Goal: Information Seeking & Learning: Learn about a topic

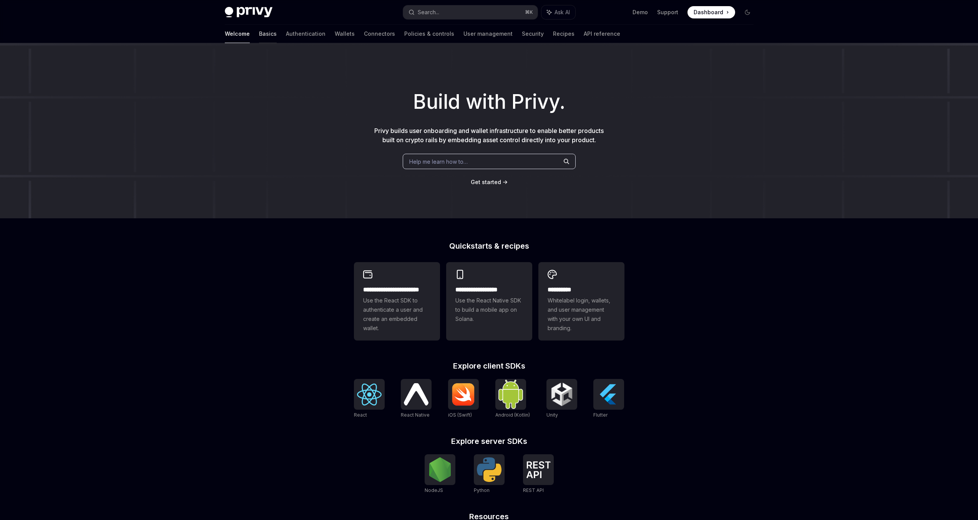
click at [259, 33] on link "Basics" at bounding box center [268, 34] width 18 height 18
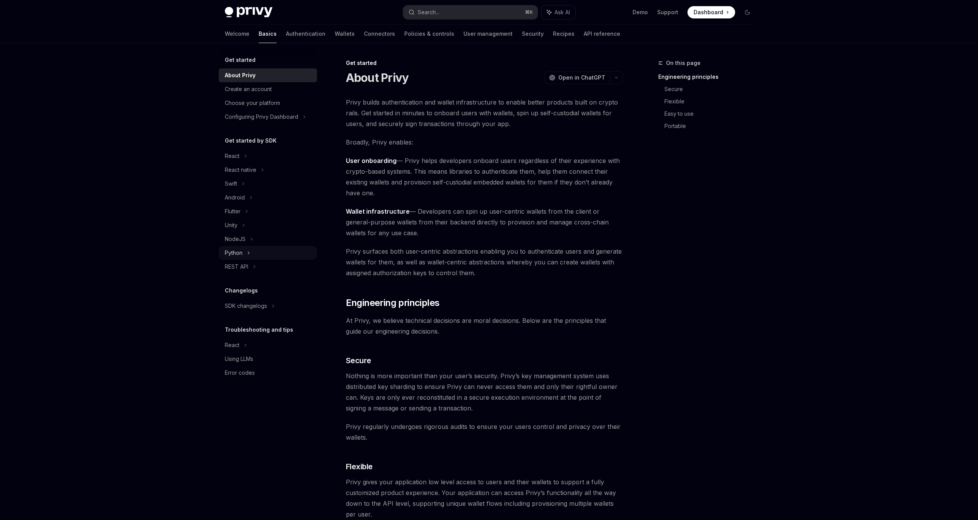
click at [243, 250] on div "Python" at bounding box center [268, 253] width 98 height 14
click at [267, 265] on div "Installation" at bounding box center [273, 266] width 83 height 9
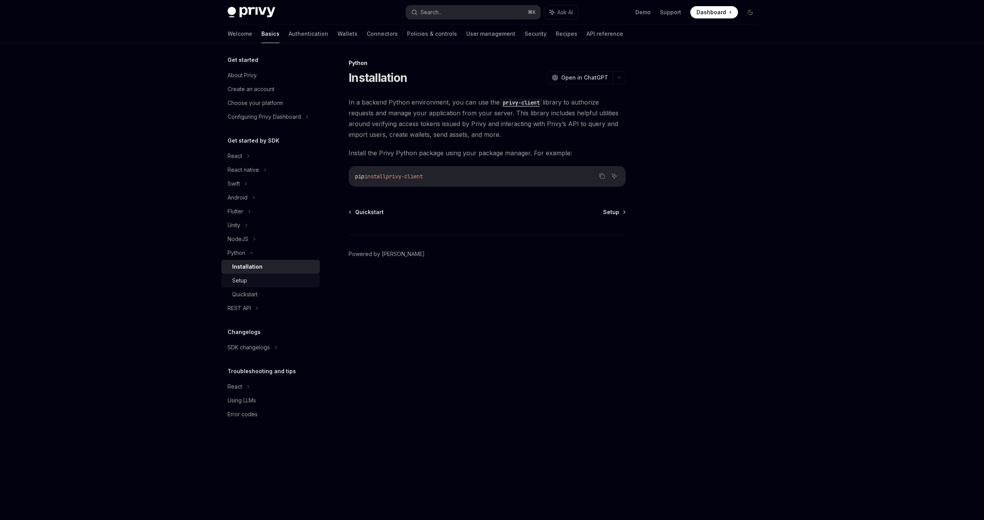
click at [259, 277] on div "Setup" at bounding box center [273, 280] width 83 height 9
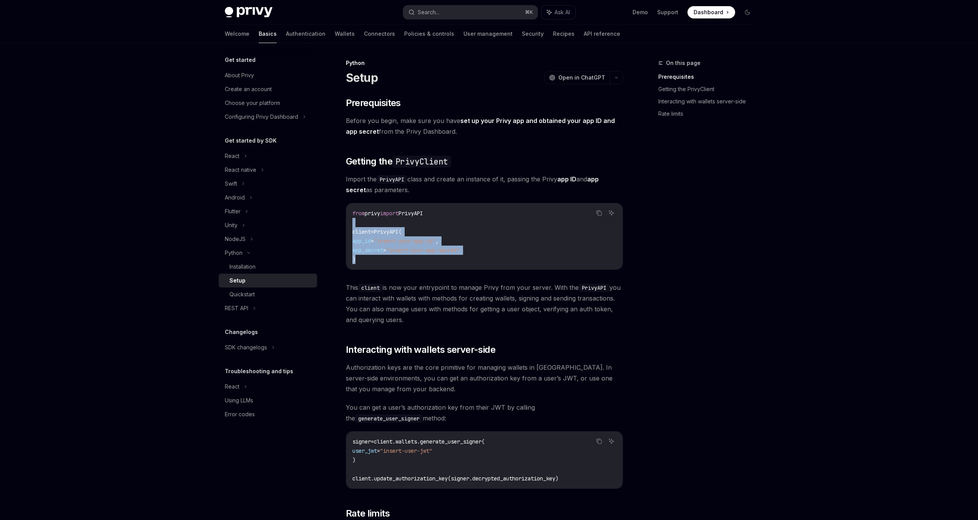
drag, startPoint x: 479, startPoint y: 259, endPoint x: 393, endPoint y: 228, distance: 90.9
click at [389, 225] on code "from privy import PrivyAPI client = PrivyAPI( app_id = "insert-your-app-id" , a…" at bounding box center [484, 236] width 264 height 55
click at [438, 257] on code "from privy import PrivyAPI client = PrivyAPI( app_id = "insert-your-app-id" , a…" at bounding box center [484, 236] width 264 height 55
drag, startPoint x: 446, startPoint y: 264, endPoint x: 354, endPoint y: 209, distance: 107.1
click at [351, 206] on div "from privy import PrivyAPI client = PrivyAPI( app_id = "insert-your-app-id" , a…" at bounding box center [484, 236] width 276 height 66
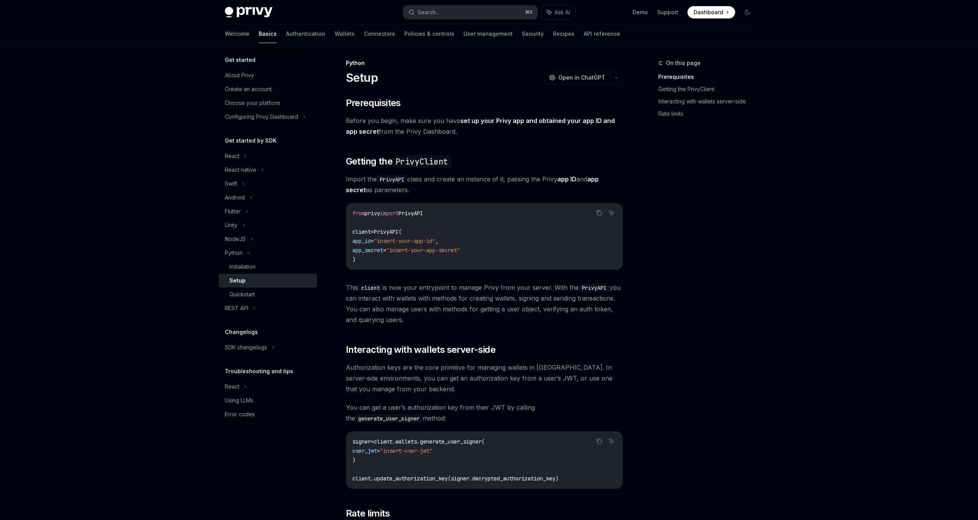
click at [460, 257] on code "from privy import PrivyAPI client = PrivyAPI( app_id = "insert-your-app-id" , a…" at bounding box center [484, 236] width 264 height 55
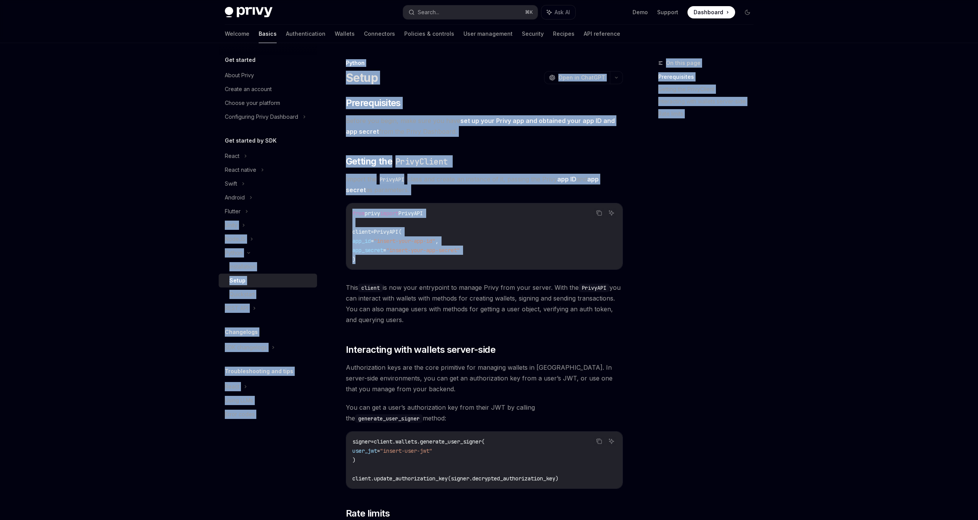
drag, startPoint x: 457, startPoint y: 257, endPoint x: 334, endPoint y: 212, distance: 130.8
click at [331, 212] on div "Python Setup OpenAI Open in ChatGPT OpenAI Open in ChatGPT ​ Prerequisites Befo…" at bounding box center [412, 373] width 424 height 630
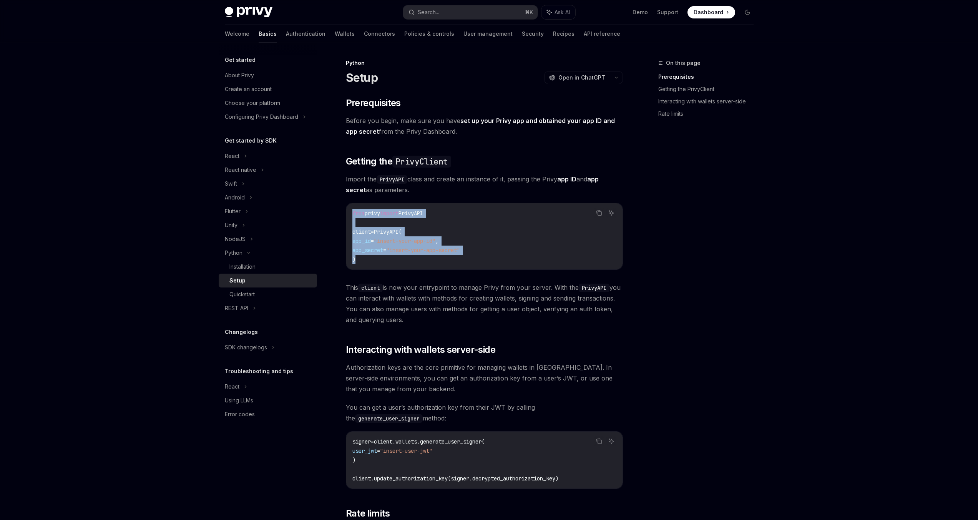
click at [419, 259] on code "from privy import PrivyAPI client = PrivyAPI( app_id = "insert-your-app-id" , a…" at bounding box center [484, 236] width 264 height 55
drag, startPoint x: 428, startPoint y: 263, endPoint x: 380, endPoint y: 219, distance: 65.3
click at [359, 209] on code "from privy import PrivyAPI client = PrivyAPI( app_id = "insert-your-app-id" , a…" at bounding box center [484, 236] width 264 height 55
click at [435, 244] on code "from privy import PrivyAPI client = PrivyAPI( app_id = "insert-your-app-id" , a…" at bounding box center [484, 236] width 264 height 55
drag, startPoint x: 441, startPoint y: 248, endPoint x: 362, endPoint y: 216, distance: 85.0
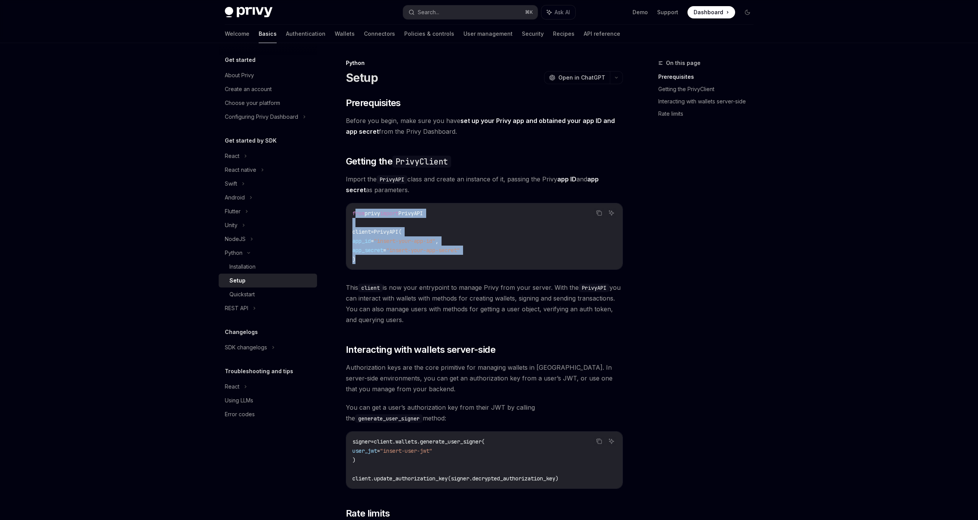
click at [356, 215] on code "from privy import PrivyAPI client = PrivyAPI( app_id = "insert-your-app-id" , a…" at bounding box center [484, 236] width 264 height 55
click at [447, 246] on code "from privy import PrivyAPI client = PrivyAPI( app_id = "insert-your-app-id" , a…" at bounding box center [484, 236] width 264 height 55
drag, startPoint x: 453, startPoint y: 251, endPoint x: 417, endPoint y: 236, distance: 39.1
click at [361, 216] on code "from privy import PrivyAPI client = PrivyAPI( app_id = "insert-your-app-id" , a…" at bounding box center [484, 236] width 264 height 55
click at [435, 242] on span ""insert-your-app-id"" at bounding box center [404, 240] width 61 height 7
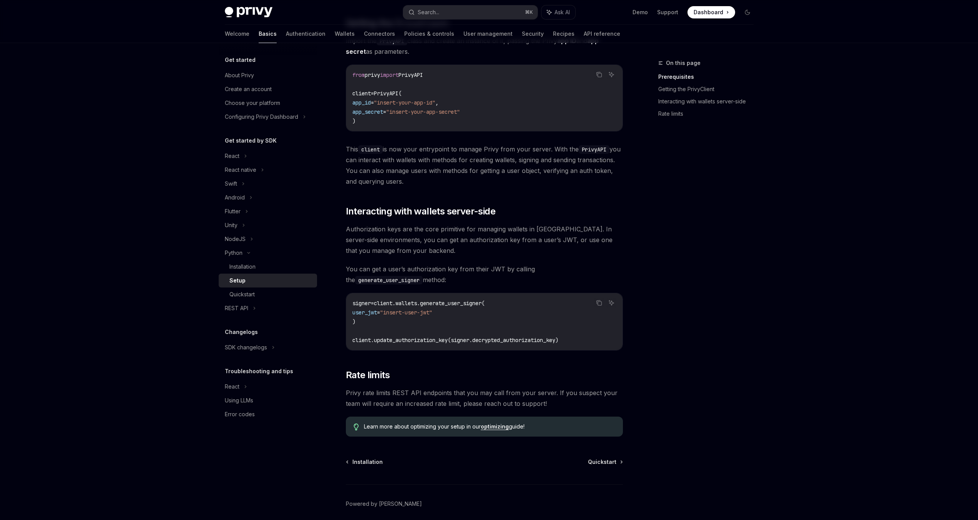
scroll to position [144, 0]
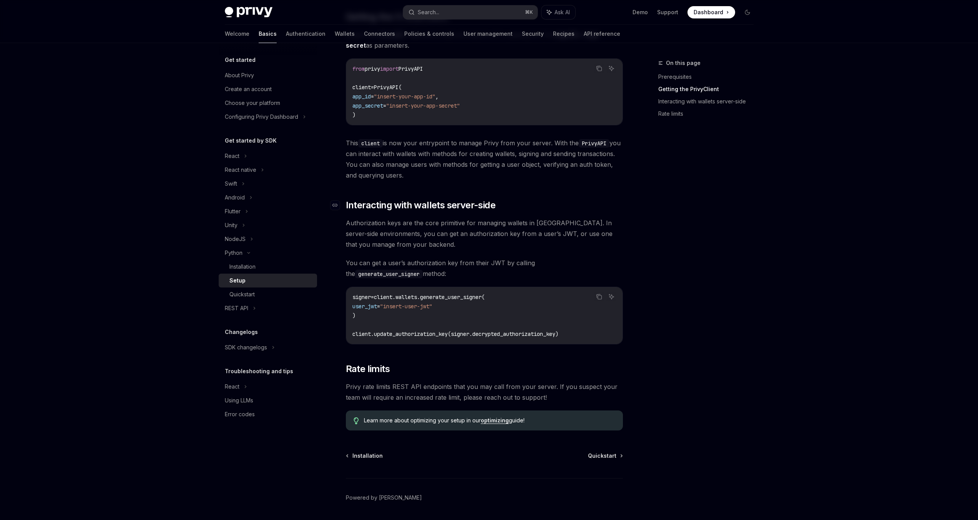
drag, startPoint x: 462, startPoint y: 268, endPoint x: 360, endPoint y: 204, distance: 121.0
click at [349, 207] on div "​ Prerequisites Before you begin, make sure you have set up your Privy app and …" at bounding box center [484, 191] width 277 height 478
drag, startPoint x: 360, startPoint y: 203, endPoint x: 488, endPoint y: 270, distance: 144.2
click at [488, 270] on div "​ Prerequisites Before you begin, make sure you have set up your Privy app and …" at bounding box center [484, 191] width 277 height 478
drag, startPoint x: 488, startPoint y: 270, endPoint x: 394, endPoint y: 217, distance: 107.7
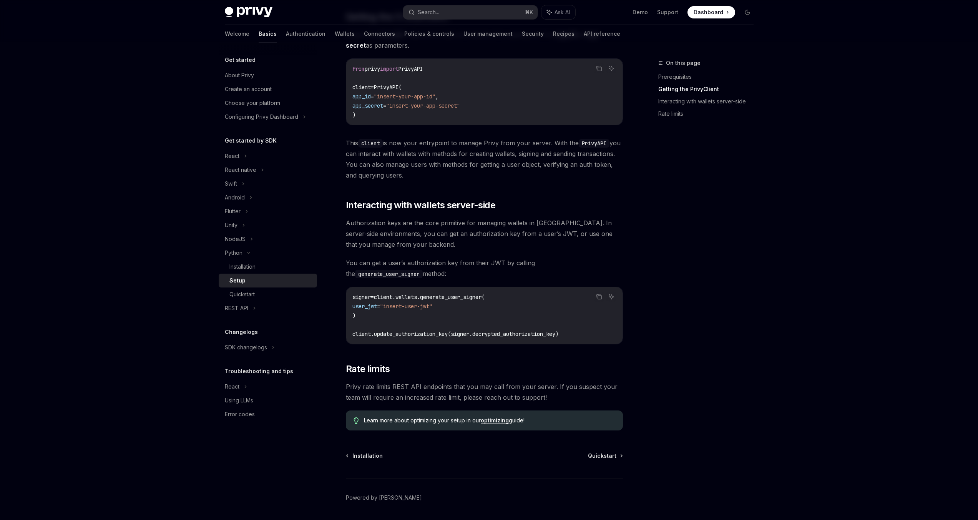
click at [394, 217] on div "​ Prerequisites Before you begin, make sure you have set up your Privy app and …" at bounding box center [484, 191] width 277 height 478
drag, startPoint x: 477, startPoint y: 278, endPoint x: 362, endPoint y: 205, distance: 135.8
click at [362, 205] on div "​ Prerequisites Before you begin, make sure you have set up your Privy app and …" at bounding box center [484, 191] width 277 height 478
click at [362, 205] on span "Interacting with wallets server-side" at bounding box center [420, 205] width 149 height 12
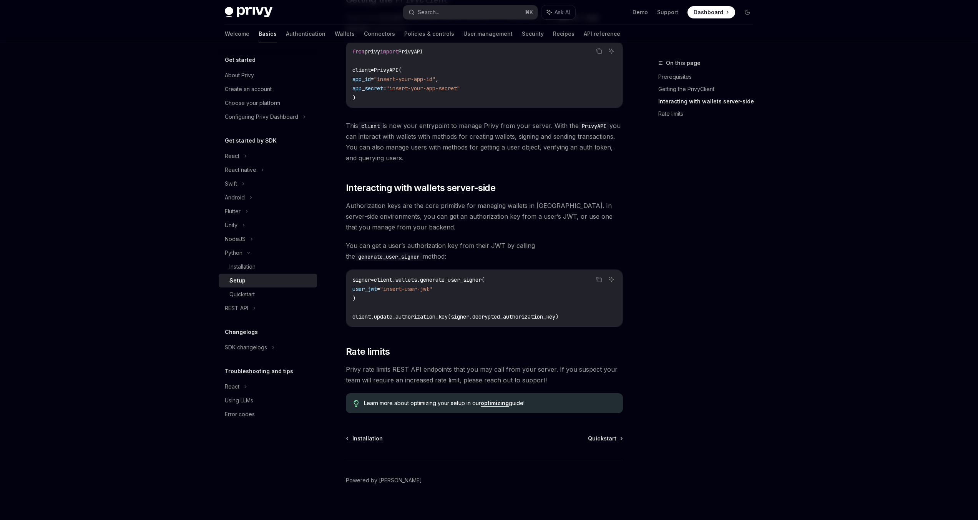
scroll to position [169, 0]
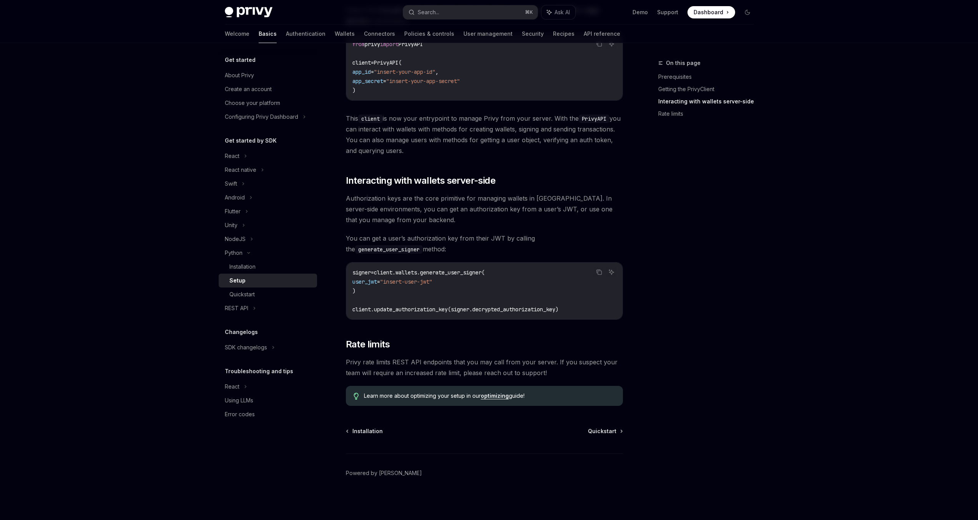
drag, startPoint x: 354, startPoint y: 204, endPoint x: 446, endPoint y: 254, distance: 104.5
click at [445, 253] on div "​ Prerequisites Before you begin, make sure you have set up your Privy app and …" at bounding box center [484, 167] width 277 height 478
drag, startPoint x: 446, startPoint y: 254, endPoint x: 390, endPoint y: 186, distance: 88.2
click at [390, 186] on div "​ Prerequisites Before you begin, make sure you have set up your Privy app and …" at bounding box center [484, 167] width 277 height 478
click at [390, 185] on span "Interacting with wallets server-side" at bounding box center [420, 180] width 149 height 12
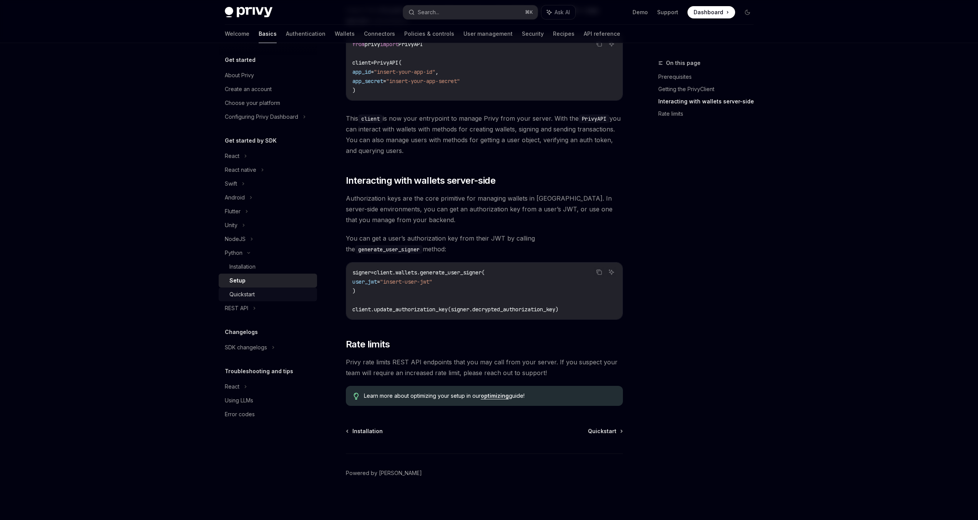
click at [248, 294] on div "Quickstart" at bounding box center [241, 294] width 25 height 9
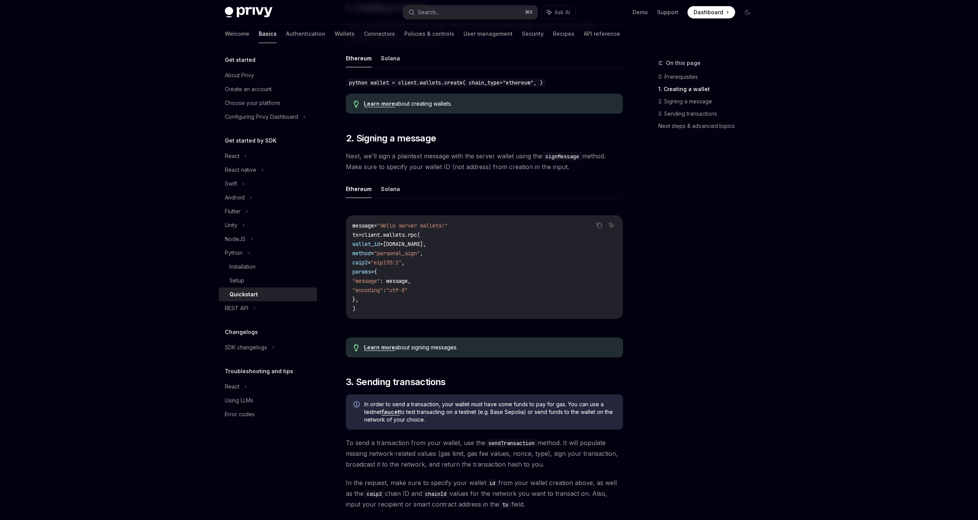
scroll to position [202, 0]
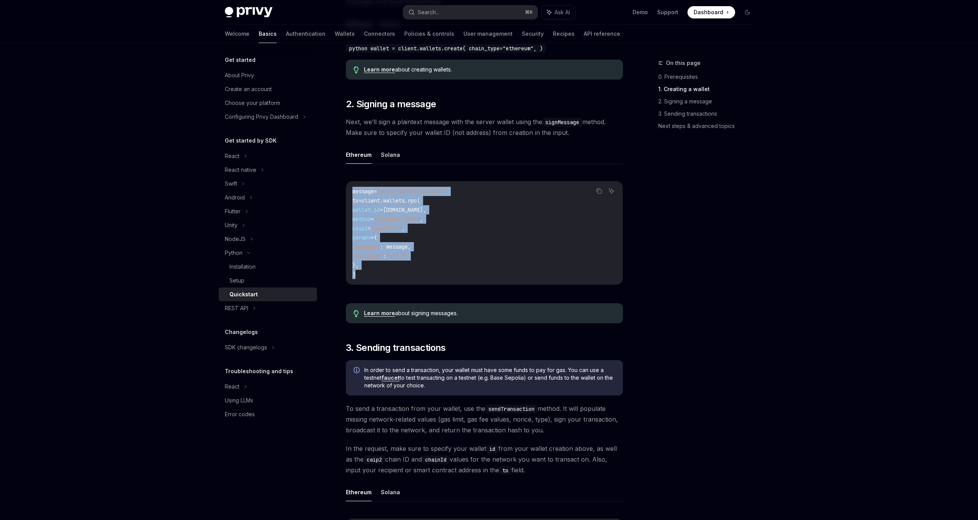
drag, startPoint x: 455, startPoint y: 274, endPoint x: 368, endPoint y: 176, distance: 130.9
click at [368, 176] on div "Copy Ask AI message = "Hello server wallets!" tx = client.wallets.rpc( wallet_i…" at bounding box center [484, 235] width 277 height 124
click at [485, 236] on code "message = "Hello server wallets!" tx = client.wallets.rpc( wallet_id = wallet.i…" at bounding box center [484, 233] width 264 height 92
drag, startPoint x: 423, startPoint y: 238, endPoint x: 359, endPoint y: 187, distance: 81.8
click at [357, 187] on code "message = "Hello server wallets!" tx = client.wallets.rpc( wallet_id = wallet.i…" at bounding box center [484, 233] width 264 height 92
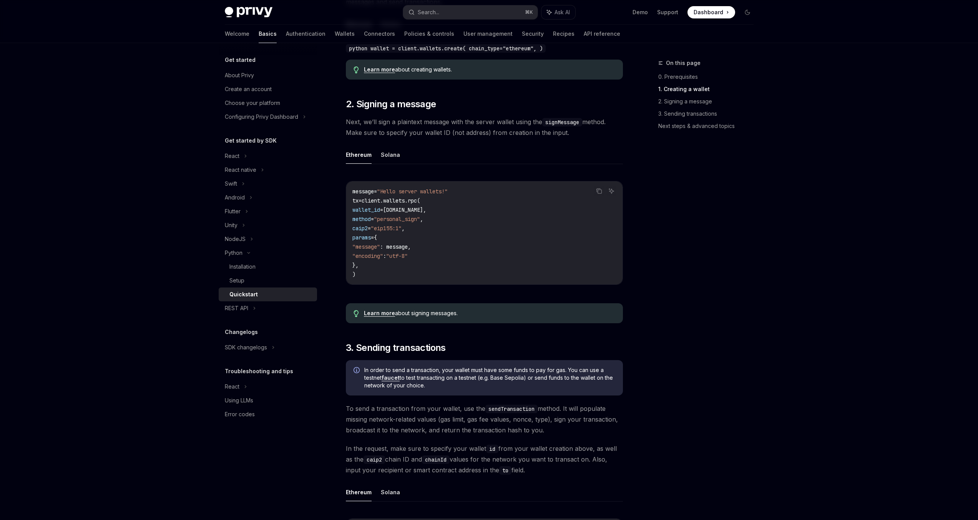
drag, startPoint x: 461, startPoint y: 235, endPoint x: 473, endPoint y: 265, distance: 32.4
click at [462, 239] on code "message = "Hello server wallets!" tx = client.wallets.rpc( wallet_id = wallet.i…" at bounding box center [484, 233] width 264 height 92
drag, startPoint x: 472, startPoint y: 275, endPoint x: 354, endPoint y: 187, distance: 147.2
click at [348, 185] on div "message = "Hello server wallets!" tx = client.wallets.rpc( wallet_id = wallet.i…" at bounding box center [484, 232] width 276 height 103
click at [455, 249] on code "message = "Hello server wallets!" tx = client.wallets.rpc( wallet_id = wallet.i…" at bounding box center [484, 233] width 264 height 92
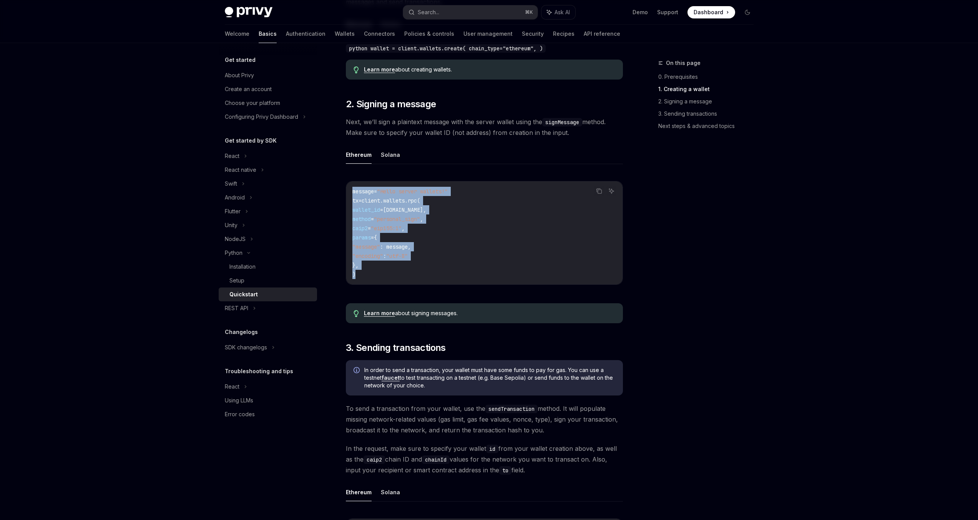
drag, startPoint x: 398, startPoint y: 237, endPoint x: 362, endPoint y: 188, distance: 61.5
click at [341, 177] on div "Python Quickstart OpenAI Open in ChatGPT Learn how to authenticate users, creat…" at bounding box center [412, 402] width 424 height 1090
click at [453, 248] on code "message = "Hello server wallets!" tx = client.wallets.rpc( wallet_id = wallet.i…" at bounding box center [484, 233] width 264 height 92
drag, startPoint x: 396, startPoint y: 236, endPoint x: 395, endPoint y: 217, distance: 18.1
click at [349, 191] on div "message = "Hello server wallets!" tx = client.wallets.rpc( wallet_id = wallet.i…" at bounding box center [484, 232] width 276 height 103
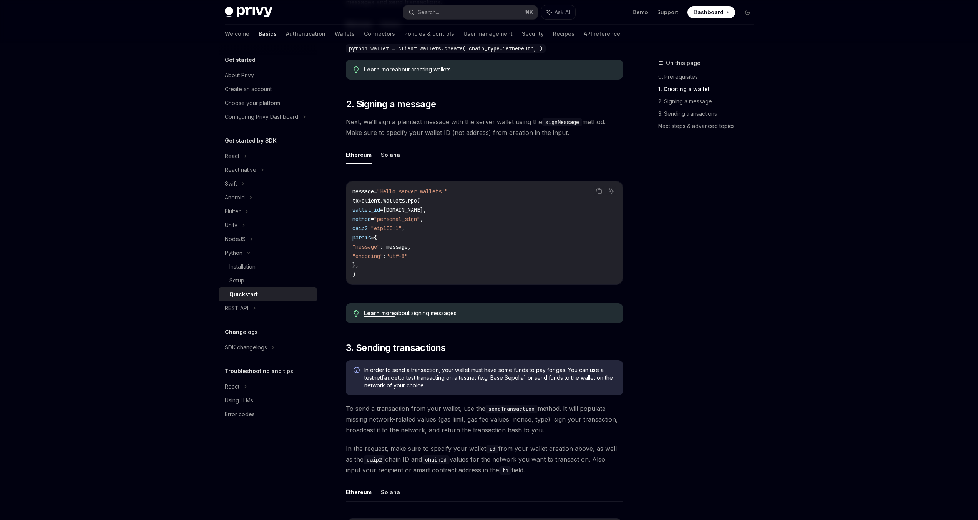
drag, startPoint x: 458, startPoint y: 258, endPoint x: 458, endPoint y: 280, distance: 22.3
click at [458, 259] on code "message = "Hello server wallets!" tx = client.wallets.rpc( wallet_id = wallet.i…" at bounding box center [484, 233] width 264 height 92
drag, startPoint x: 356, startPoint y: 199, endPoint x: 351, endPoint y: 190, distance: 10.2
click at [347, 191] on div "message = "Hello server wallets!" tx = client.wallets.rpc( wallet_id = wallet.i…" at bounding box center [484, 232] width 276 height 103
drag, startPoint x: 466, startPoint y: 271, endPoint x: 460, endPoint y: 273, distance: 5.7
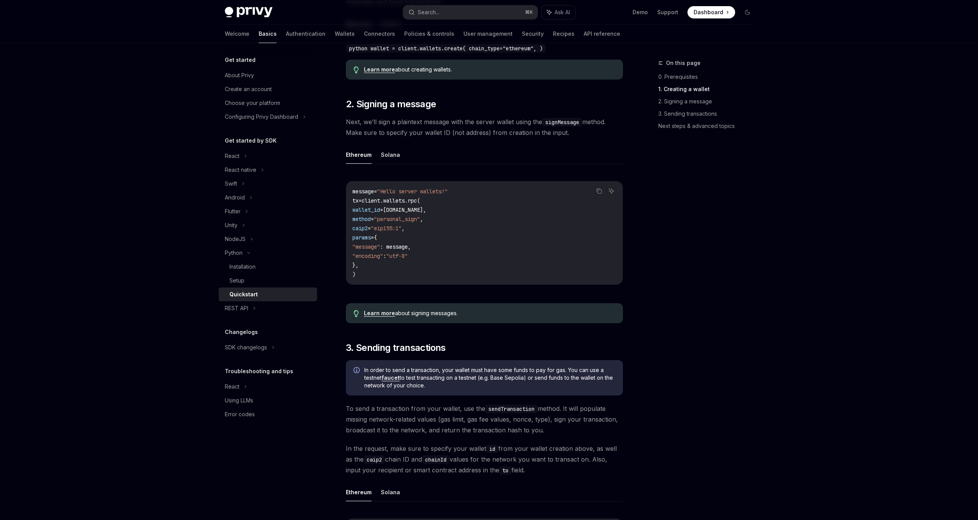
click at [460, 273] on code "message = "Hello server wallets!" tx = client.wallets.rpc( wallet_id = wallet.i…" at bounding box center [484, 233] width 264 height 92
drag, startPoint x: 457, startPoint y: 273, endPoint x: 378, endPoint y: 204, distance: 105.4
click at [339, 176] on div "Python Quickstart OpenAI Open in ChatGPT Learn how to authenticate users, creat…" at bounding box center [412, 402] width 424 height 1090
click at [458, 245] on code "message = "Hello server wallets!" tx = client.wallets.rpc( wallet_id = wallet.i…" at bounding box center [484, 233] width 264 height 92
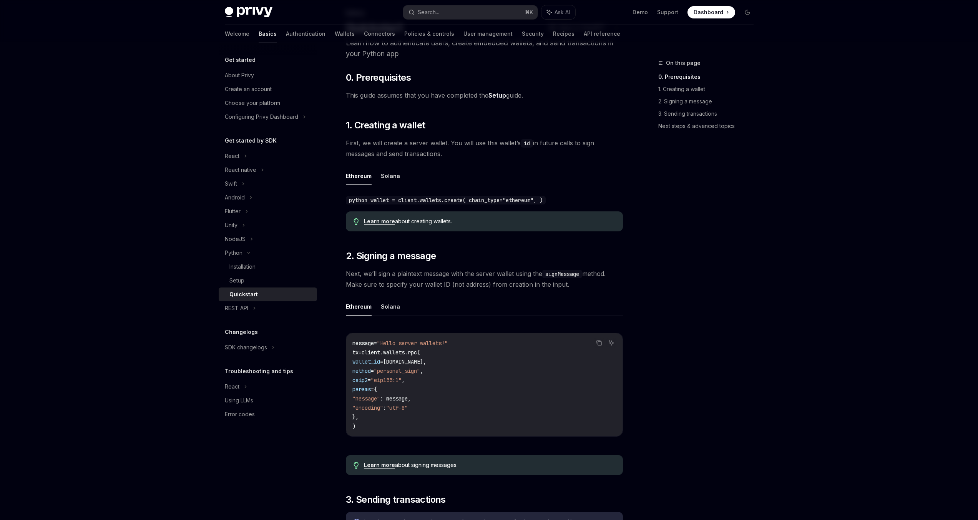
scroll to position [48, 0]
click at [246, 265] on div "Installation" at bounding box center [242, 266] width 26 height 9
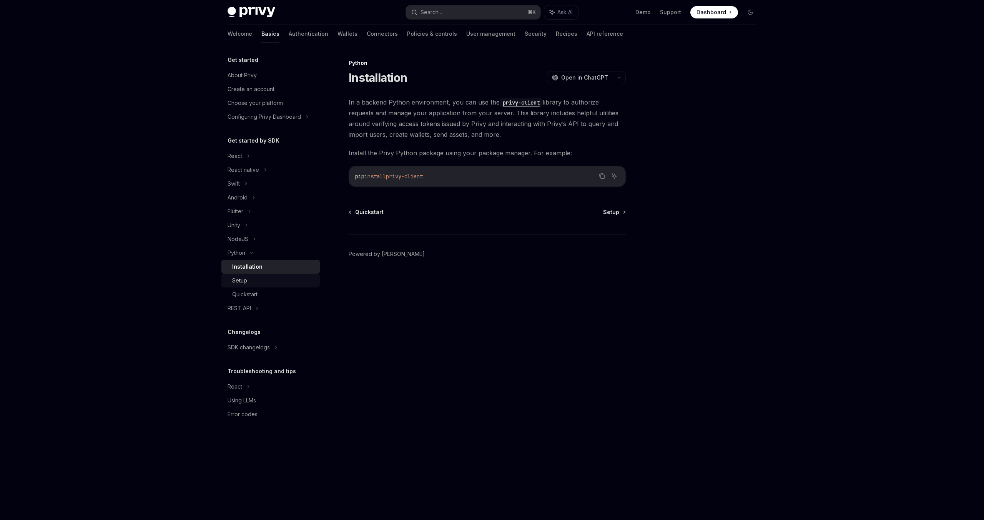
click at [261, 279] on div "Setup" at bounding box center [273, 280] width 83 height 9
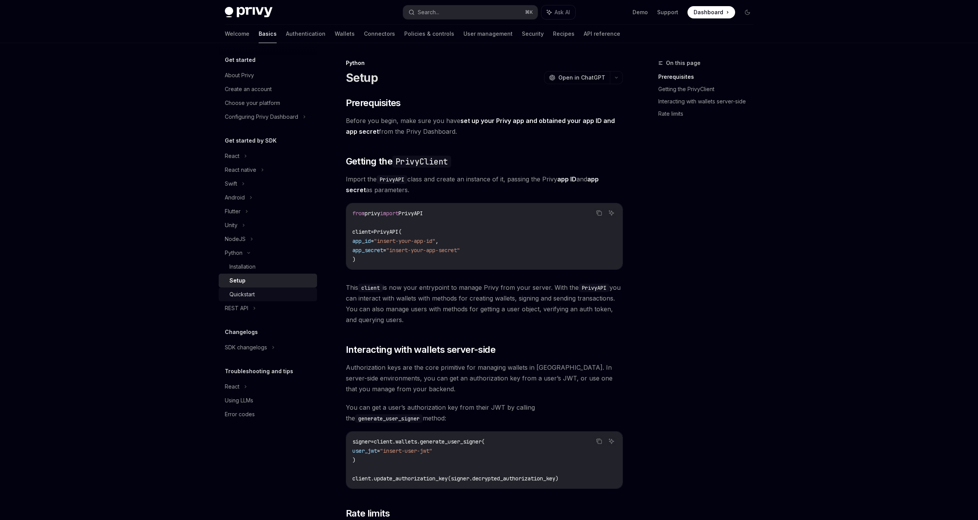
click at [258, 300] on link "Quickstart" at bounding box center [268, 294] width 98 height 14
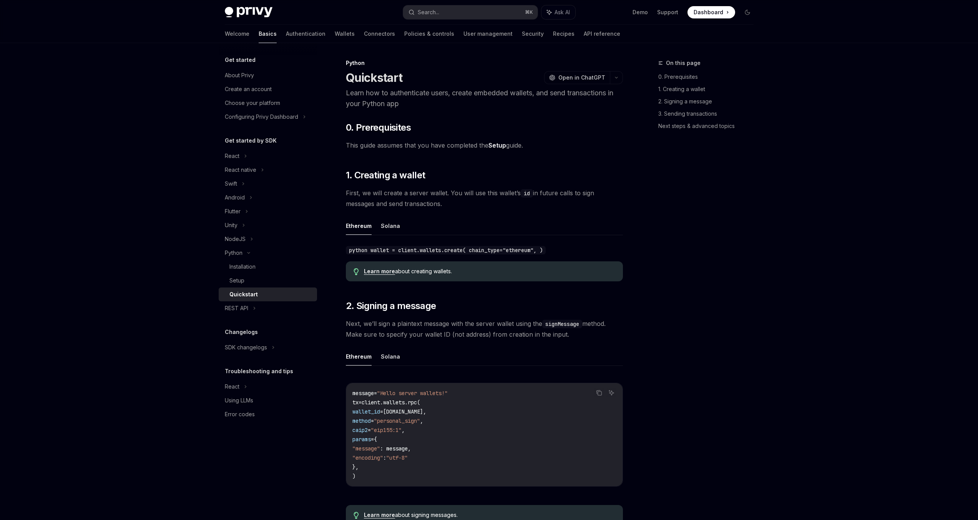
type textarea "*"
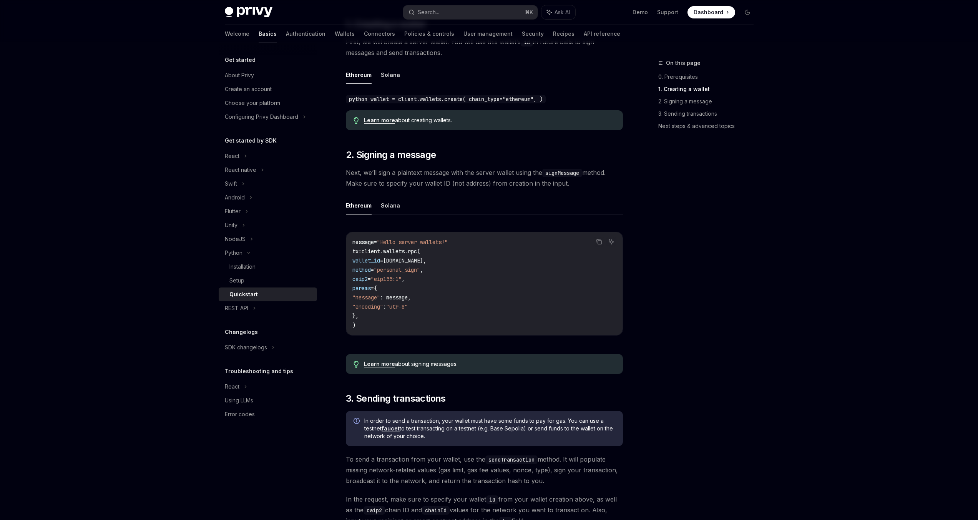
scroll to position [199, 0]
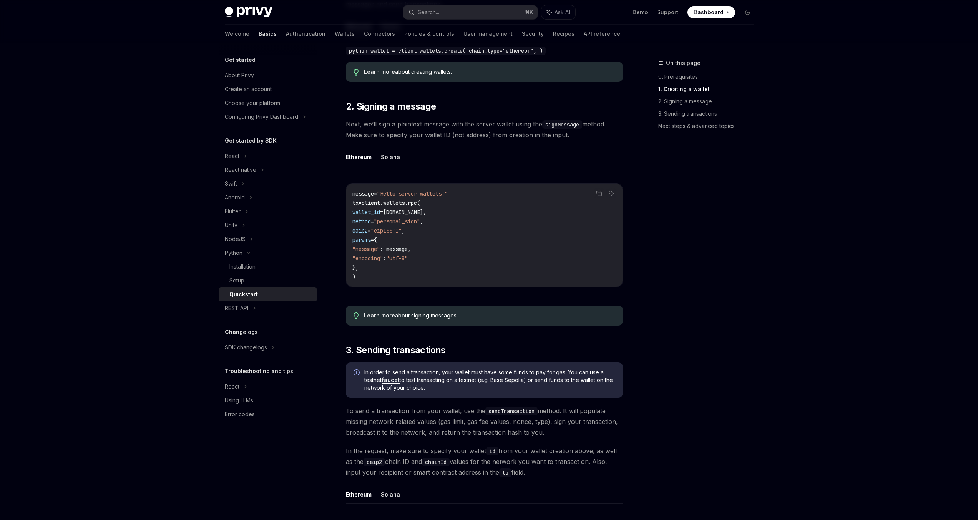
click at [380, 212] on span "wallet_id" at bounding box center [366, 212] width 28 height 7
copy span "wallet_id"
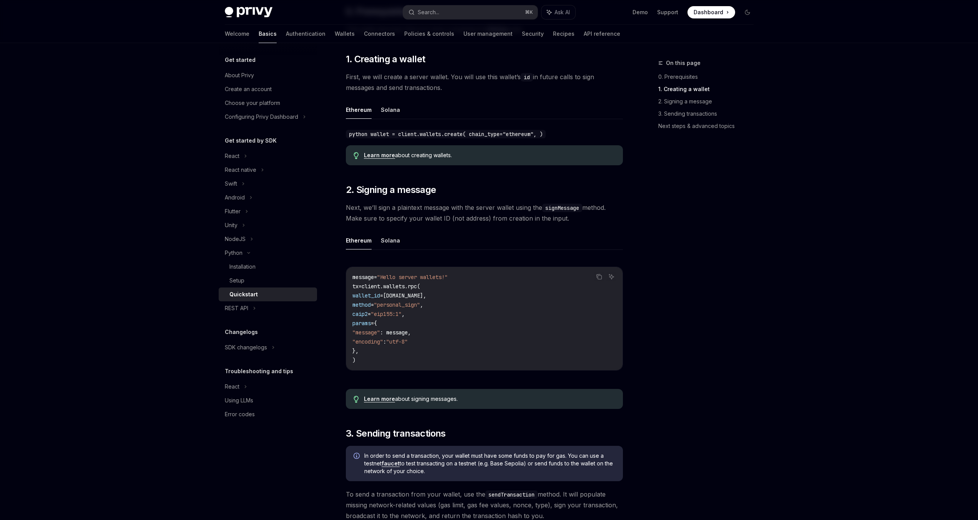
scroll to position [115, 0]
click at [538, 218] on span "Next, we’ll sign a plaintext message with the server wallet using the signMessa…" at bounding box center [484, 214] width 277 height 22
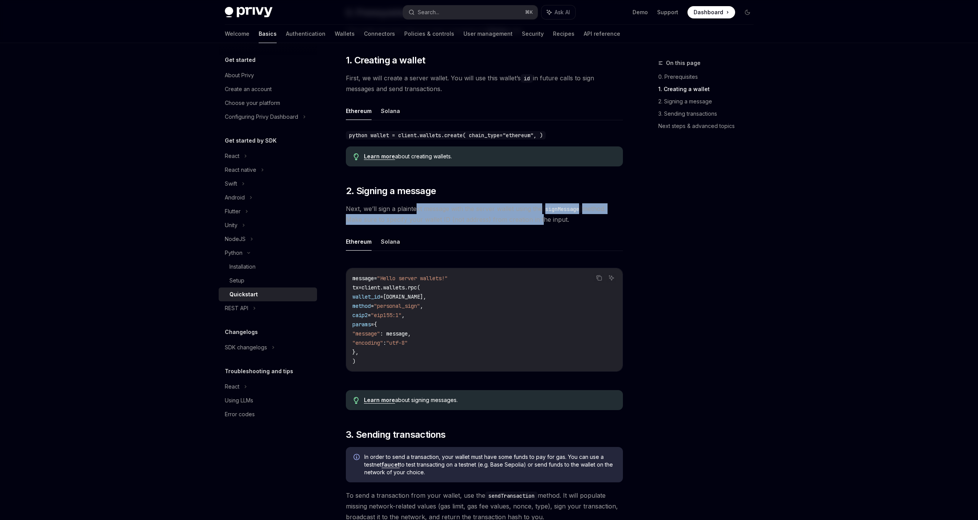
drag, startPoint x: 528, startPoint y: 221, endPoint x: 410, endPoint y: 212, distance: 118.6
click at [410, 212] on span "Next, we’ll sign a plaintext message with the server wallet using the signMessa…" at bounding box center [484, 214] width 277 height 22
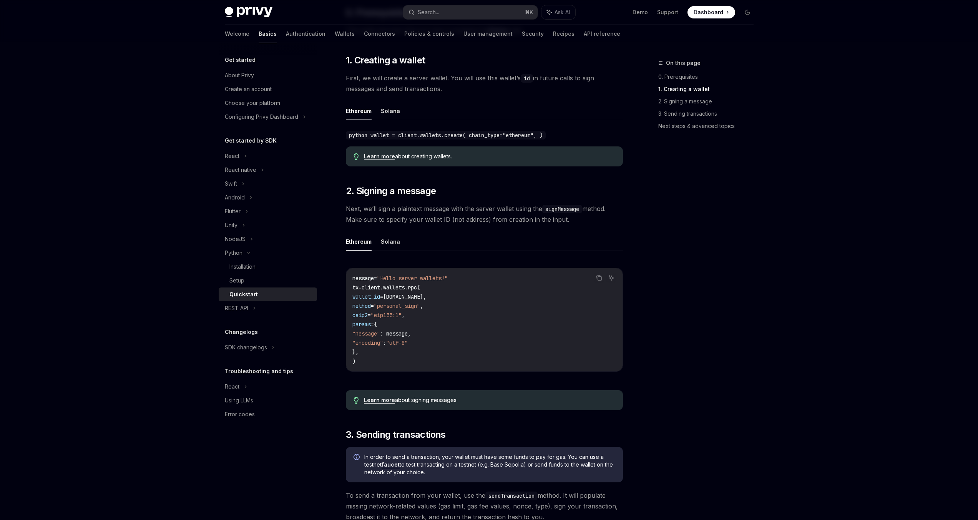
drag, startPoint x: 391, startPoint y: 211, endPoint x: 504, endPoint y: 224, distance: 114.1
click at [498, 222] on span "Next, we’ll sign a plaintext message with the server wallet using the signMessa…" at bounding box center [484, 214] width 277 height 22
drag, startPoint x: 503, startPoint y: 225, endPoint x: 74, endPoint y: 223, distance: 429.6
click at [501, 225] on div "​ 0. Prerequisites This guide assumes that you have completed the Setup guide. …" at bounding box center [484, 463] width 277 height 913
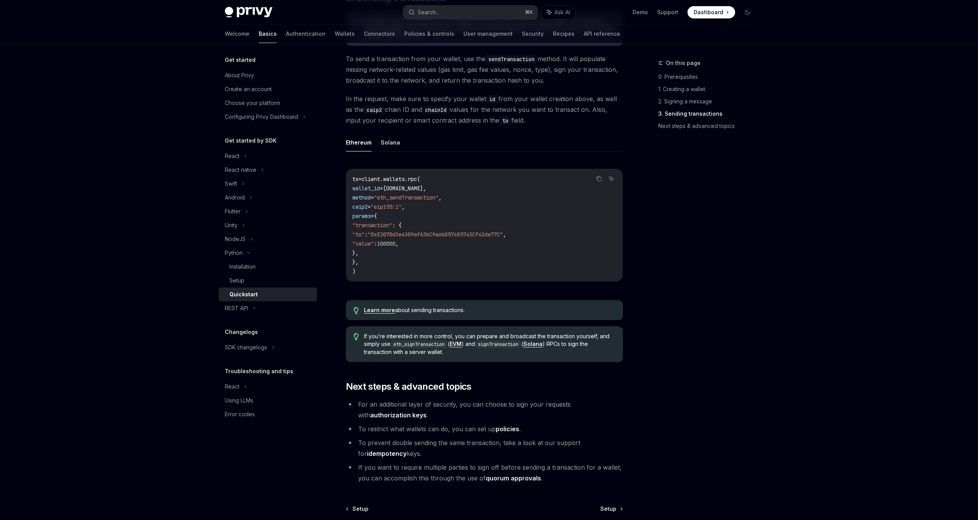
scroll to position [511, 0]
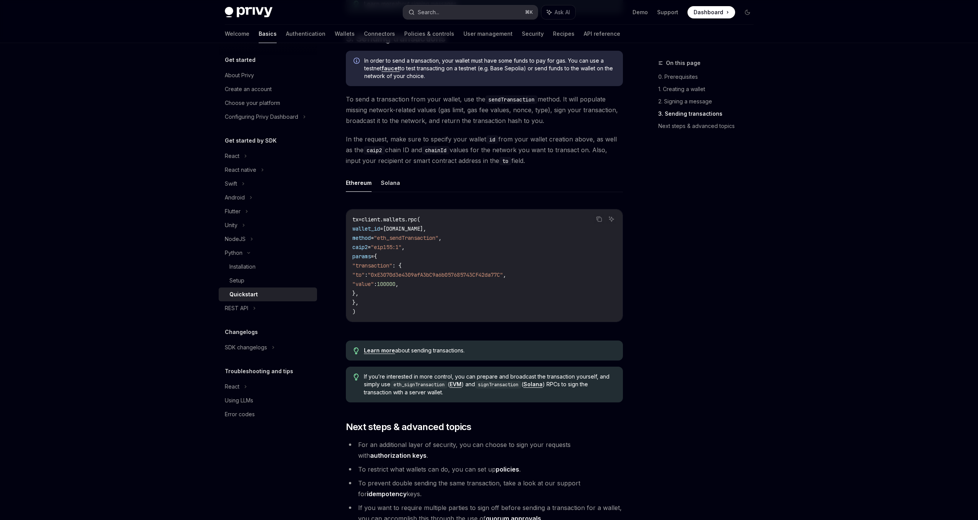
click at [473, 10] on button "Search... ⌘ K" at bounding box center [470, 12] width 134 height 14
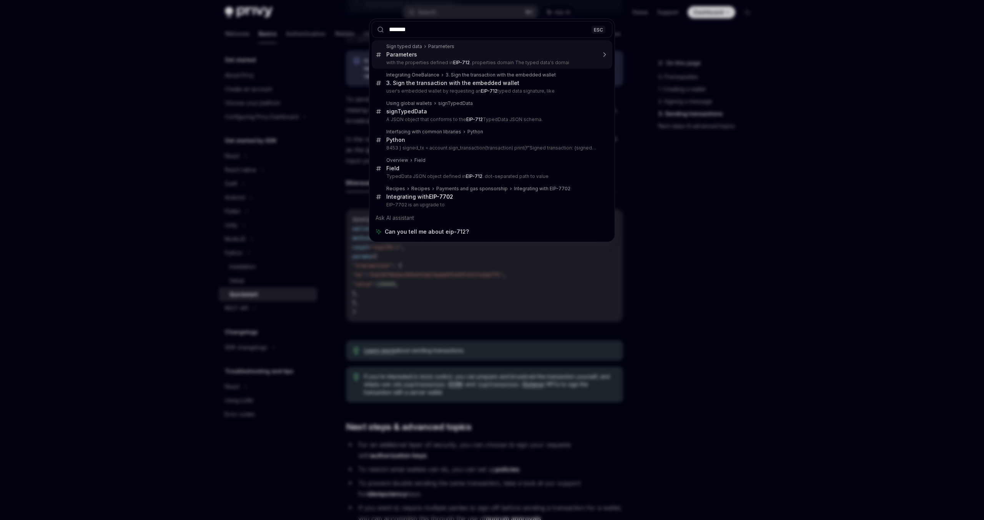
type input "*******"
click at [156, 215] on div "******* ESC Sign typed data Parameters Parameters with the properties defined i…" at bounding box center [492, 260] width 984 height 520
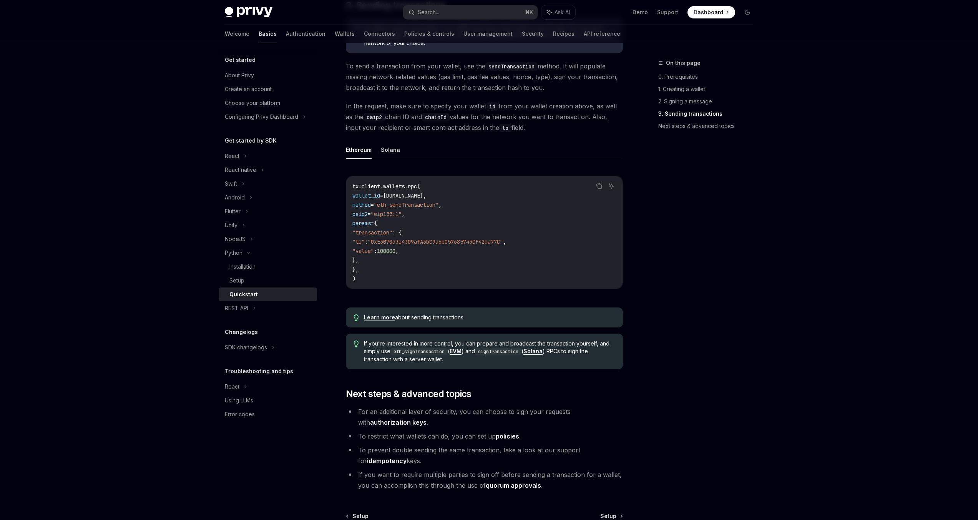
scroll to position [629, 0]
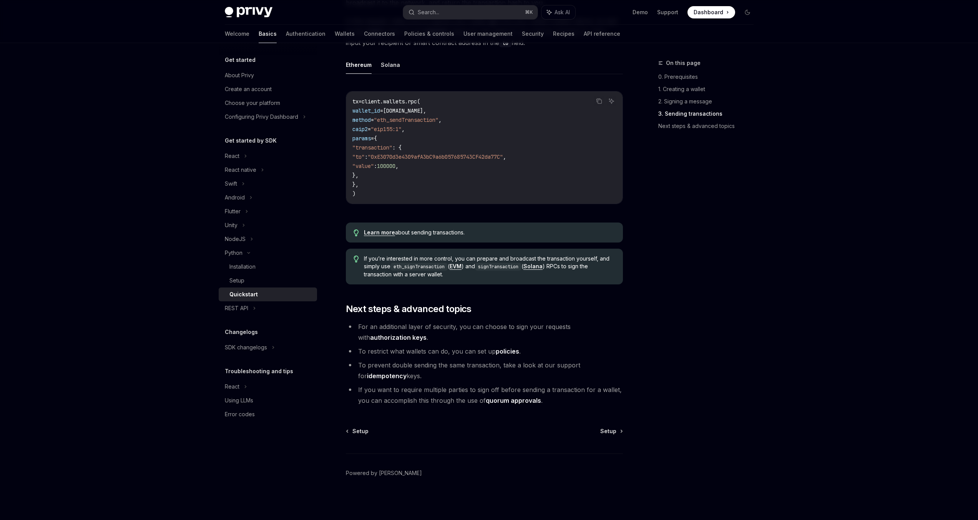
click at [240, 299] on div "Quickstart" at bounding box center [243, 294] width 28 height 9
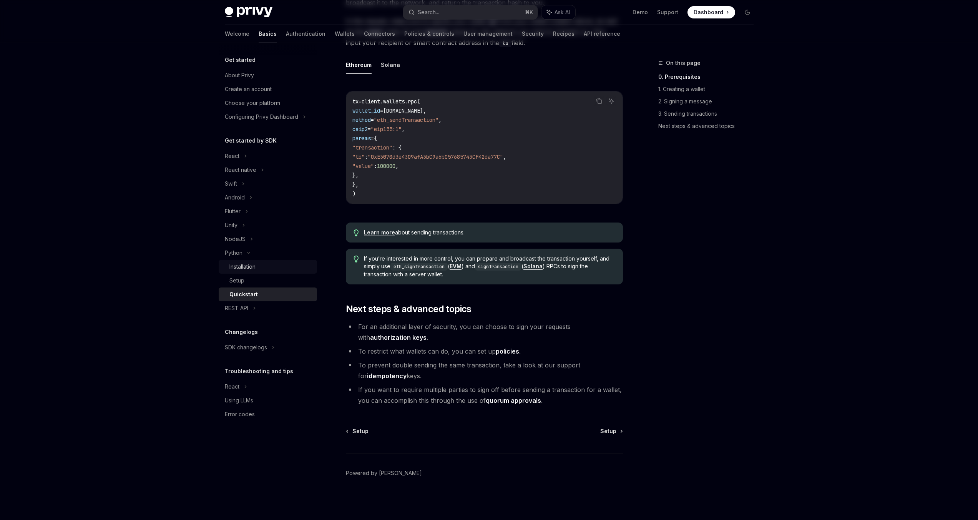
scroll to position [0, 0]
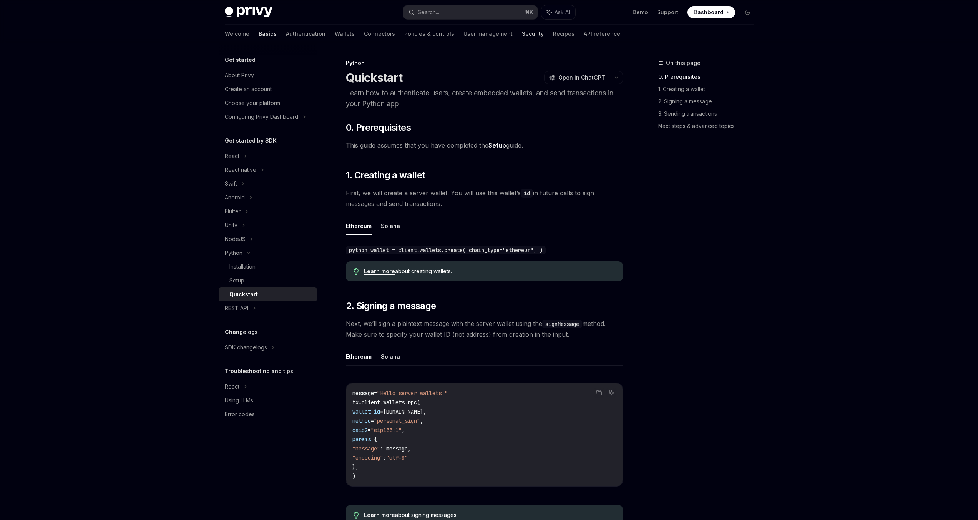
click at [522, 36] on link "Security" at bounding box center [533, 34] width 22 height 18
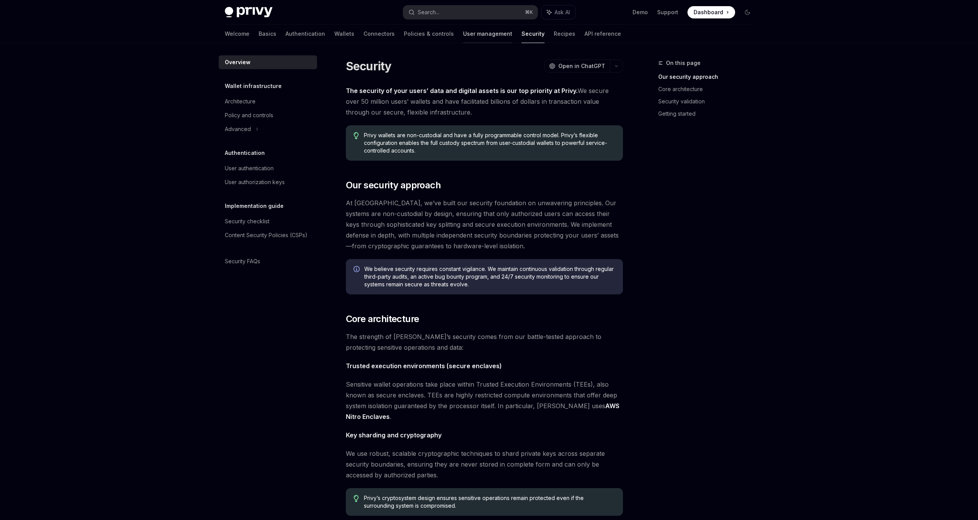
click at [463, 32] on link "User management" at bounding box center [487, 34] width 49 height 18
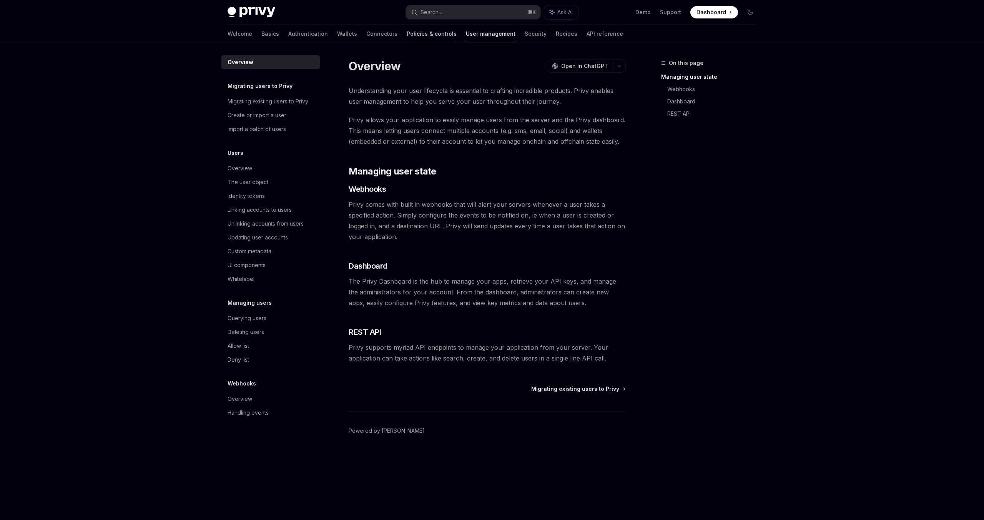
click at [406, 36] on link "Policies & controls" at bounding box center [431, 34] width 50 height 18
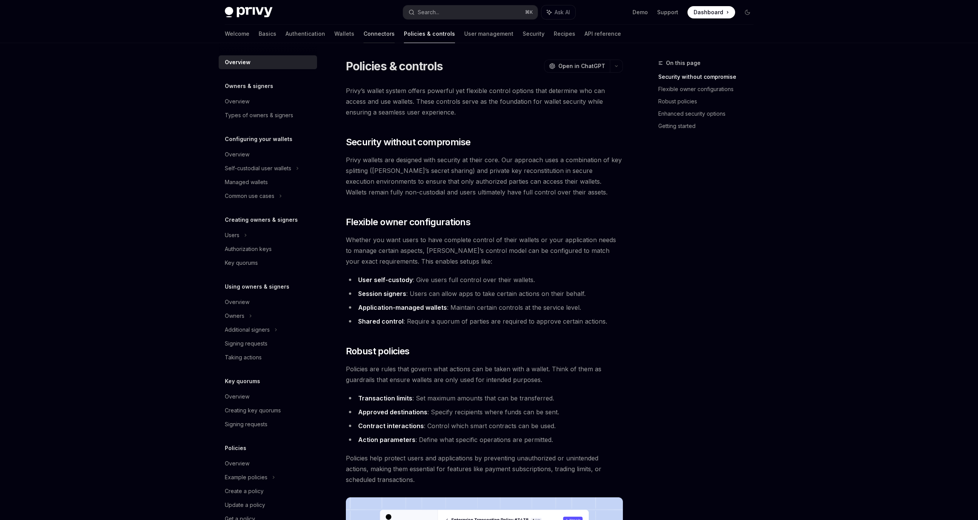
click at [363, 37] on link "Connectors" at bounding box center [378, 34] width 31 height 18
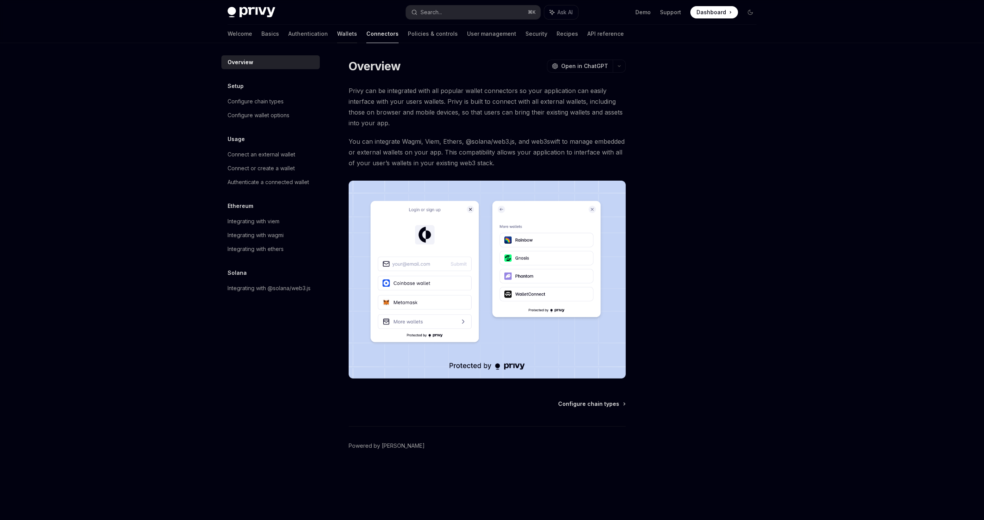
click at [337, 38] on link "Wallets" at bounding box center [347, 34] width 20 height 18
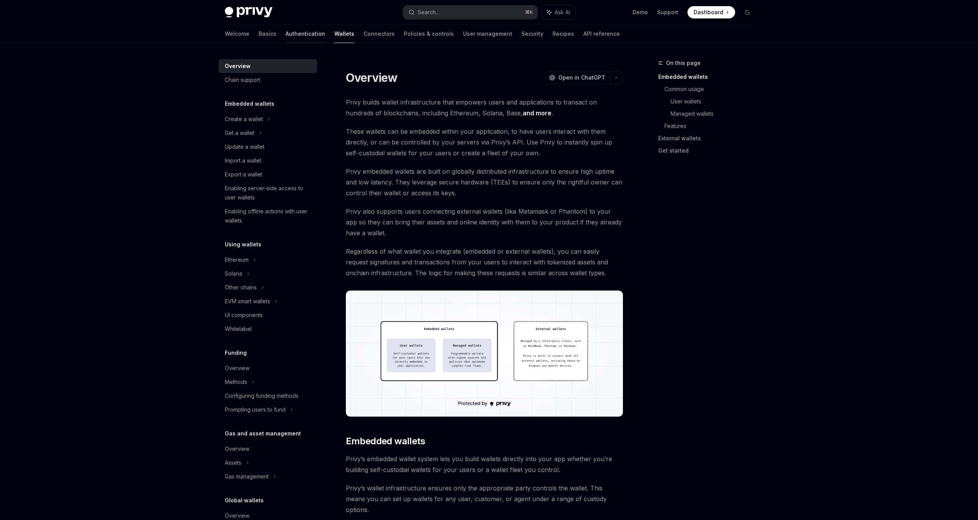
click at [285, 37] on link "Authentication" at bounding box center [305, 34] width 40 height 18
type textarea "*"
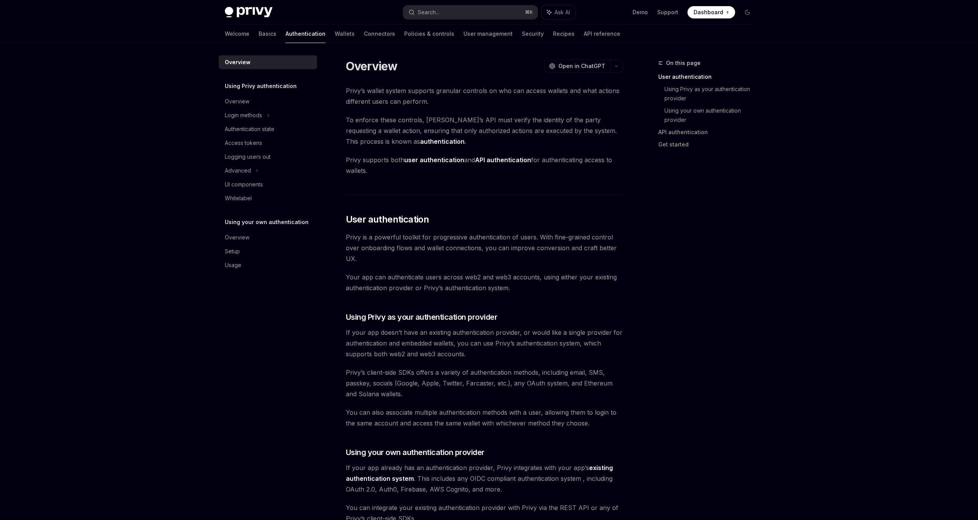
click at [317, 35] on div "Welcome Basics Authentication Wallets Connectors Policies & controls User manag…" at bounding box center [422, 34] width 395 height 18
click at [322, 35] on div "Welcome Basics Authentication Wallets Connectors Policies & controls User manag…" at bounding box center [422, 34] width 395 height 18
click at [317, 30] on div "Welcome Basics Authentication Wallets Connectors Policies & controls User manag…" at bounding box center [422, 34] width 395 height 18
click at [470, 18] on button "Search... ⌘ K" at bounding box center [470, 12] width 134 height 14
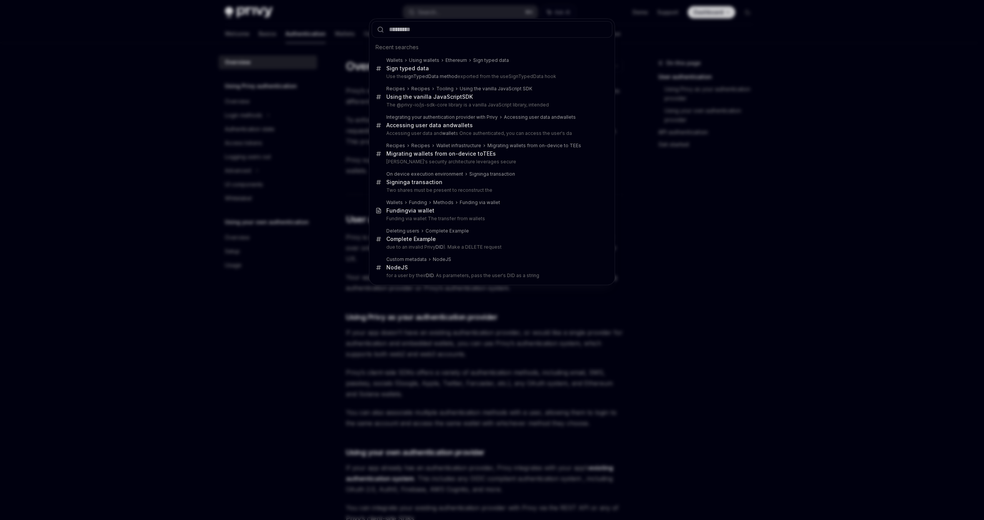
click at [474, 11] on div "Recent searches Wallets Using wallets Ethereum Sign typed data Sign typed data …" at bounding box center [492, 260] width 984 height 520
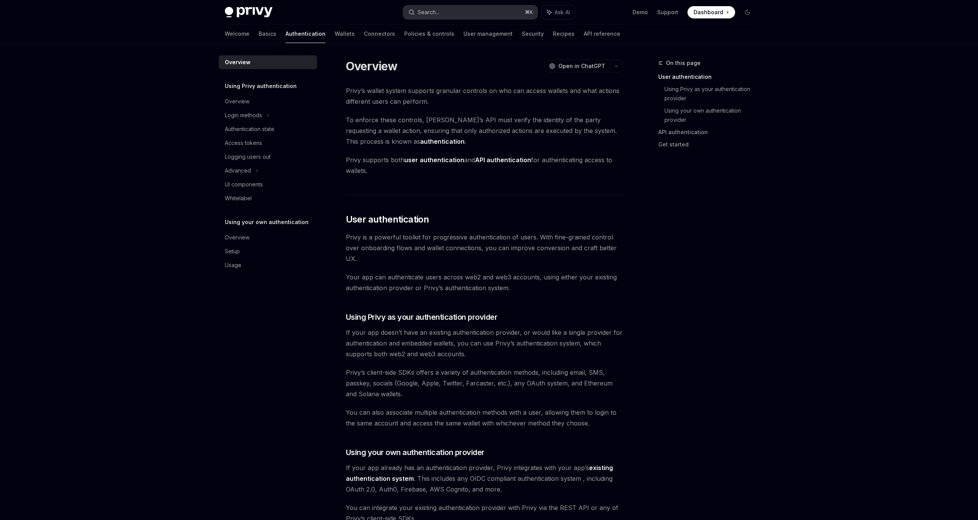
click at [479, 9] on button "Search... ⌘ K" at bounding box center [470, 12] width 134 height 14
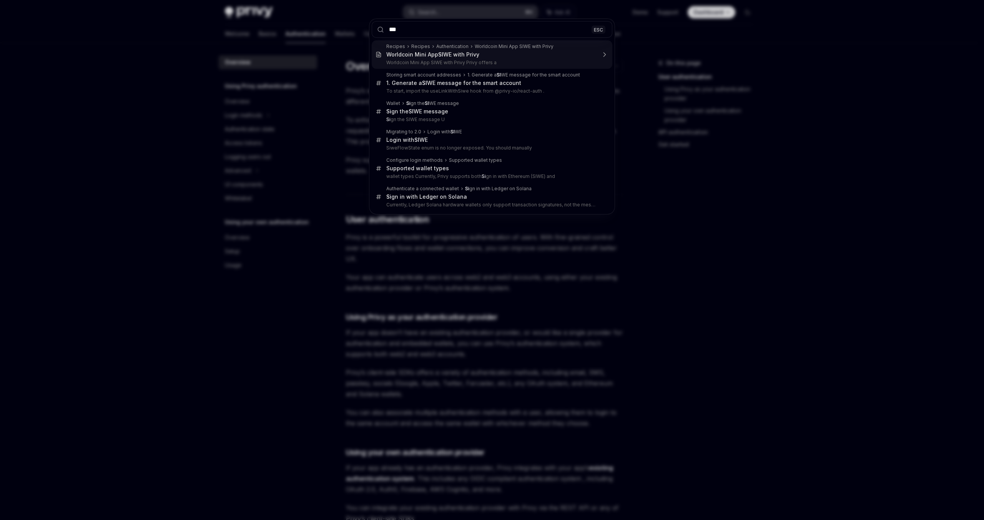
type input "****"
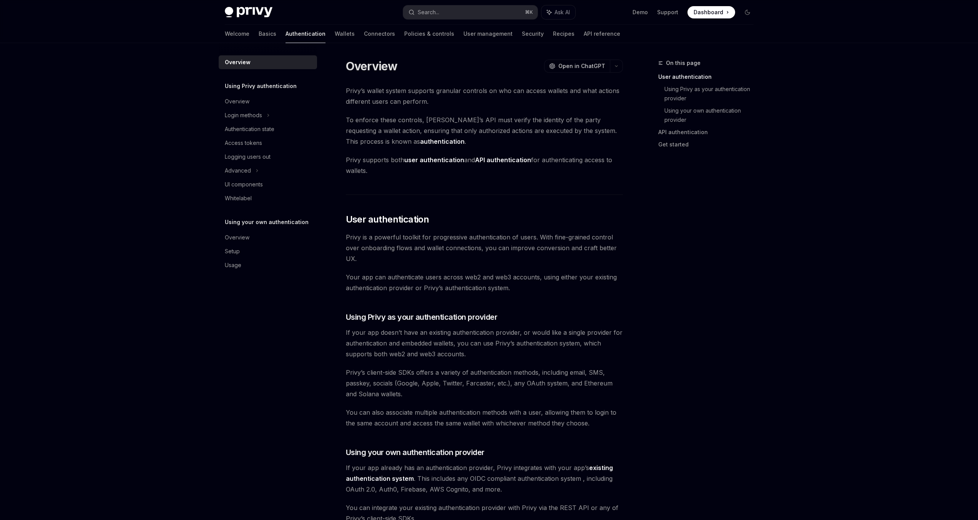
scroll to position [43, 0]
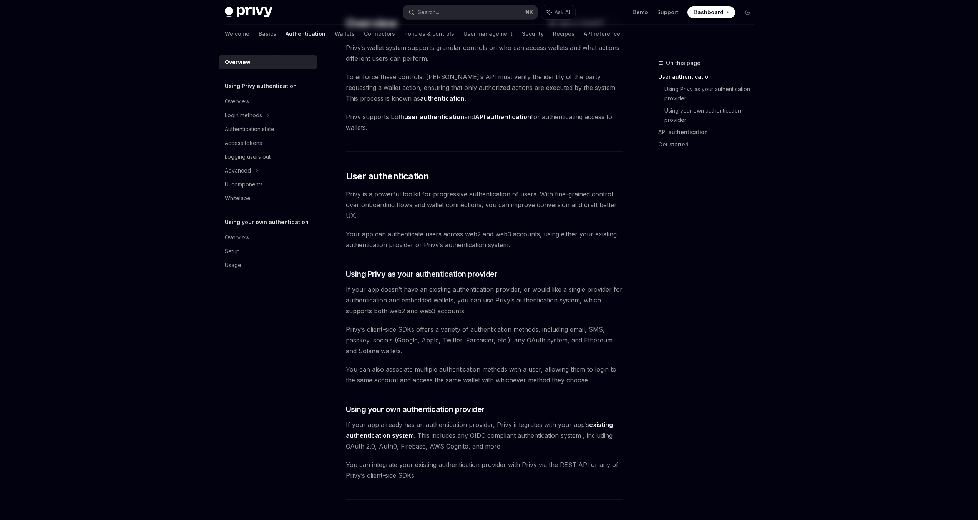
type textarea "*"
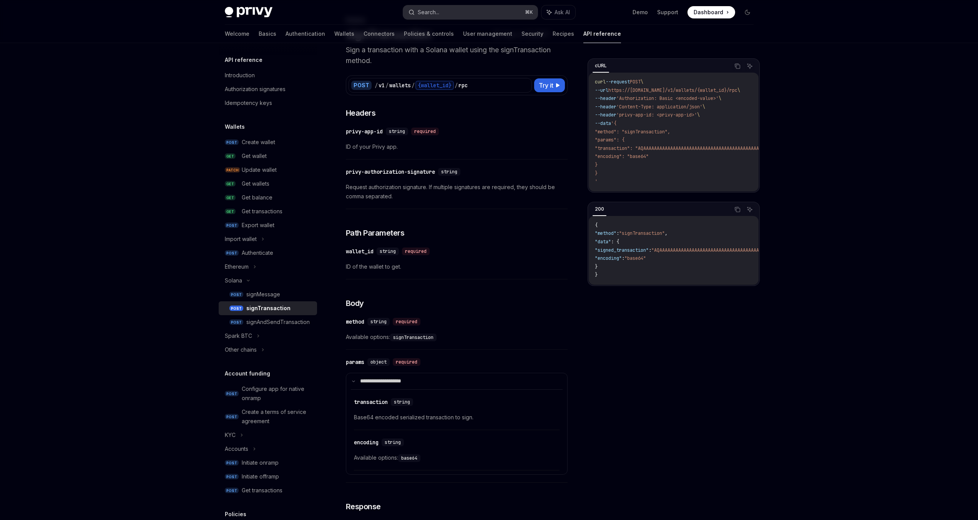
click at [494, 11] on button "Search... ⌘ K" at bounding box center [470, 12] width 134 height 14
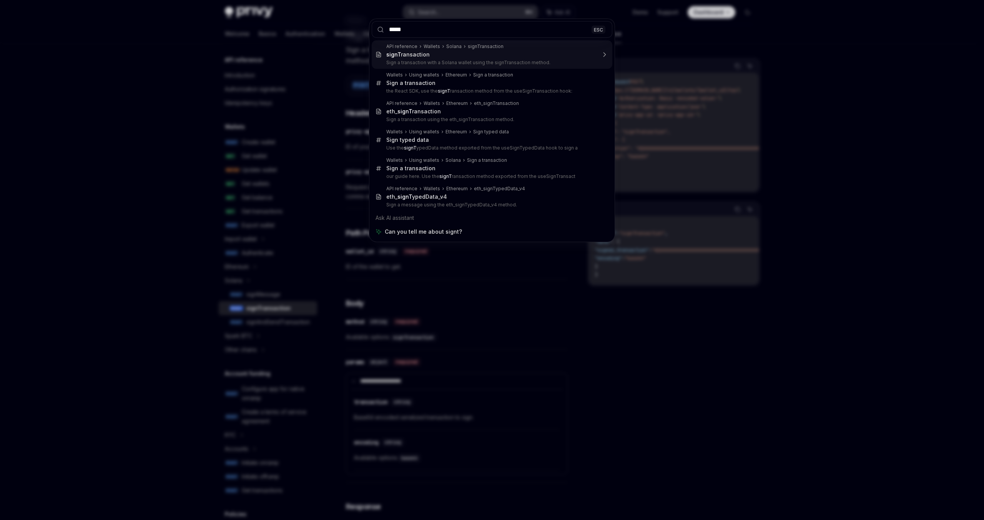
type input "******"
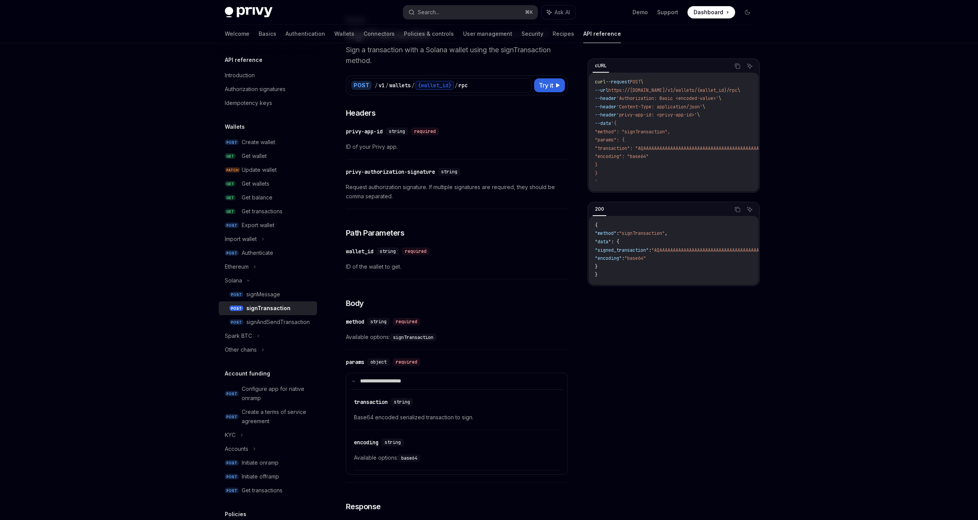
type textarea "*"
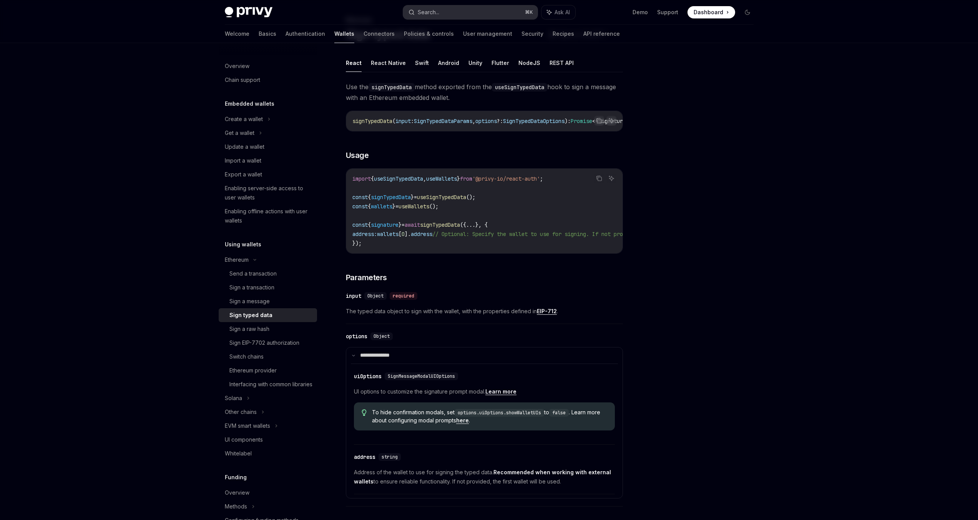
click at [463, 9] on button "Search... ⌘ K" at bounding box center [470, 12] width 134 height 14
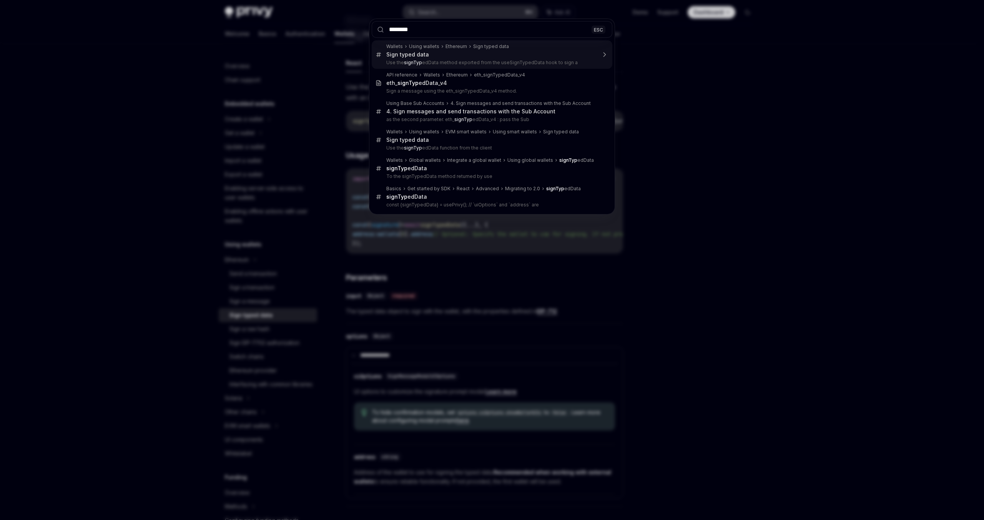
type input "*********"
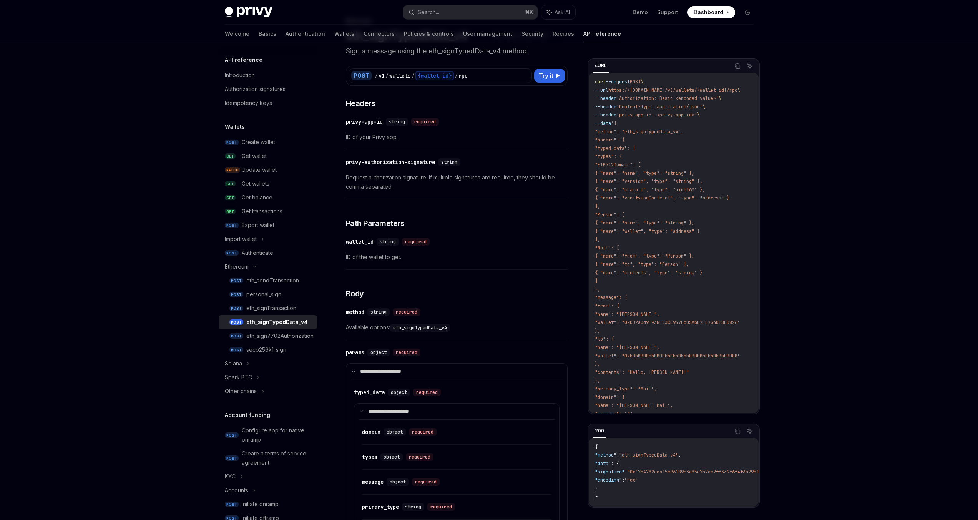
scroll to position [41, 0]
click at [290, 320] on div "eth_signTypedData_v4" at bounding box center [276, 321] width 61 height 9
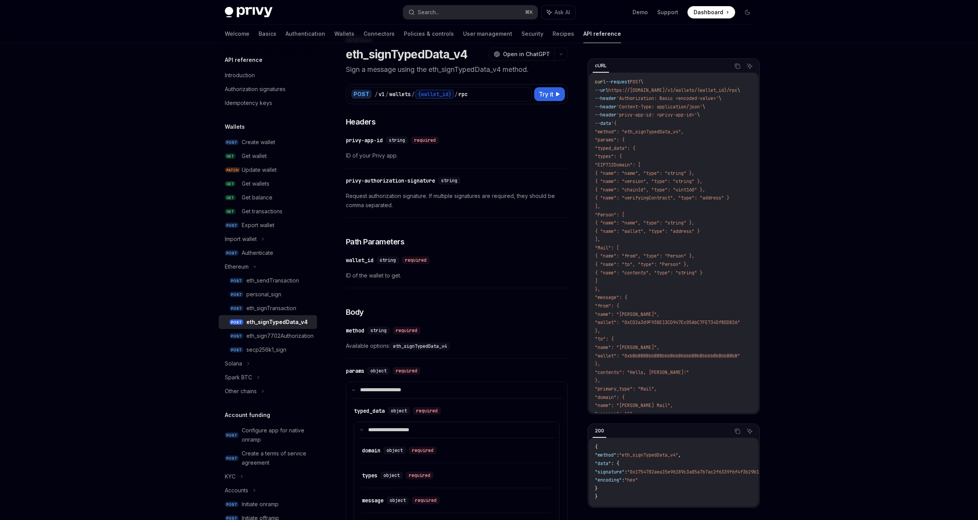
scroll to position [22, 0]
click at [266, 322] on div "eth_signTypedData_v4" at bounding box center [276, 321] width 61 height 9
type textarea "*"
click at [508, 11] on button "Search... ⌘ K" at bounding box center [470, 12] width 134 height 14
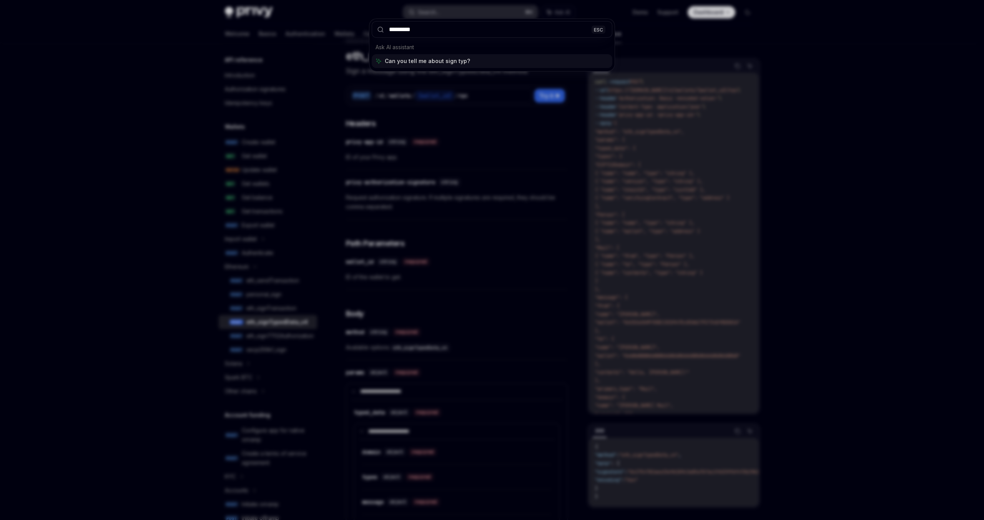
type input "**********"
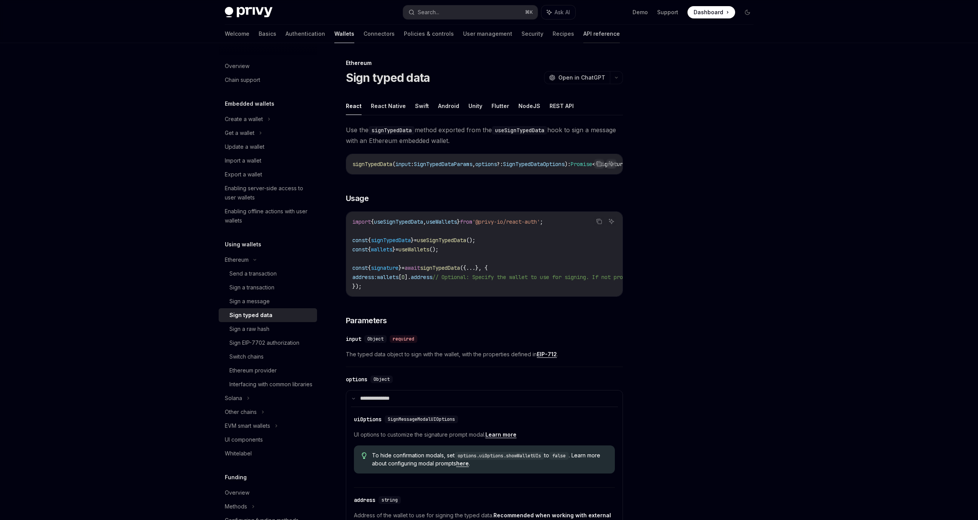
click at [583, 28] on link "API reference" at bounding box center [601, 34] width 37 height 18
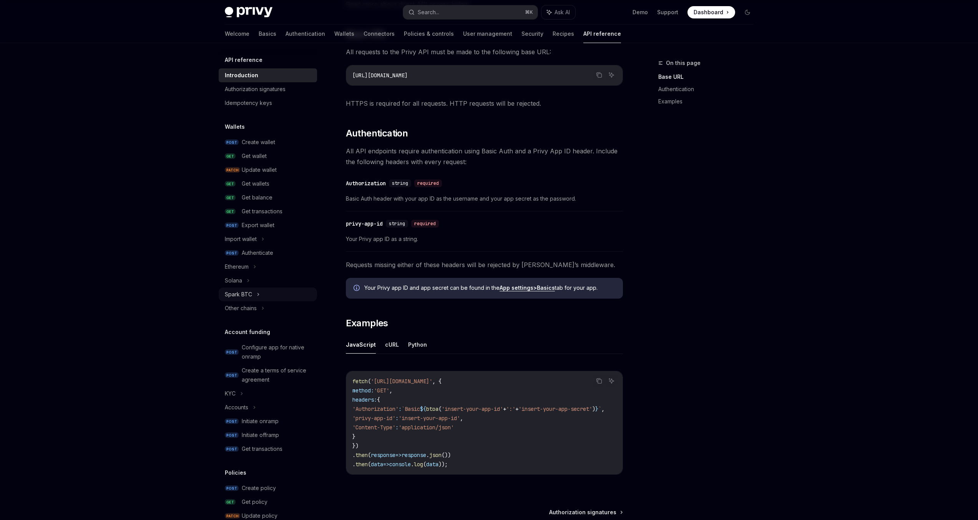
scroll to position [187, 0]
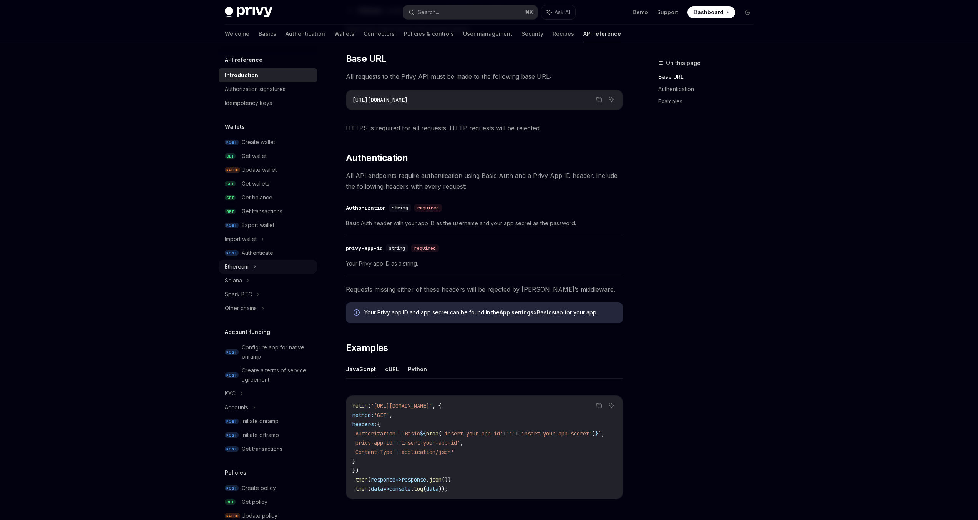
click at [266, 262] on div "Ethereum" at bounding box center [268, 267] width 98 height 14
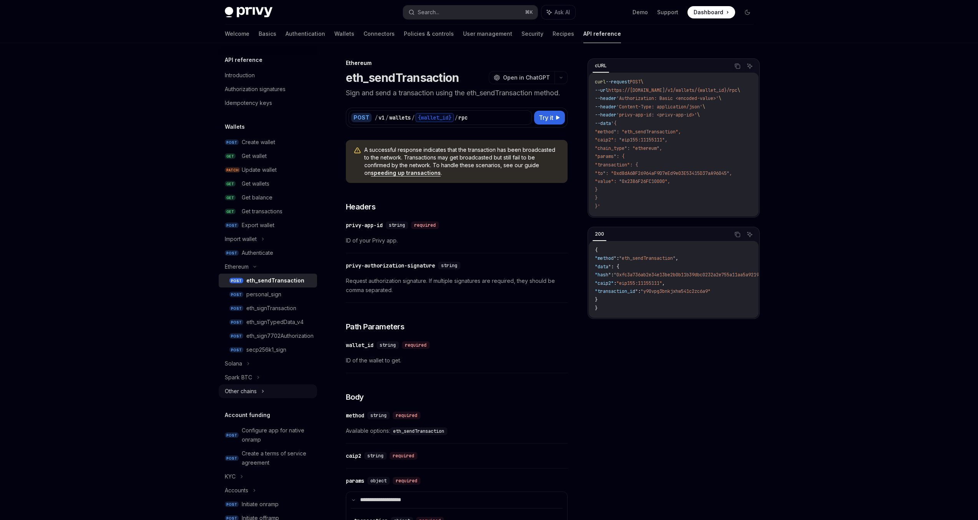
click at [265, 392] on div "Other chains" at bounding box center [268, 391] width 98 height 14
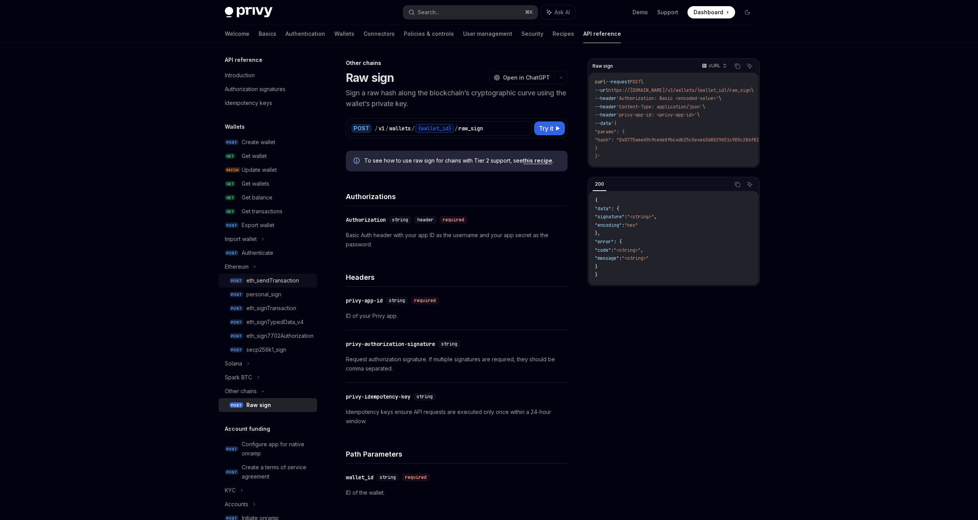
click at [279, 279] on div "eth_sendTransaction" at bounding box center [272, 280] width 53 height 9
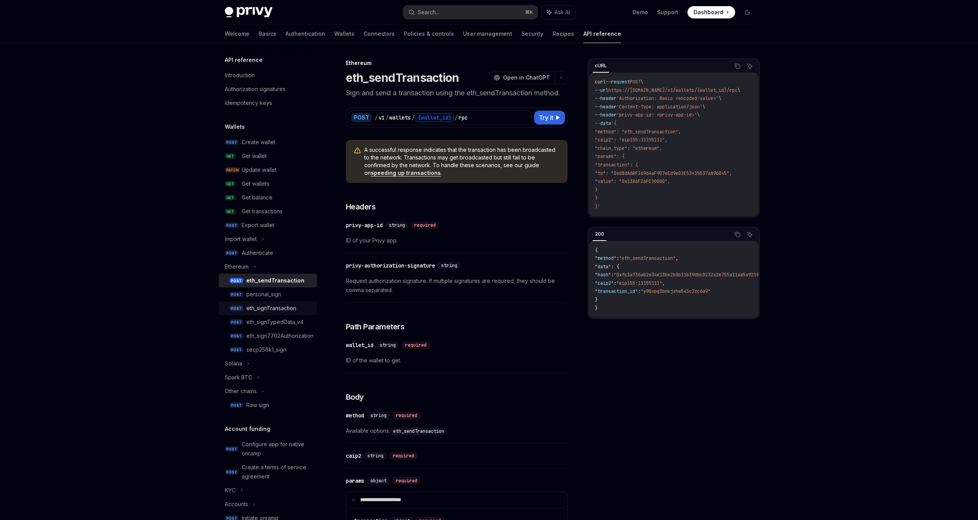
click at [283, 307] on div "eth_signTransaction" at bounding box center [271, 308] width 50 height 9
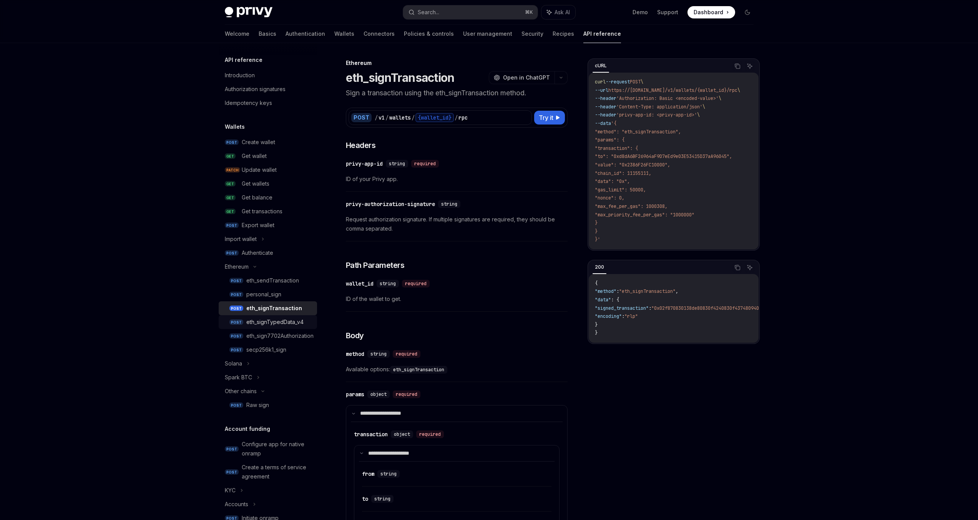
click at [286, 320] on div "eth_signTypedData_v4" at bounding box center [274, 321] width 57 height 9
type textarea "*"
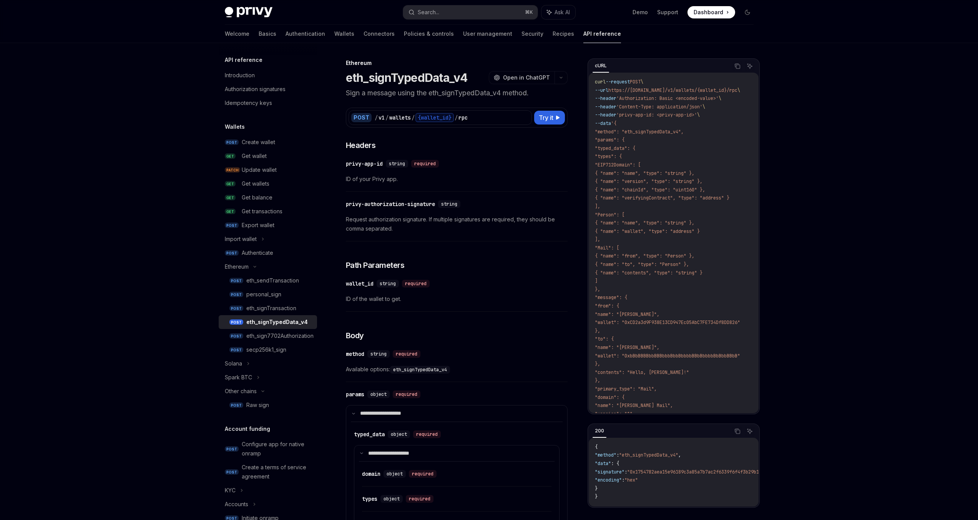
scroll to position [368, 0]
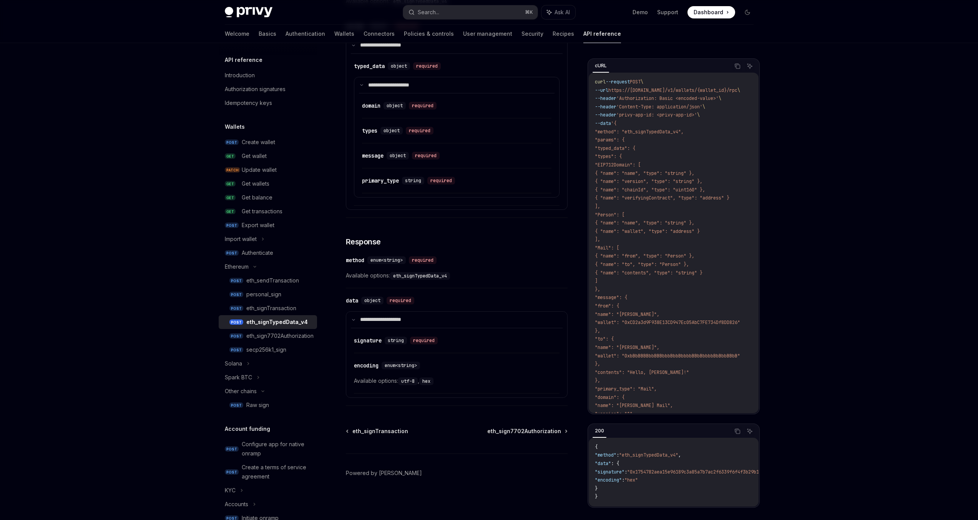
click at [881, 60] on div "Privy Docs home page Search... ⌘ K Ask AI Demo Support Dashboard Dashboard Sear…" at bounding box center [489, 76] width 978 height 888
click at [814, 83] on div "Privy Docs home page Search... ⌘ K Ask AI Demo Support Dashboard Dashboard Sear…" at bounding box center [489, 76] width 978 height 888
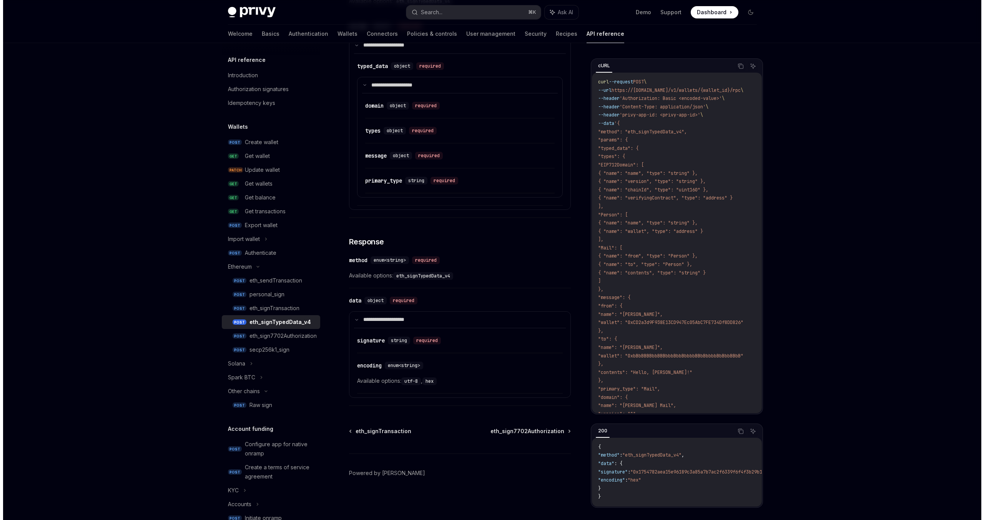
scroll to position [0, 0]
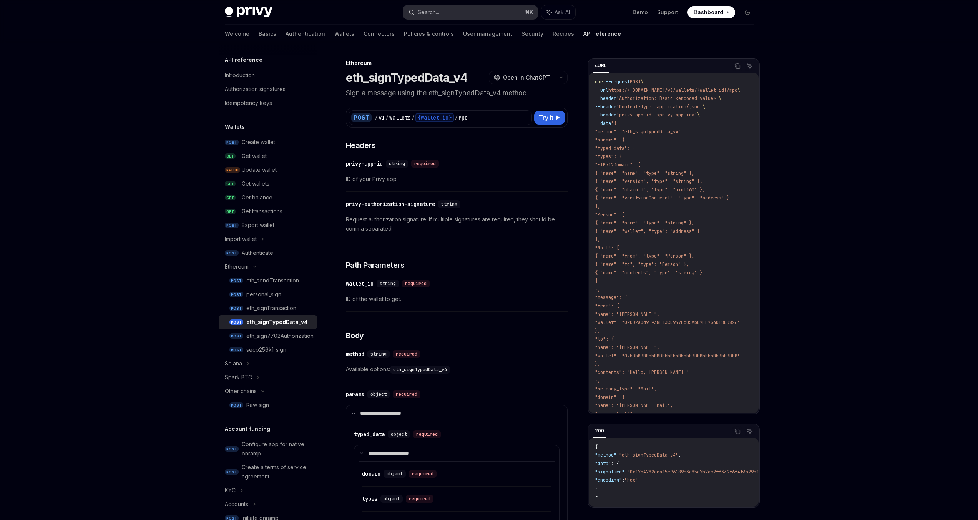
click at [493, 8] on button "Search... ⌘ K" at bounding box center [470, 12] width 134 height 14
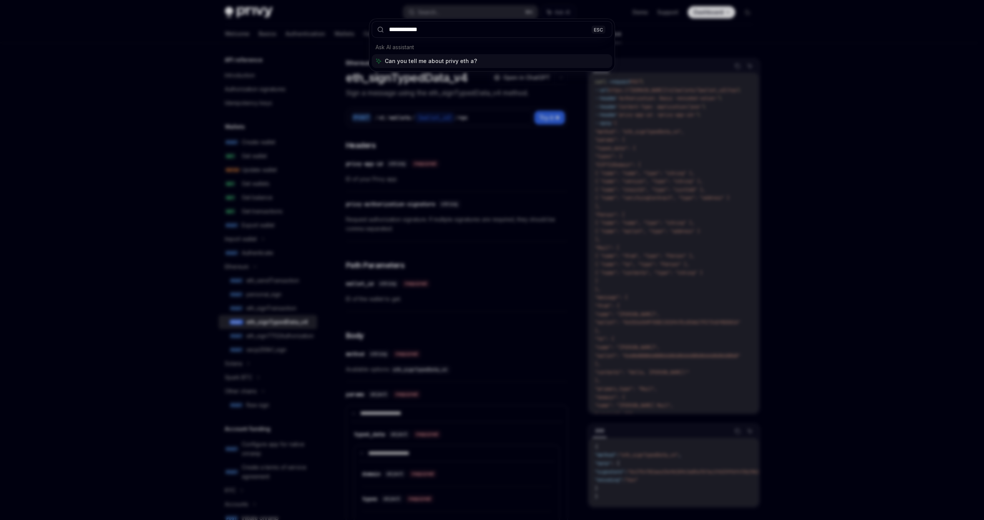
type input "**********"
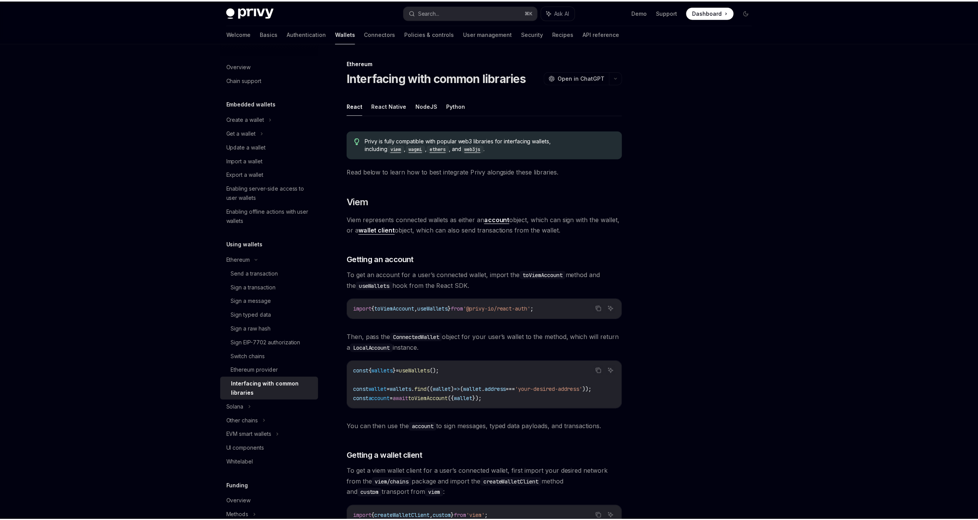
scroll to position [43, 0]
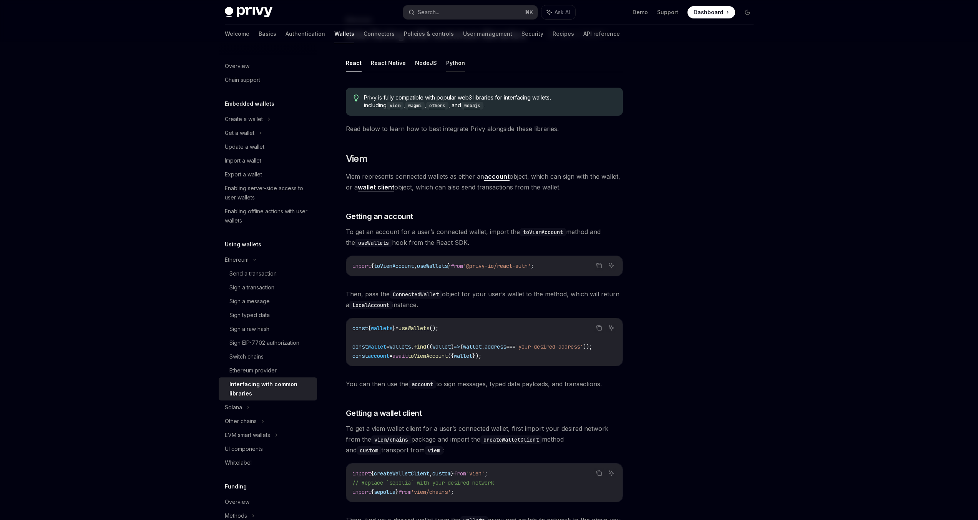
click at [449, 60] on button "Python" at bounding box center [455, 63] width 19 height 18
type textarea "*"
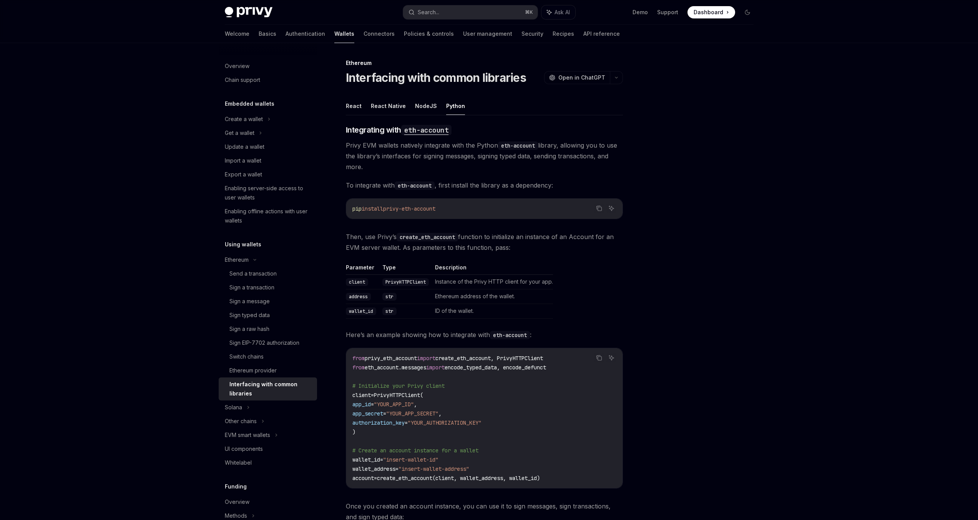
click at [426, 240] on code "create_eth_account" at bounding box center [427, 237] width 61 height 8
click at [424, 236] on code "create_eth_account" at bounding box center [427, 237] width 61 height 8
click at [418, 238] on code "create_eth_account" at bounding box center [427, 237] width 61 height 8
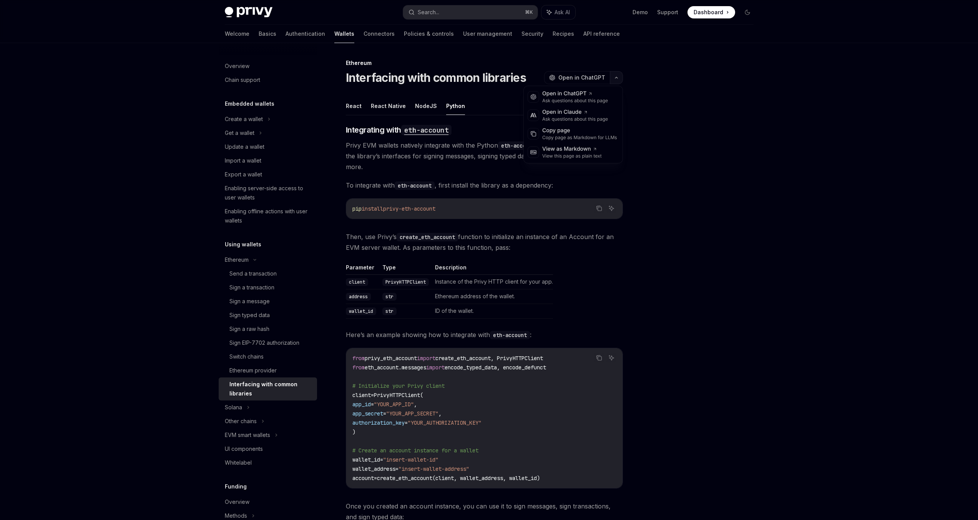
click at [614, 75] on button "button" at bounding box center [616, 77] width 13 height 13
click at [577, 148] on div "View as Markdown" at bounding box center [572, 149] width 60 height 8
click at [736, 122] on div at bounding box center [701, 288] width 117 height 461
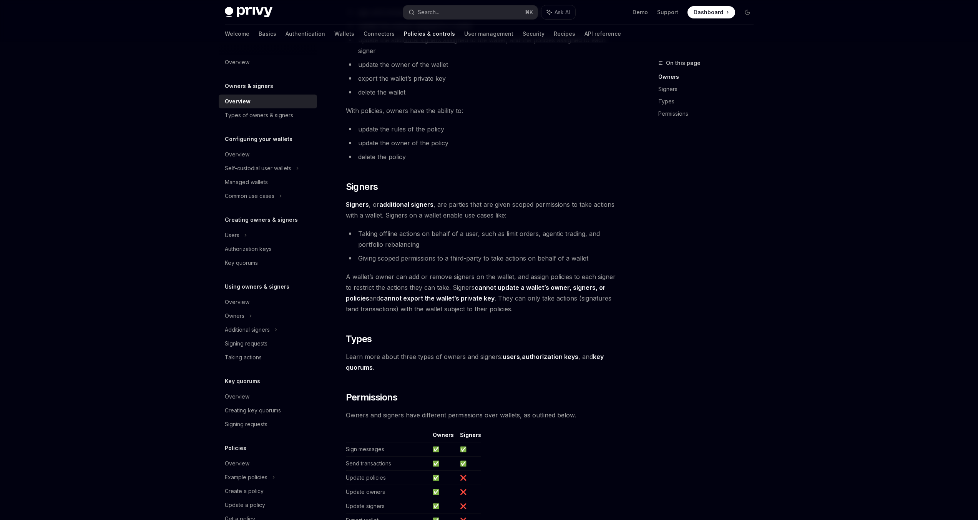
scroll to position [452, 0]
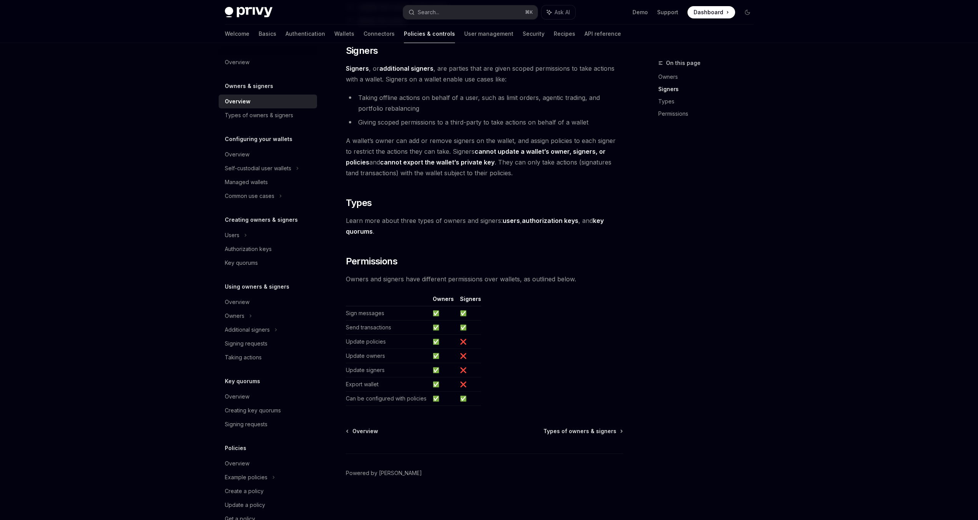
click at [537, 220] on strong "authorization keys" at bounding box center [550, 221] width 56 height 8
type textarea "*"
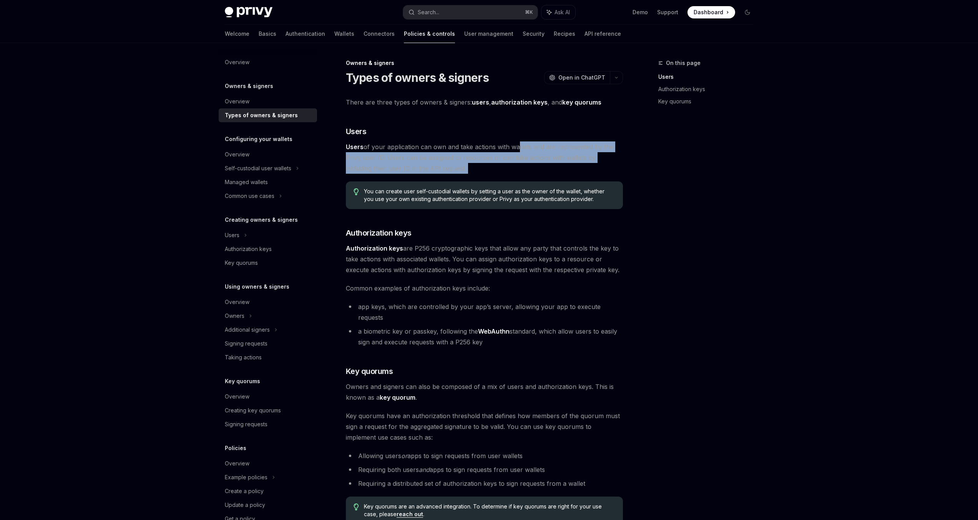
drag, startPoint x: 541, startPoint y: 178, endPoint x: 516, endPoint y: 149, distance: 37.6
click at [516, 149] on div "There are three types of owners & signers: users , authorization keys , and key…" at bounding box center [484, 310] width 277 height 427
click at [516, 148] on span "Users of your application can own and take actions with wallets and are represe…" at bounding box center [484, 157] width 277 height 32
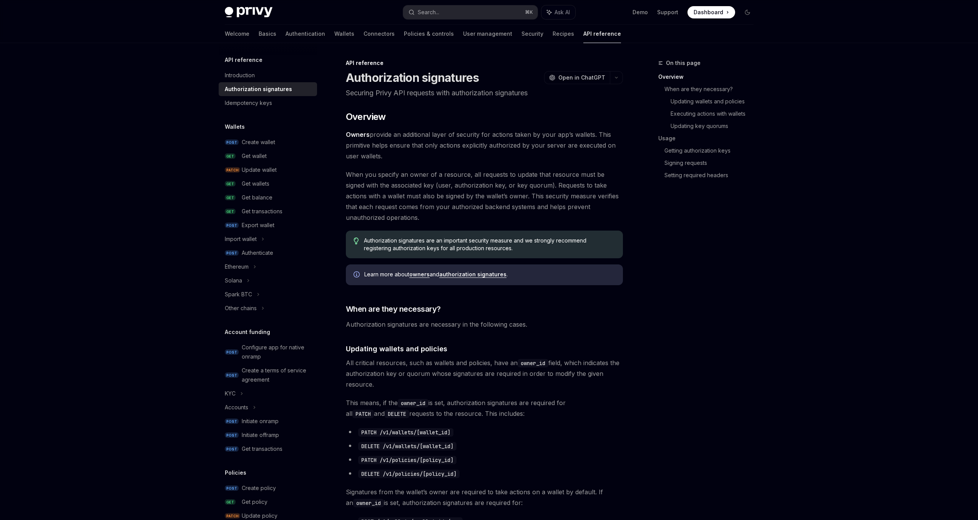
click at [448, 136] on span "Owners provide an additional layer of security for actions taken by your app’s …" at bounding box center [484, 145] width 277 height 32
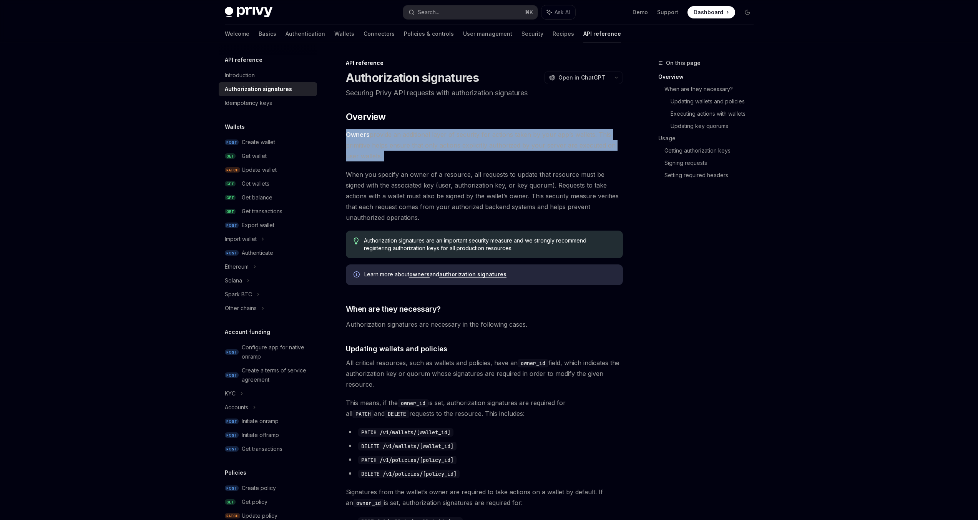
click at [448, 136] on span "Owners provide an additional layer of security for actions taken by your app’s …" at bounding box center [484, 145] width 277 height 32
click at [448, 145] on span "Owners provide an additional layer of security for actions taken by your app’s …" at bounding box center [484, 145] width 277 height 32
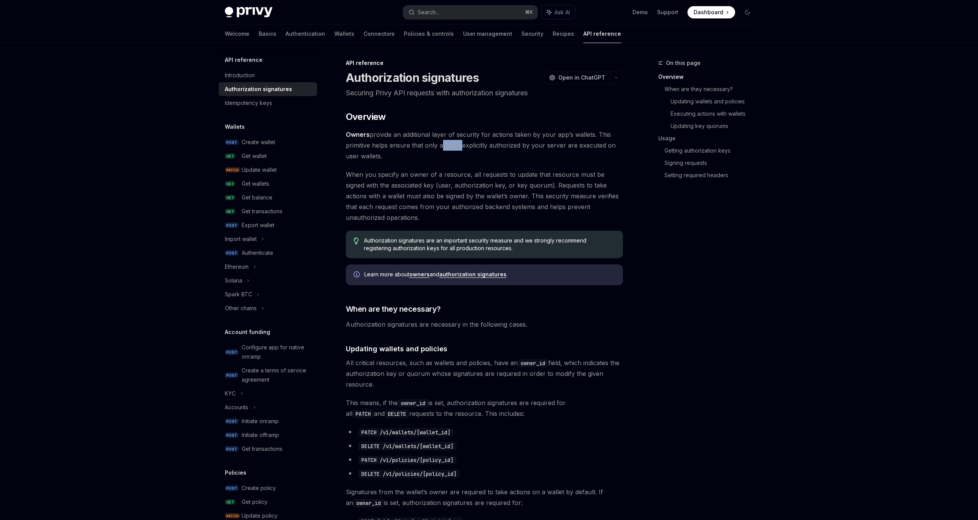
click at [448, 145] on span "Owners provide an additional layer of security for actions taken by your app’s …" at bounding box center [484, 145] width 277 height 32
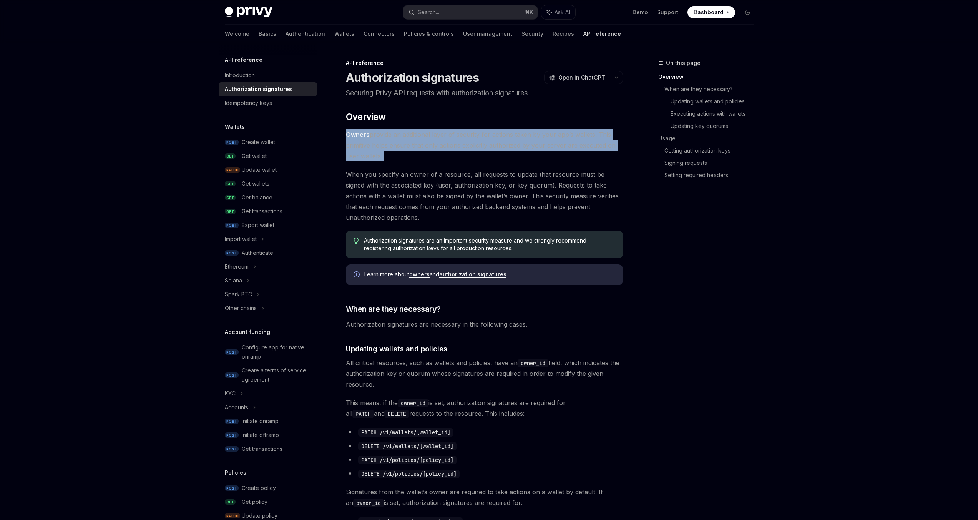
click at [448, 145] on span "Owners provide an additional layer of security for actions taken by your app’s …" at bounding box center [484, 145] width 277 height 32
click at [454, 159] on span "Owners provide an additional layer of security for actions taken by your app’s …" at bounding box center [484, 145] width 277 height 32
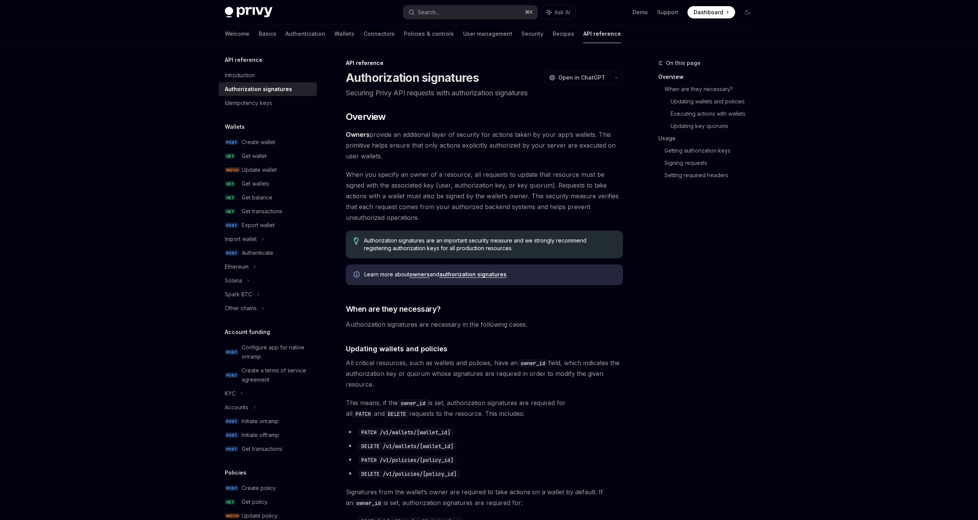
drag, startPoint x: 457, startPoint y: 157, endPoint x: 443, endPoint y: 136, distance: 25.5
click at [441, 137] on span "Owners provide an additional layer of security for actions taken by your app’s …" at bounding box center [484, 145] width 277 height 32
click at [443, 136] on span "Owners provide an additional layer of security for actions taken by your app’s …" at bounding box center [484, 145] width 277 height 32
drag, startPoint x: 430, startPoint y: 138, endPoint x: 458, endPoint y: 153, distance: 32.0
click at [458, 153] on span "Owners provide an additional layer of security for actions taken by your app’s …" at bounding box center [484, 145] width 277 height 32
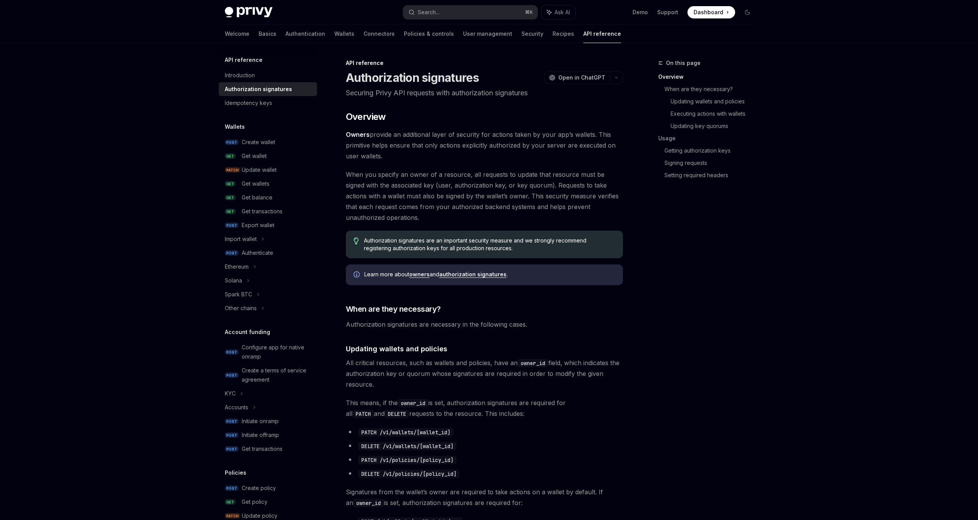
drag, startPoint x: 458, startPoint y: 153, endPoint x: 422, endPoint y: 135, distance: 40.2
click at [422, 135] on span "Owners provide an additional layer of security for actions taken by your app’s …" at bounding box center [484, 145] width 277 height 32
drag, startPoint x: 422, startPoint y: 135, endPoint x: 491, endPoint y: 157, distance: 72.3
click at [491, 157] on span "Owners provide an additional layer of security for actions taken by your app’s …" at bounding box center [484, 145] width 277 height 32
drag, startPoint x: 491, startPoint y: 157, endPoint x: 436, endPoint y: 137, distance: 58.1
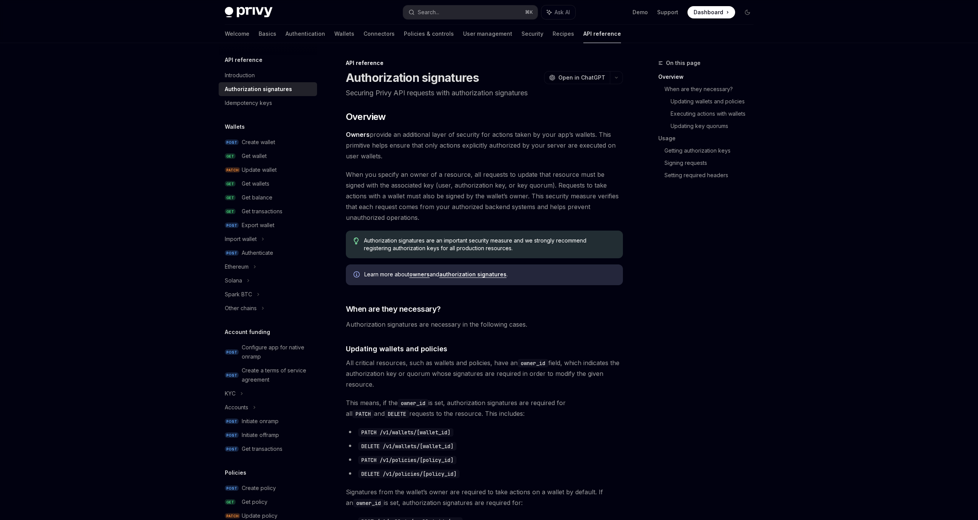
click at [436, 137] on span "Owners provide an additional layer of security for actions taken by your app’s …" at bounding box center [484, 145] width 277 height 32
drag, startPoint x: 436, startPoint y: 137, endPoint x: 489, endPoint y: 151, distance: 55.6
click at [489, 151] on span "Owners provide an additional layer of security for actions taken by your app’s …" at bounding box center [484, 145] width 277 height 32
drag, startPoint x: 489, startPoint y: 151, endPoint x: 444, endPoint y: 131, distance: 50.2
click at [444, 131] on span "Owners provide an additional layer of security for actions taken by your app’s …" at bounding box center [484, 145] width 277 height 32
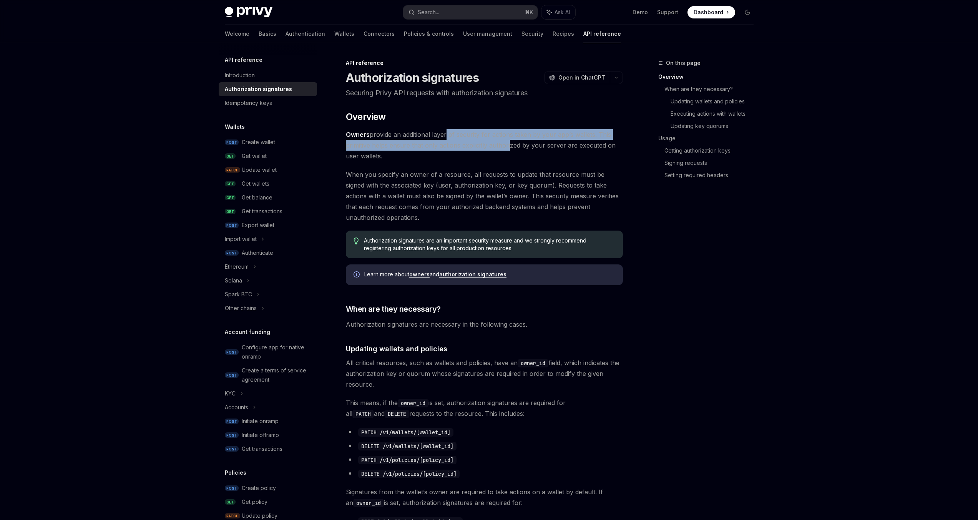
drag, startPoint x: 444, startPoint y: 131, endPoint x: 509, endPoint y: 151, distance: 68.7
click at [509, 150] on span "Owners provide an additional layer of security for actions taken by your app’s …" at bounding box center [484, 145] width 277 height 32
drag, startPoint x: 511, startPoint y: 152, endPoint x: 448, endPoint y: 136, distance: 65.0
click at [448, 136] on span "Owners provide an additional layer of security for actions taken by your app’s …" at bounding box center [484, 145] width 277 height 32
drag, startPoint x: 448, startPoint y: 136, endPoint x: 530, endPoint y: 153, distance: 83.6
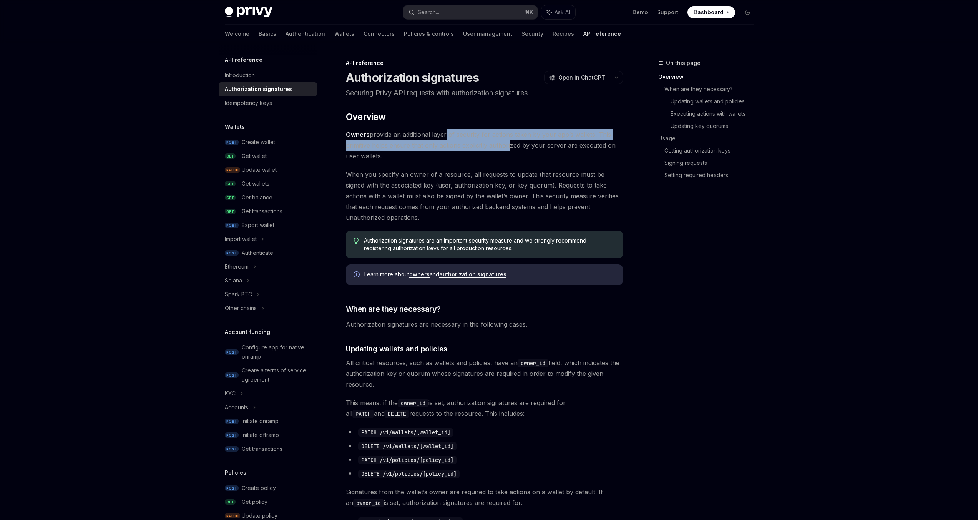
click at [528, 152] on span "Owners provide an additional layer of security for actions taken by your app’s …" at bounding box center [484, 145] width 277 height 32
drag, startPoint x: 530, startPoint y: 153, endPoint x: 449, endPoint y: 139, distance: 82.1
click at [449, 139] on span "Owners provide an additional layer of security for actions taken by your app’s …" at bounding box center [484, 145] width 277 height 32
drag, startPoint x: 449, startPoint y: 139, endPoint x: 513, endPoint y: 151, distance: 64.9
click at [513, 151] on span "Owners provide an additional layer of security for actions taken by your app’s …" at bounding box center [484, 145] width 277 height 32
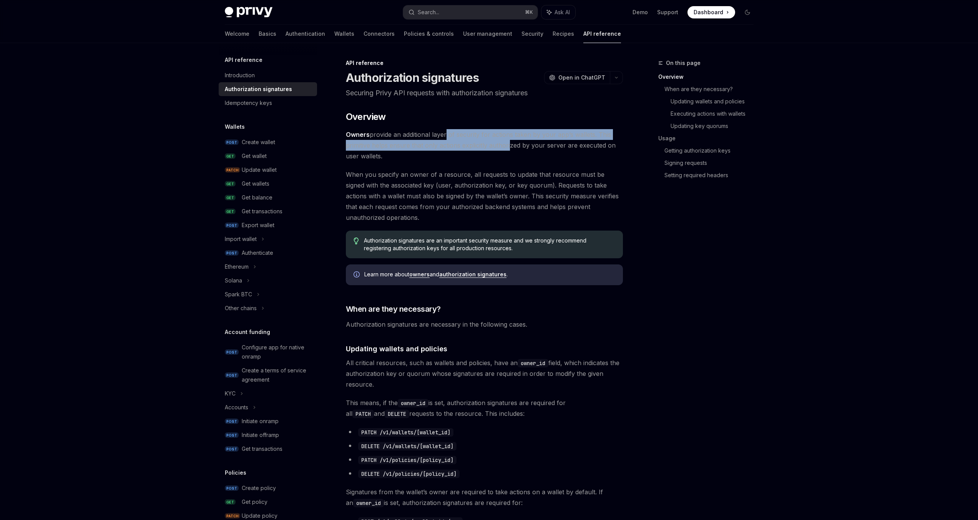
click at [513, 151] on span "Owners provide an additional layer of security for actions taken by your app’s …" at bounding box center [484, 145] width 277 height 32
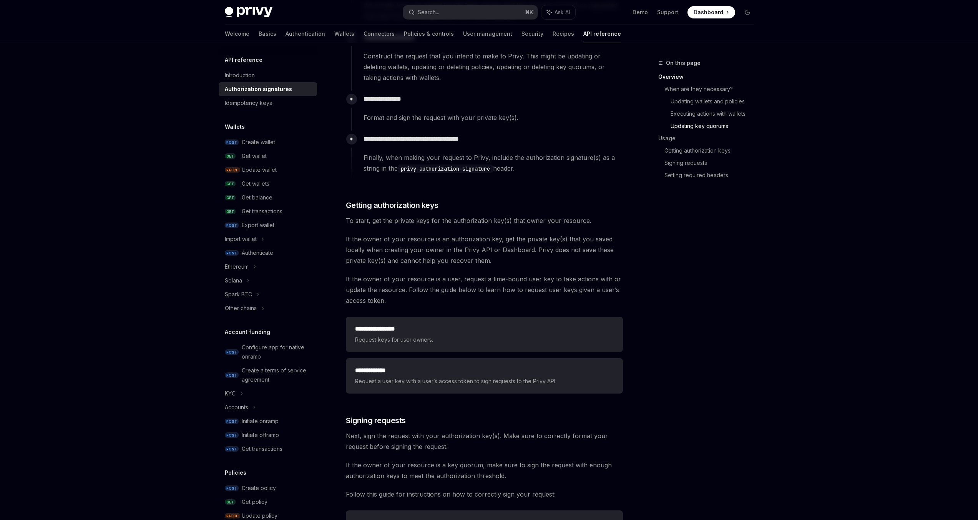
scroll to position [823, 0]
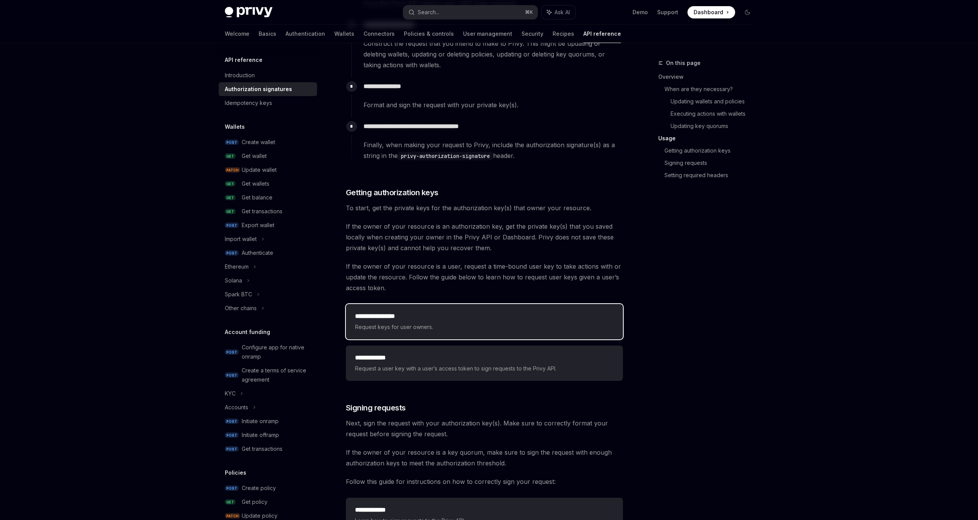
click at [375, 315] on h2 "**********" at bounding box center [484, 316] width 259 height 9
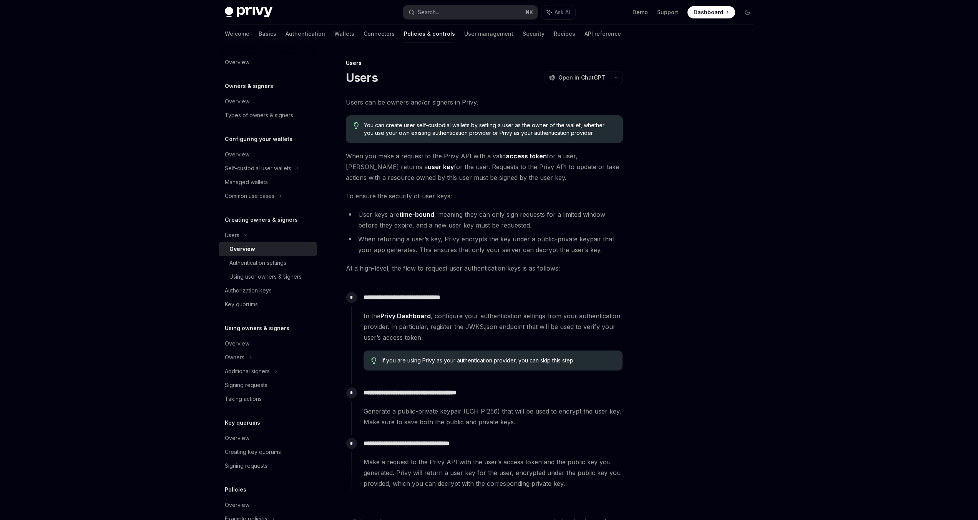
click at [375, 315] on span "In the Privy Dashboard , configure your authentication settings from your authe…" at bounding box center [492, 326] width 259 height 32
click at [461, 260] on div "**********" at bounding box center [484, 297] width 277 height 400
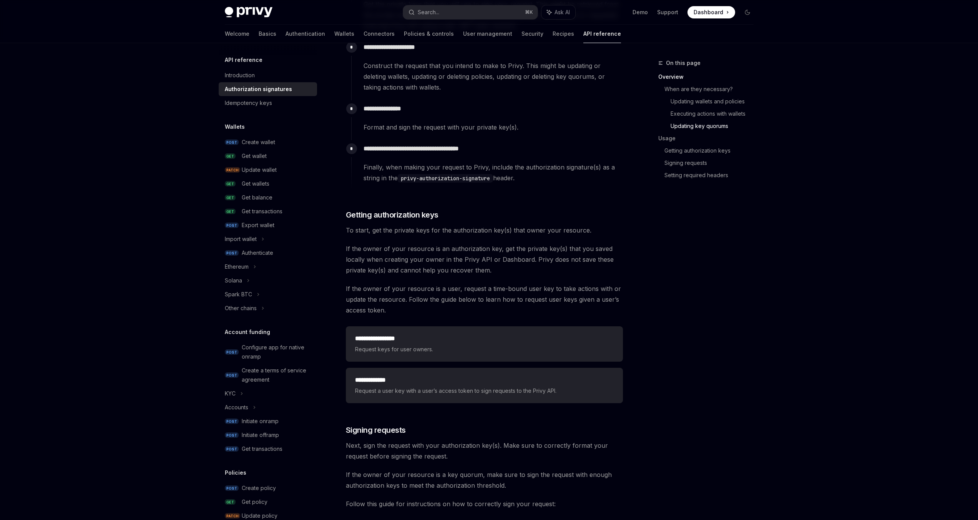
scroll to position [823, 0]
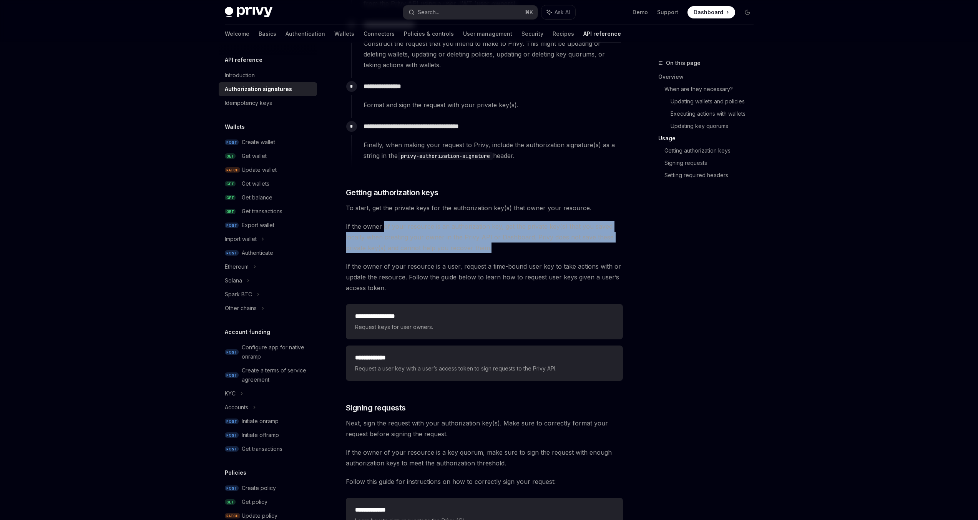
drag, startPoint x: 541, startPoint y: 243, endPoint x: 380, endPoint y: 229, distance: 162.4
click at [380, 229] on span "If the owner of your resource is an authorization key, get the private key(s) t…" at bounding box center [484, 237] width 277 height 32
drag, startPoint x: 372, startPoint y: 228, endPoint x: 513, endPoint y: 247, distance: 142.7
click at [513, 247] on span "If the owner of your resource is an authorization key, get the private key(s) t…" at bounding box center [484, 237] width 277 height 32
drag, startPoint x: 514, startPoint y: 248, endPoint x: 342, endPoint y: 228, distance: 173.2
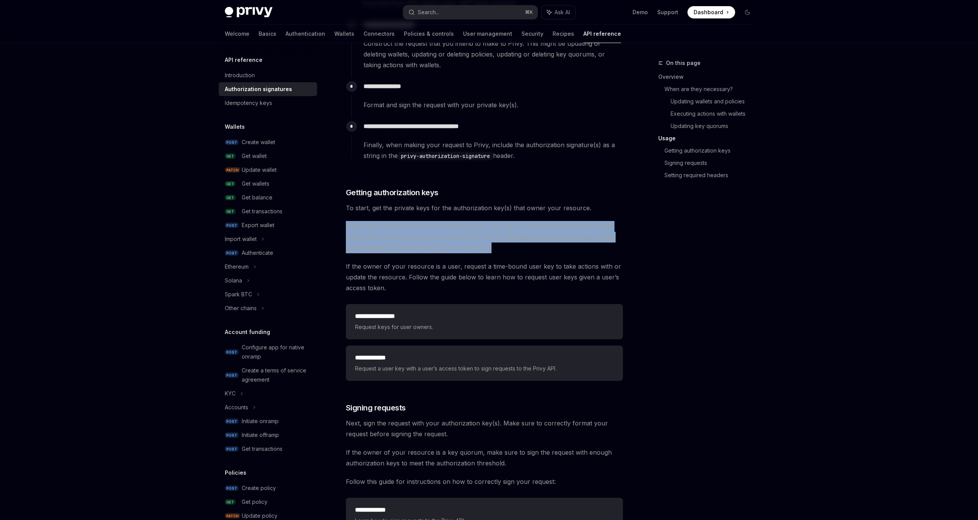
click at [342, 229] on div "API reference Authorization signatures OpenAI Open in ChatGPT Securing Privy AP…" at bounding box center [412, 9] width 424 height 1548
drag, startPoint x: 342, startPoint y: 227, endPoint x: 521, endPoint y: 249, distance: 181.1
click at [521, 249] on div "API reference Authorization signatures OpenAI Open in ChatGPT Securing Privy AP…" at bounding box center [412, 9] width 424 height 1548
drag, startPoint x: 512, startPoint y: 251, endPoint x: 345, endPoint y: 226, distance: 169.1
click at [345, 226] on div "API reference Authorization signatures OpenAI Open in ChatGPT Securing Privy AP…" at bounding box center [412, 9] width 424 height 1548
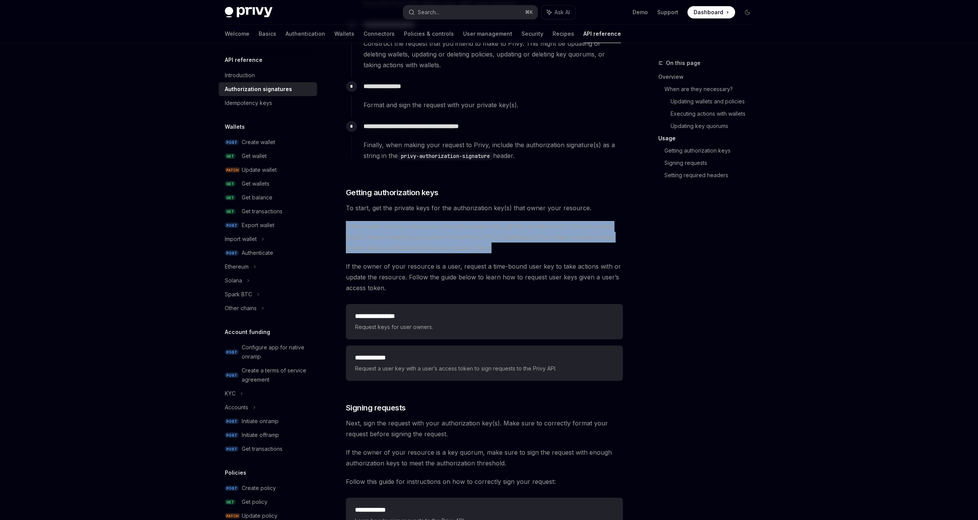
drag, startPoint x: 345, startPoint y: 226, endPoint x: 514, endPoint y: 252, distance: 171.1
click at [514, 252] on div "API reference Authorization signatures OpenAI Open in ChatGPT Securing Privy AP…" at bounding box center [412, 9] width 424 height 1548
drag, startPoint x: 514, startPoint y: 252, endPoint x: 348, endPoint y: 227, distance: 167.0
click at [348, 227] on span "If the owner of your resource is an authorization key, get the private key(s) t…" at bounding box center [484, 237] width 277 height 32
drag, startPoint x: 347, startPoint y: 226, endPoint x: 512, endPoint y: 251, distance: 167.0
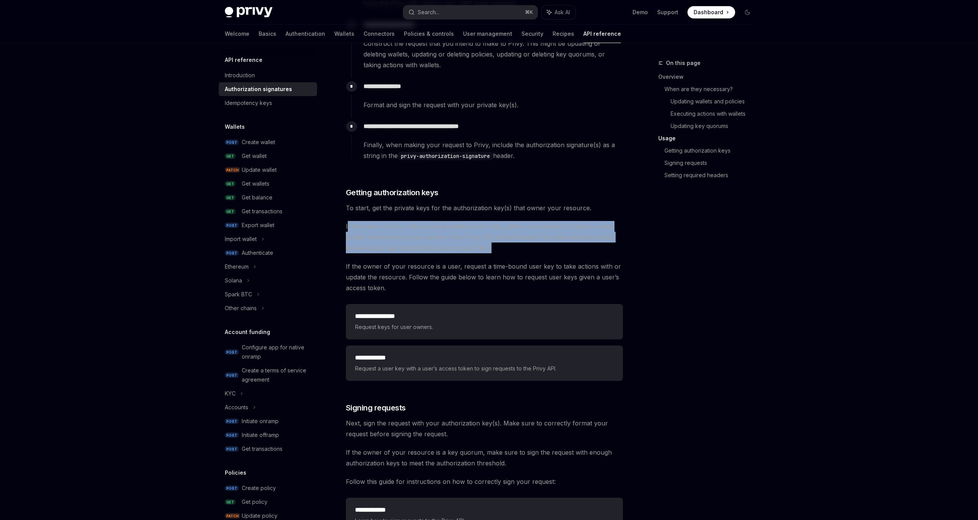
click at [512, 251] on span "If the owner of your resource is an authorization key, get the private key(s) t…" at bounding box center [484, 237] width 277 height 32
drag, startPoint x: 536, startPoint y: 252, endPoint x: 347, endPoint y: 227, distance: 190.7
click at [347, 227] on span "If the owner of your resource is an authorization key, get the private key(s) t…" at bounding box center [484, 237] width 277 height 32
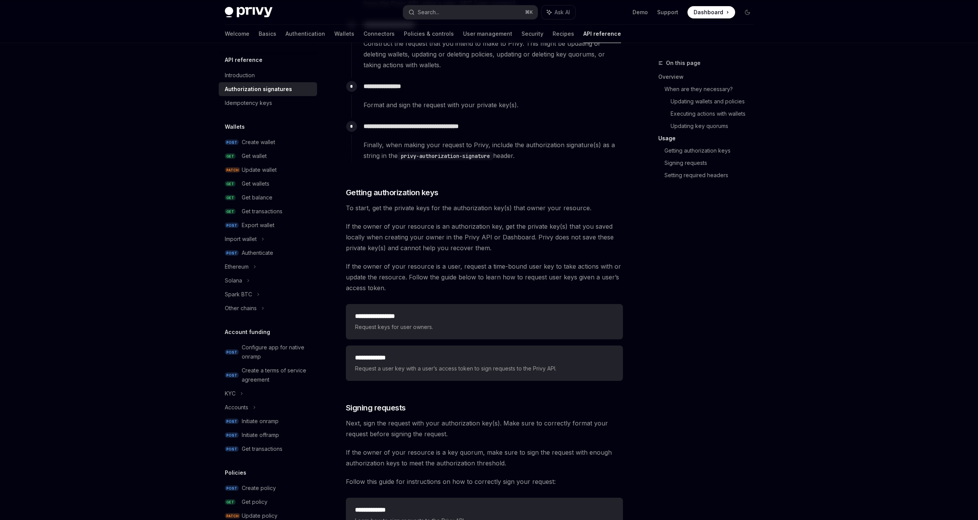
drag, startPoint x: 346, startPoint y: 227, endPoint x: 523, endPoint y: 256, distance: 179.4
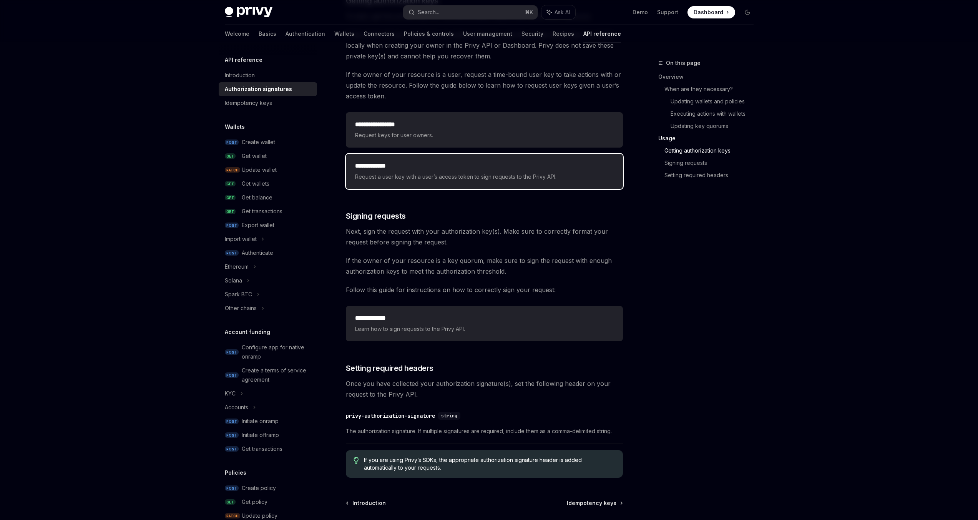
scroll to position [1020, 0]
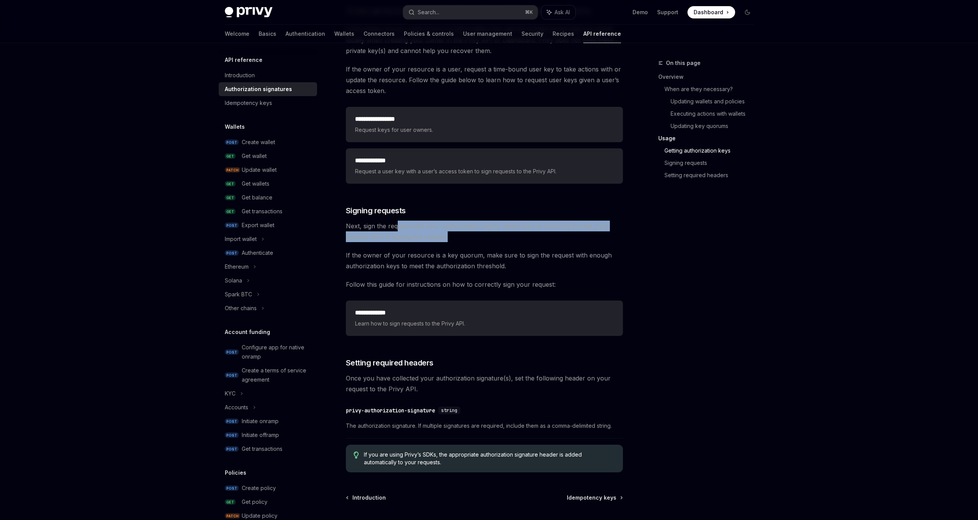
drag, startPoint x: 436, startPoint y: 227, endPoint x: 399, endPoint y: 225, distance: 37.3
click at [399, 225] on span "Next, sign the request with your authorization key(s). Make sure to correctly f…" at bounding box center [484, 232] width 277 height 22
drag, startPoint x: 406, startPoint y: 227, endPoint x: 474, endPoint y: 239, distance: 69.0
click at [470, 238] on span "Next, sign the request with your authorization key(s). Make sure to correctly f…" at bounding box center [484, 232] width 277 height 22
drag, startPoint x: 474, startPoint y: 239, endPoint x: 338, endPoint y: 225, distance: 136.4
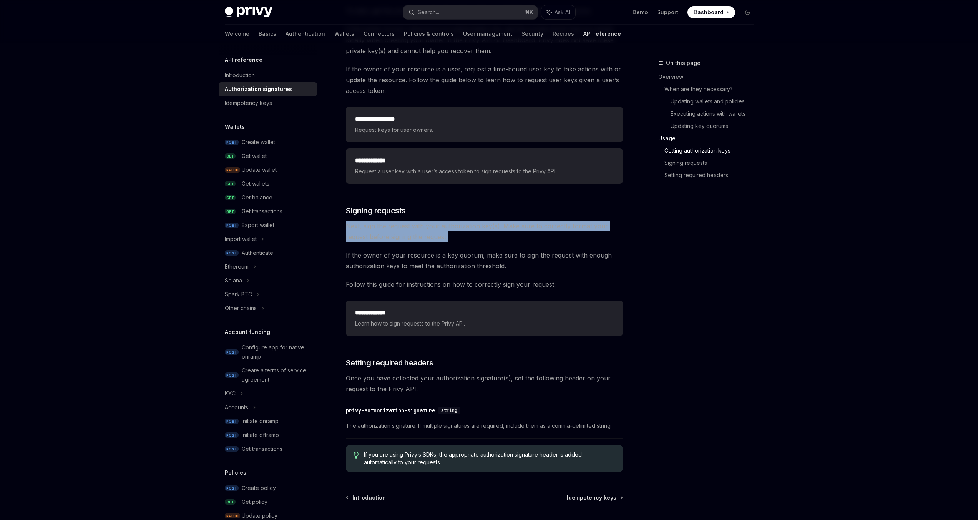
drag, startPoint x: 341, startPoint y: 224, endPoint x: 479, endPoint y: 239, distance: 139.2
drag, startPoint x: 483, startPoint y: 240, endPoint x: 349, endPoint y: 224, distance: 134.7
click at [349, 224] on span "Next, sign the request with your authorization key(s). Make sure to correctly f…" at bounding box center [484, 232] width 277 height 22
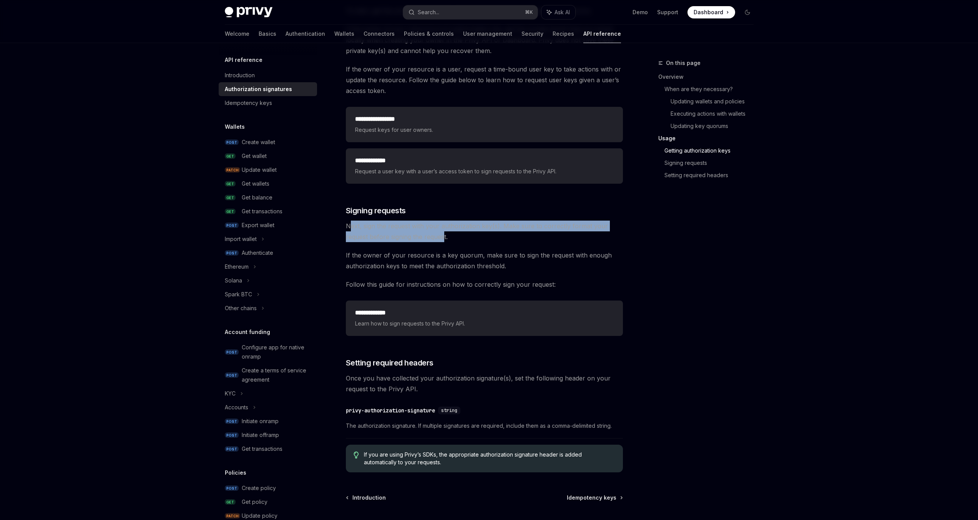
drag, startPoint x: 348, startPoint y: 224, endPoint x: 449, endPoint y: 239, distance: 101.7
click at [445, 238] on span "Next, sign the request with your authorization key(s). Make sure to correctly f…" at bounding box center [484, 232] width 277 height 22
drag, startPoint x: 455, startPoint y: 239, endPoint x: 353, endPoint y: 230, distance: 102.7
click at [353, 230] on span "Next, sign the request with your authorization key(s). Make sure to correctly f…" at bounding box center [484, 232] width 277 height 22
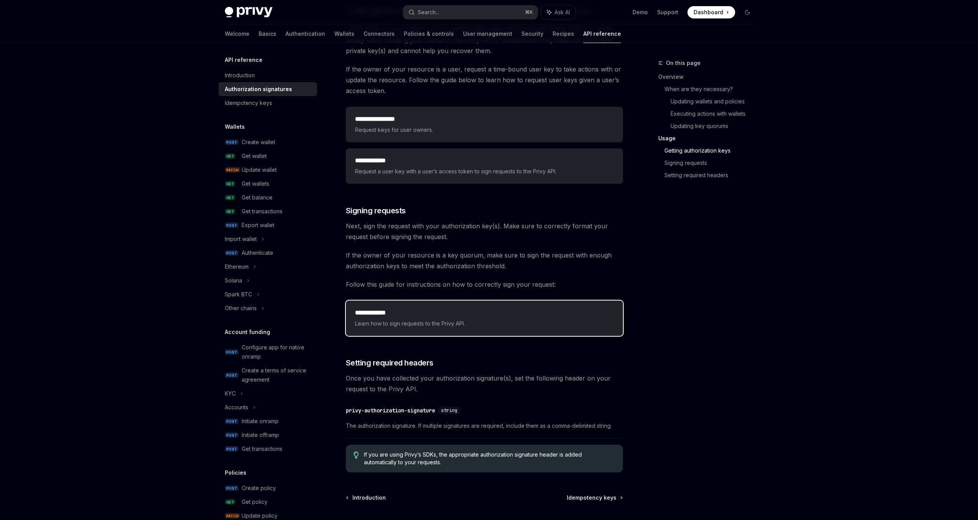
click at [475, 317] on h2 "**********" at bounding box center [484, 312] width 259 height 9
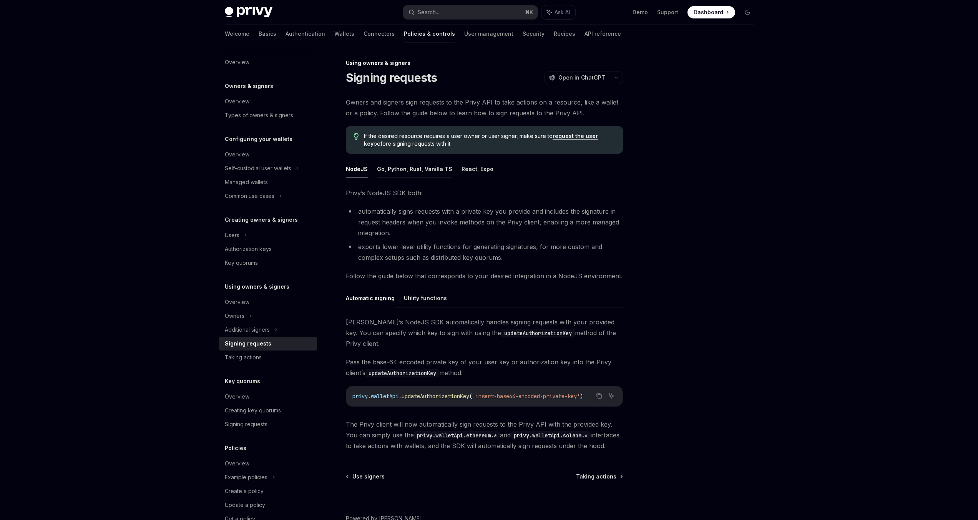
click at [416, 169] on button "Go, Python, Rust, Vanilla TS" at bounding box center [414, 169] width 75 height 18
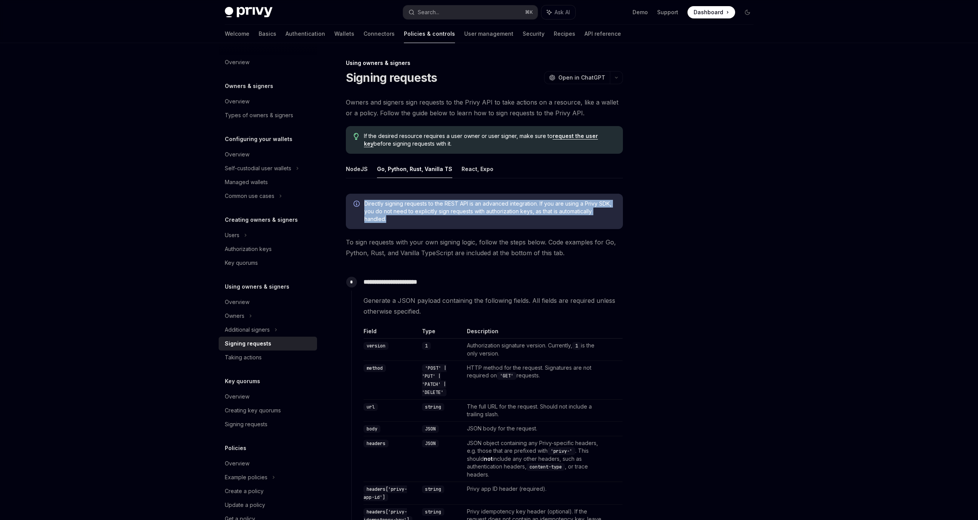
drag, startPoint x: 496, startPoint y: 209, endPoint x: 557, endPoint y: 224, distance: 63.6
click at [557, 224] on div "Directly signing requests to the REST API is an advanced integration. If you ar…" at bounding box center [484, 211] width 277 height 35
drag, startPoint x: 554, startPoint y: 219, endPoint x: 363, endPoint y: 201, distance: 191.8
click at [363, 201] on div "Directly signing requests to the REST API is an advanced integration. If you ar…" at bounding box center [484, 211] width 277 height 35
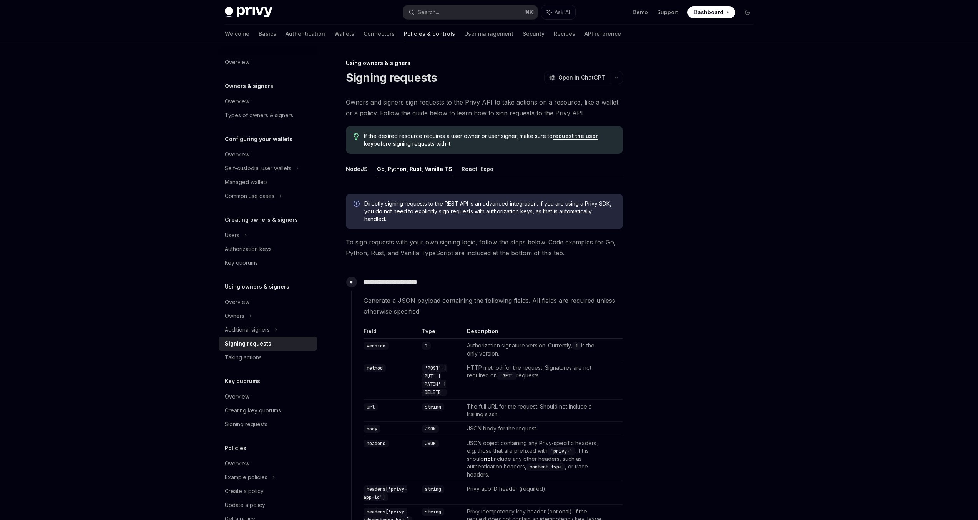
drag, startPoint x: 363, startPoint y: 201, endPoint x: 497, endPoint y: 223, distance: 135.9
click at [496, 222] on div "Directly signing requests to the REST API is an advanced integration. If you ar…" at bounding box center [484, 211] width 277 height 35
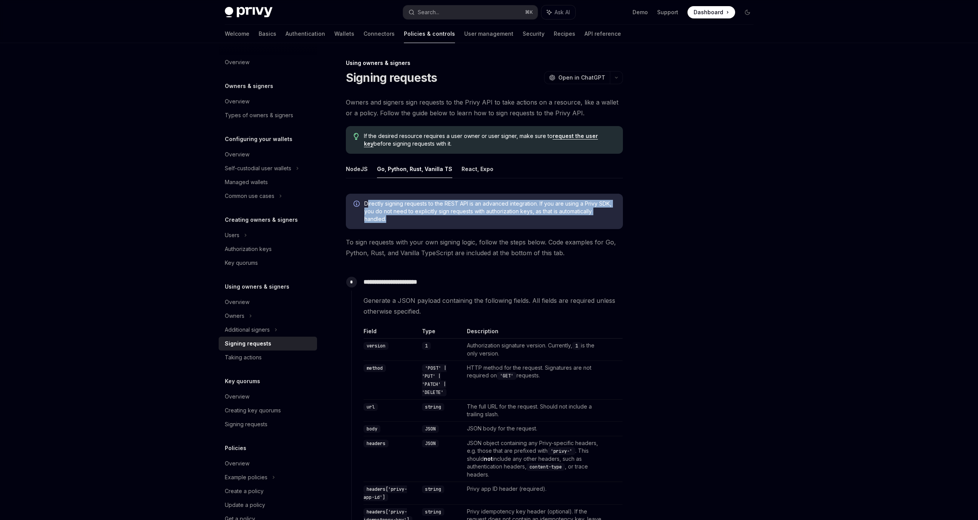
drag, startPoint x: 497, startPoint y: 223, endPoint x: 365, endPoint y: 203, distance: 132.9
click at [366, 203] on div "Directly signing requests to the REST API is an advanced integration. If you ar…" at bounding box center [484, 211] width 277 height 35
drag, startPoint x: 365, startPoint y: 203, endPoint x: 420, endPoint y: 220, distance: 56.8
click at [419, 220] on span "Directly signing requests to the REST API is an advanced integration. If you ar…" at bounding box center [489, 211] width 251 height 23
drag, startPoint x: 420, startPoint y: 220, endPoint x: 363, endPoint y: 206, distance: 58.5
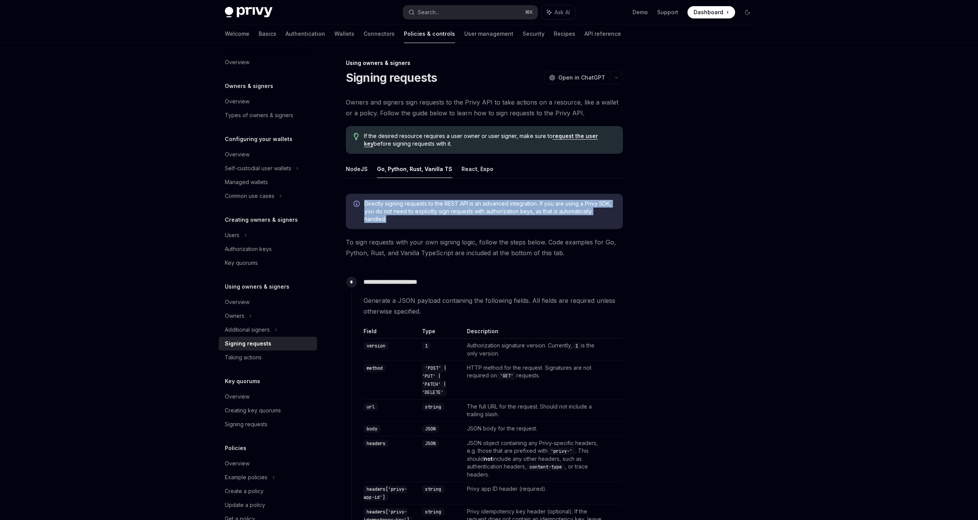
click at [363, 206] on div "Directly signing requests to the REST API is an advanced integration. If you ar…" at bounding box center [484, 211] width 277 height 35
drag, startPoint x: 361, startPoint y: 206, endPoint x: 418, endPoint y: 221, distance: 58.7
click at [418, 221] on div "Directly signing requests to the REST API is an advanced integration. If you ar…" at bounding box center [484, 211] width 277 height 35
drag, startPoint x: 418, startPoint y: 221, endPoint x: 357, endPoint y: 205, distance: 63.4
click at [357, 205] on div "Directly signing requests to the REST API is an advanced integration. If you ar…" at bounding box center [484, 211] width 277 height 35
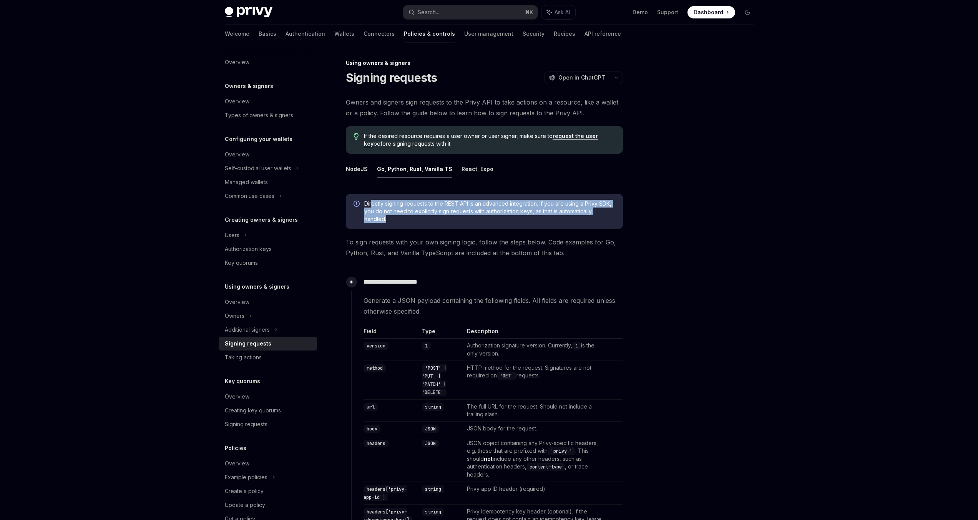
drag, startPoint x: 373, startPoint y: 206, endPoint x: 453, endPoint y: 222, distance: 81.2
click at [453, 222] on span "Directly signing requests to the REST API is an advanced integration. If you ar…" at bounding box center [489, 211] width 251 height 23
drag, startPoint x: 453, startPoint y: 222, endPoint x: 374, endPoint y: 205, distance: 80.2
click at [374, 205] on span "Directly signing requests to the REST API is an advanced integration. If you ar…" at bounding box center [489, 211] width 251 height 23
drag, startPoint x: 370, startPoint y: 206, endPoint x: 428, endPoint y: 220, distance: 59.4
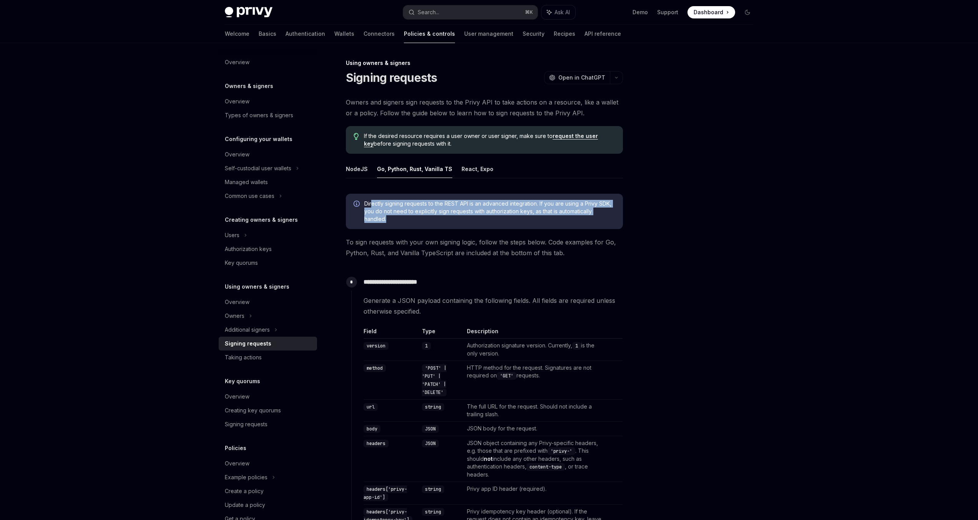
click at [426, 220] on span "Directly signing requests to the REST API is an advanced integration. If you ar…" at bounding box center [489, 211] width 251 height 23
drag, startPoint x: 428, startPoint y: 220, endPoint x: 364, endPoint y: 205, distance: 65.9
click at [364, 205] on span "Directly signing requests to the REST API is an advanced integration. If you ar…" at bounding box center [489, 211] width 251 height 23
drag, startPoint x: 361, startPoint y: 205, endPoint x: 435, endPoint y: 220, distance: 75.7
click at [435, 220] on div "Directly signing requests to the REST API is an advanced integration. If you ar…" at bounding box center [484, 211] width 277 height 35
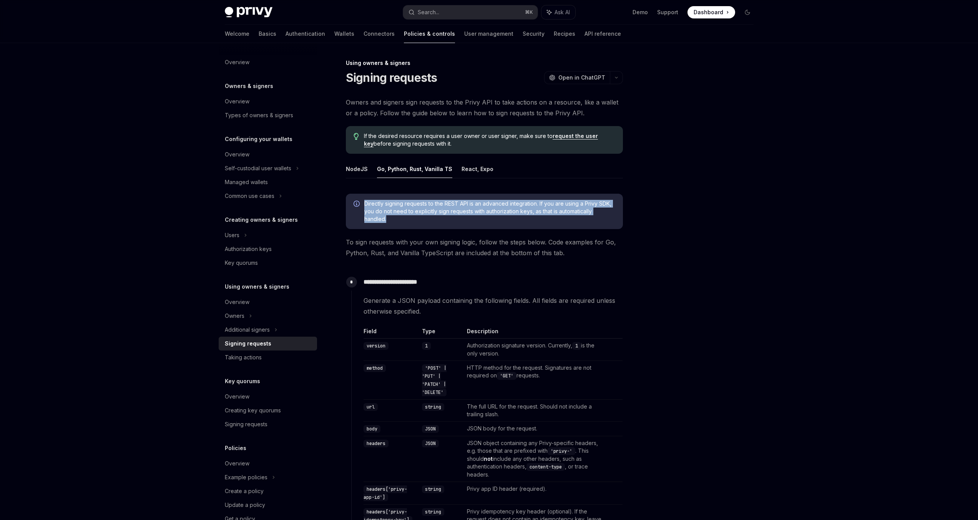
click at [435, 220] on span "Directly signing requests to the REST API is an advanced integration. If you ar…" at bounding box center [489, 211] width 251 height 23
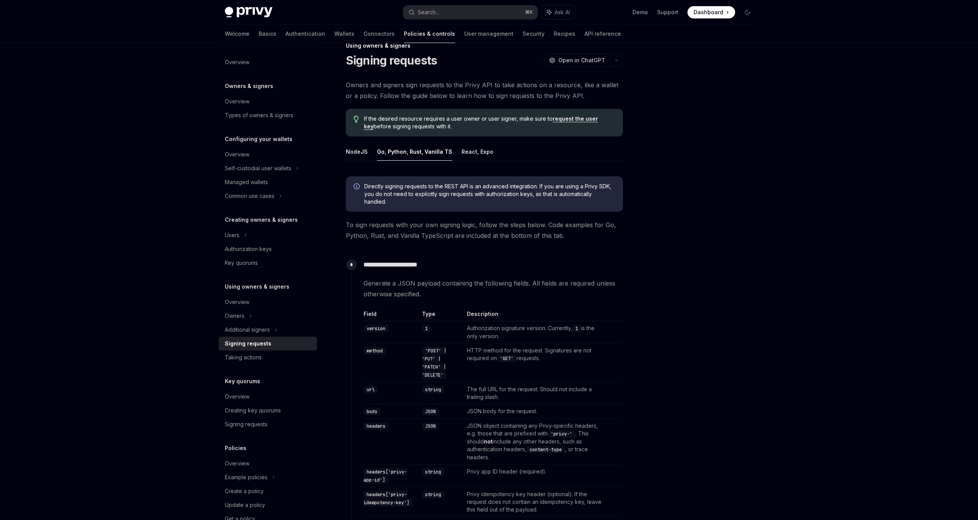
scroll to position [17, 0]
click at [404, 148] on button "Go, Python, Rust, Vanilla TS" at bounding box center [414, 152] width 75 height 18
click at [411, 153] on button "Go, Python, Rust, Vanilla TS" at bounding box center [414, 152] width 75 height 18
click at [465, 155] on button "React, Expo" at bounding box center [477, 152] width 32 height 18
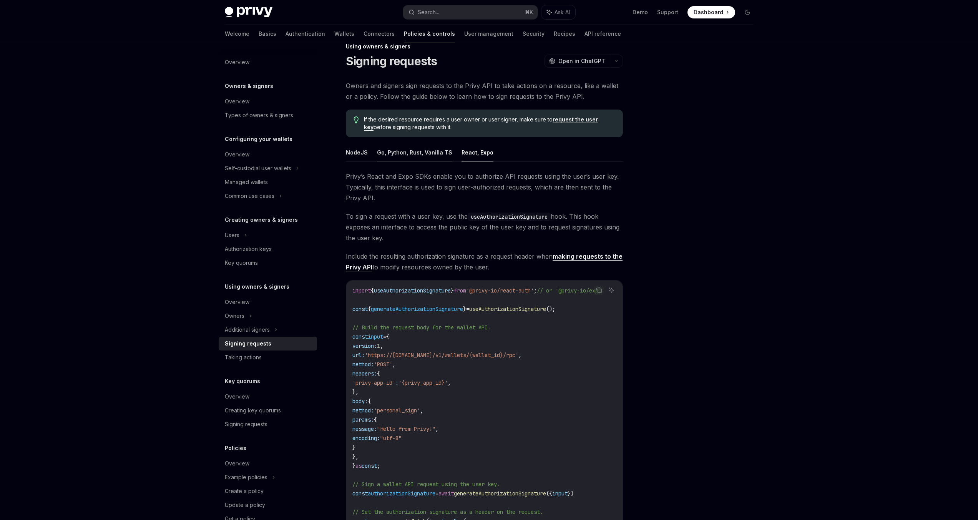
click at [431, 153] on button "Go, Python, Rust, Vanilla TS" at bounding box center [414, 152] width 75 height 18
type textarea "*"
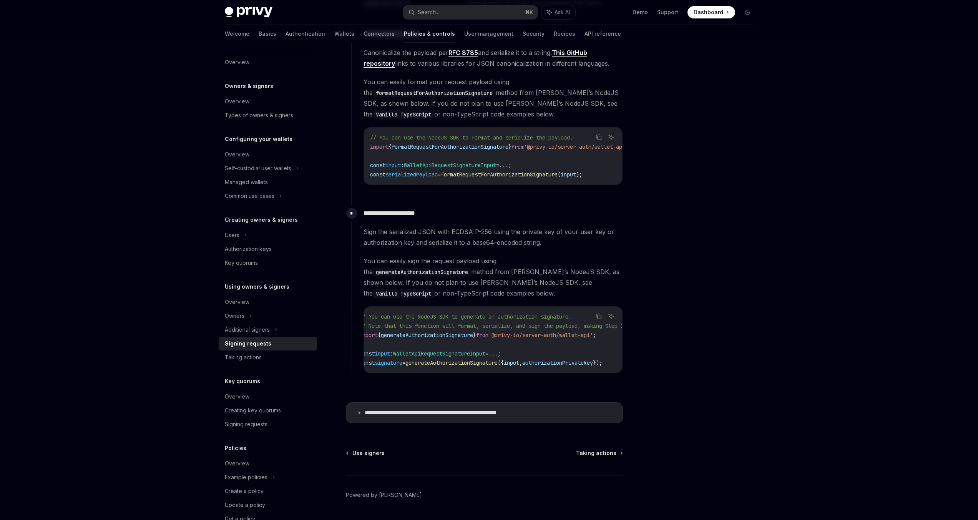
scroll to position [0, 14]
drag, startPoint x: 528, startPoint y: 367, endPoint x: 584, endPoint y: 369, distance: 56.1
click at [584, 369] on div "**********" at bounding box center [487, 295] width 272 height 181
drag, startPoint x: 550, startPoint y: 364, endPoint x: 598, endPoint y: 368, distance: 48.6
click at [598, 368] on div "**********" at bounding box center [487, 295] width 272 height 181
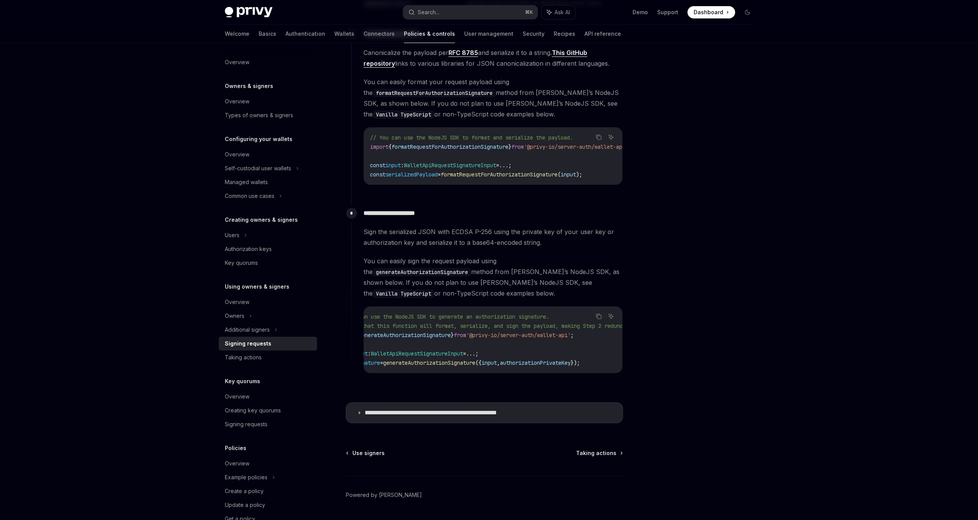
scroll to position [0, 80]
click at [534, 359] on span "authorizationPrivateKey" at bounding box center [503, 362] width 71 height 7
drag, startPoint x: 578, startPoint y: 368, endPoint x: 485, endPoint y: 362, distance: 93.5
click at [485, 362] on div "// You can use the NodeJS SDK to generate an authorization signature. // Note t…" at bounding box center [493, 340] width 258 height 66
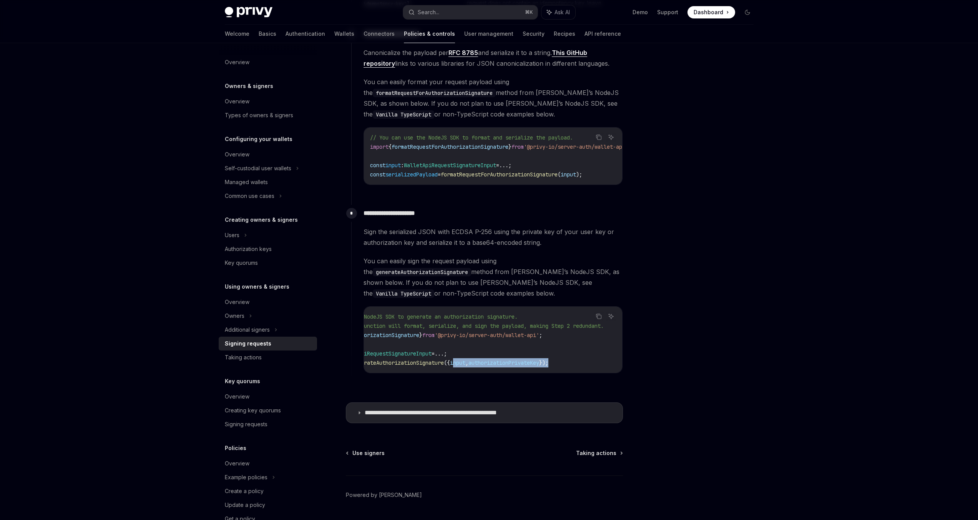
drag, startPoint x: 523, startPoint y: 361, endPoint x: 446, endPoint y: 355, distance: 77.1
click at [446, 355] on div "// You can use the NodeJS SDK to generate an authorization signature. // Note t…" at bounding box center [493, 340] width 258 height 66
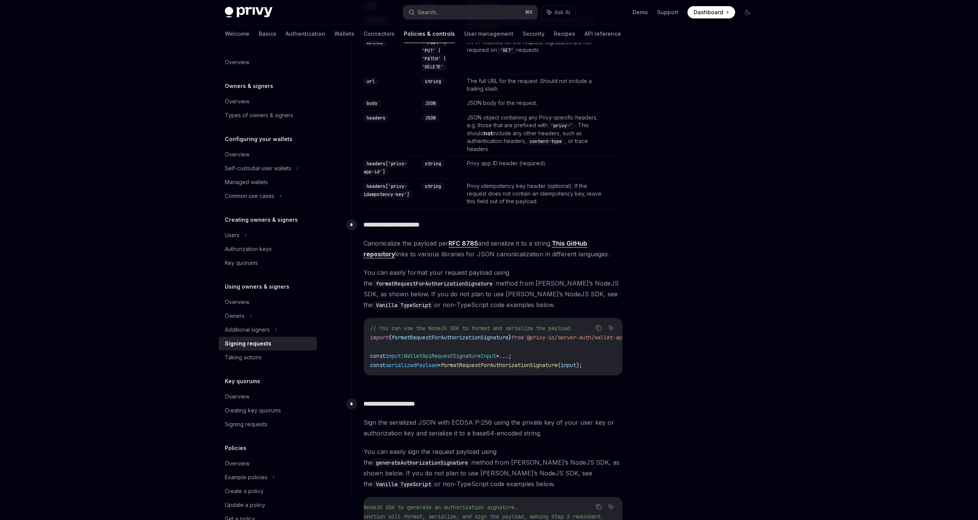
scroll to position [0, 0]
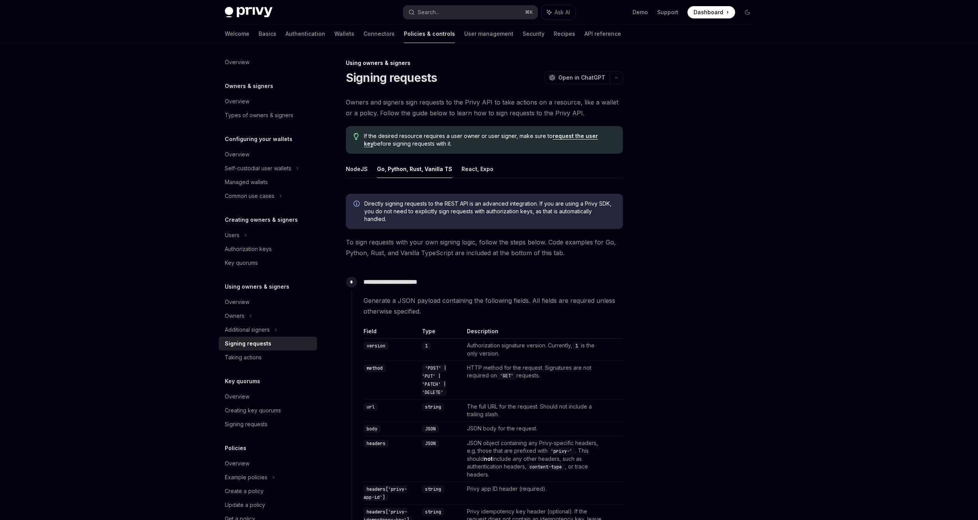
click at [717, 325] on div at bounding box center [701, 288] width 117 height 461
click at [482, 15] on button "Search... ⌘ K" at bounding box center [470, 12] width 134 height 14
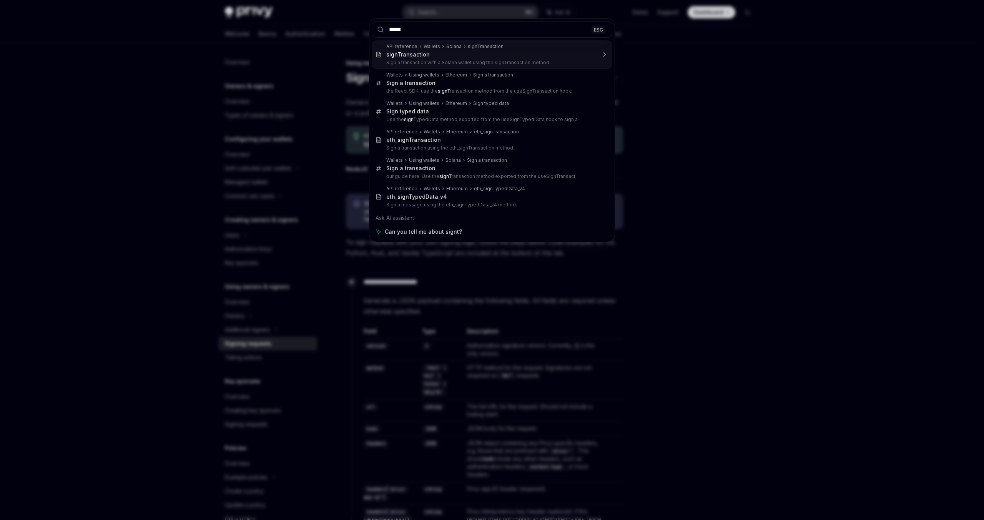
type input "******"
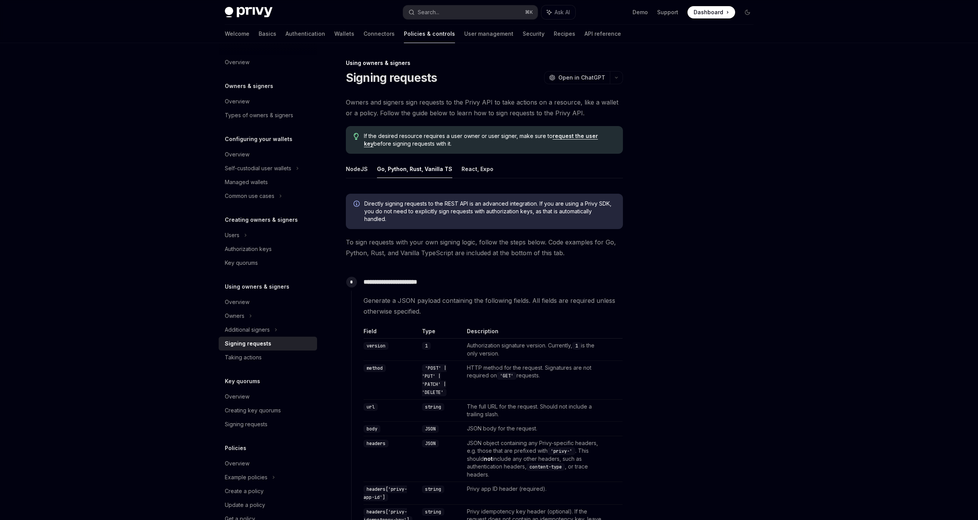
type textarea "*"
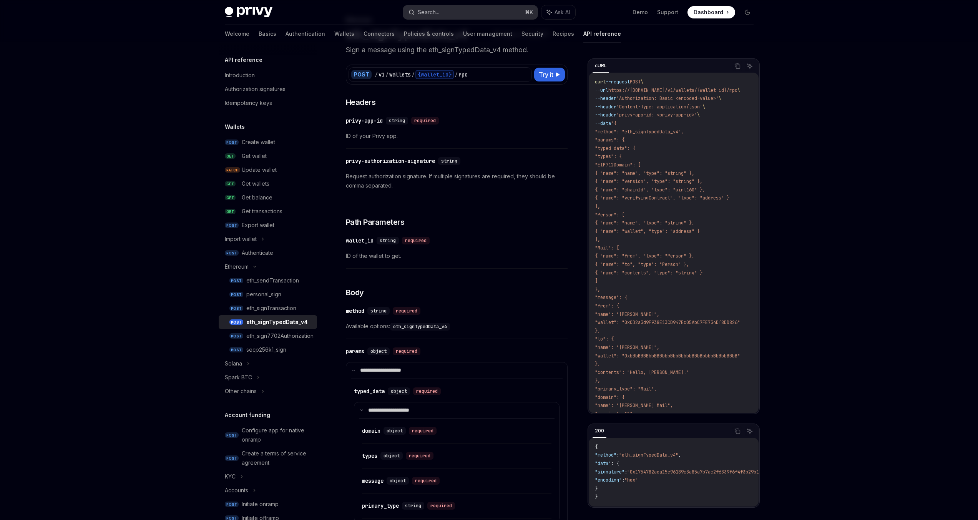
click at [453, 9] on button "Search... ⌘ K" at bounding box center [470, 12] width 134 height 14
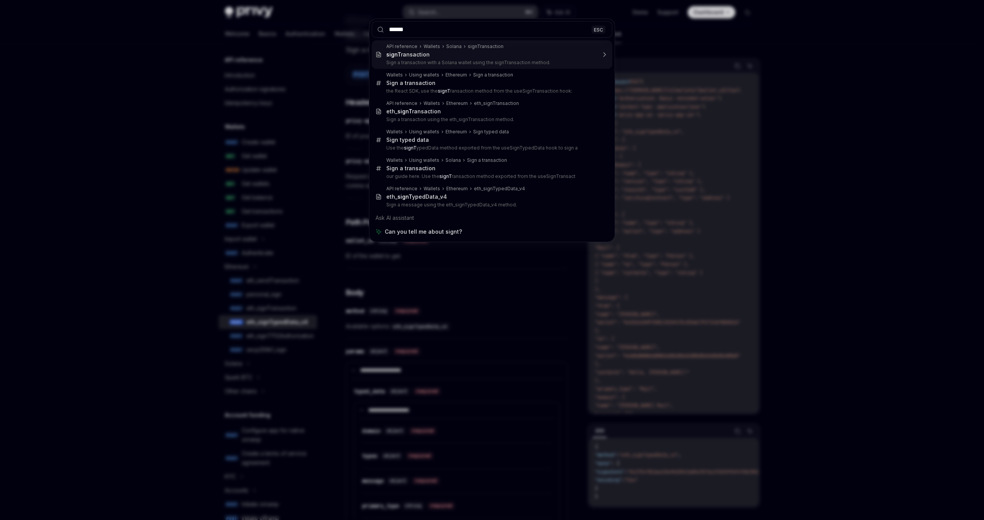
type input "*******"
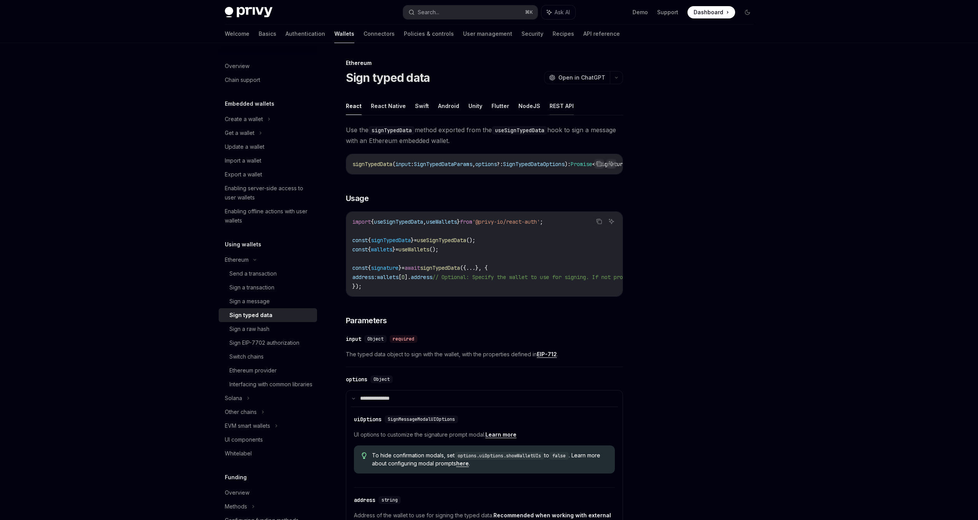
click at [565, 106] on button "REST API" at bounding box center [561, 106] width 24 height 18
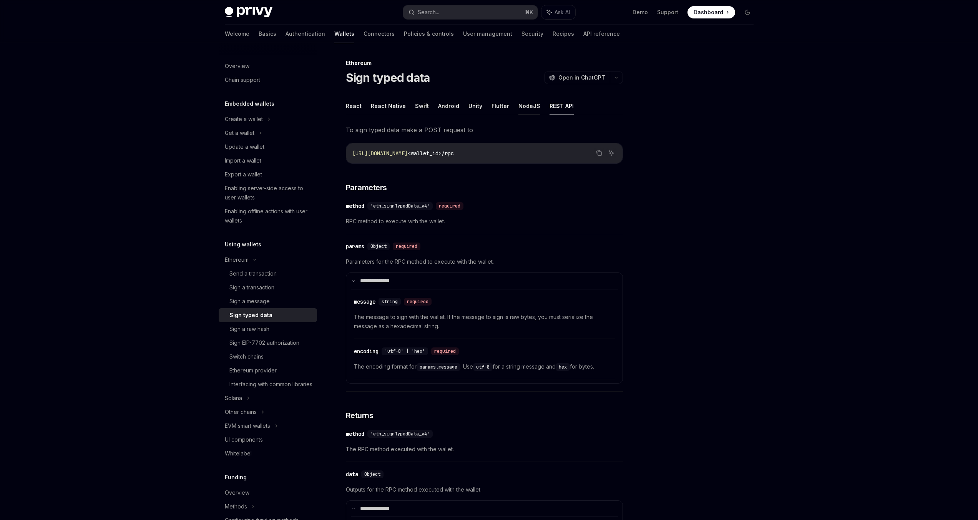
click at [526, 100] on button "NodeJS" at bounding box center [529, 106] width 22 height 18
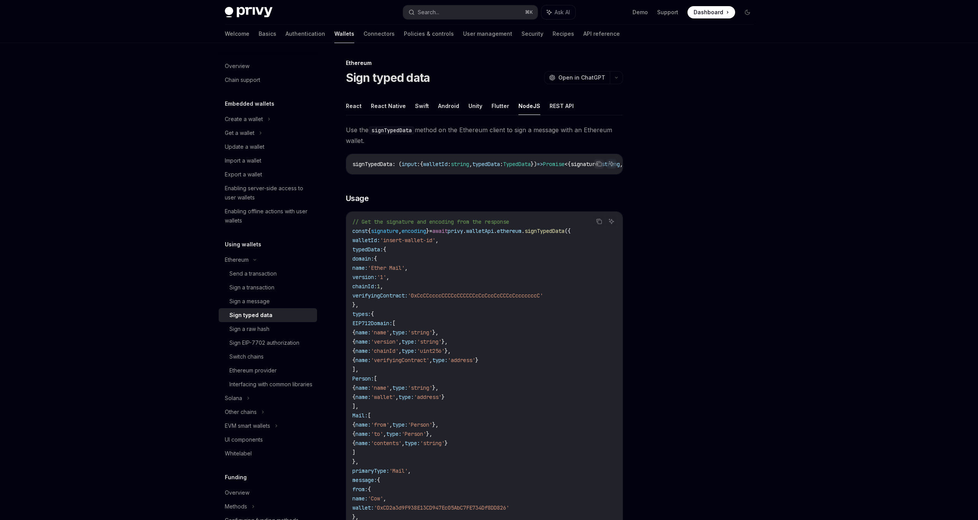
click at [525, 104] on button "NodeJS" at bounding box center [529, 106] width 22 height 18
click at [265, 126] on div "Ethereum" at bounding box center [268, 119] width 98 height 14
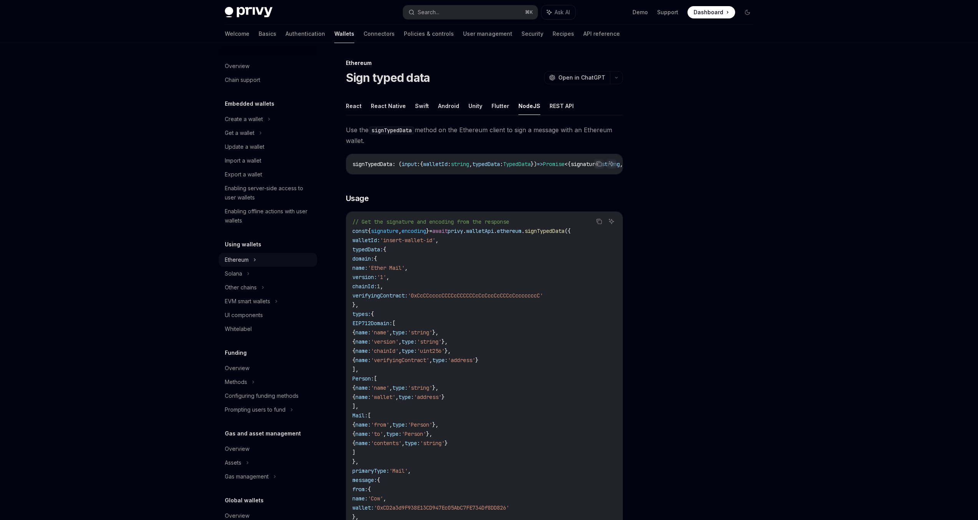
click at [265, 126] on div "Ethereum" at bounding box center [268, 119] width 98 height 14
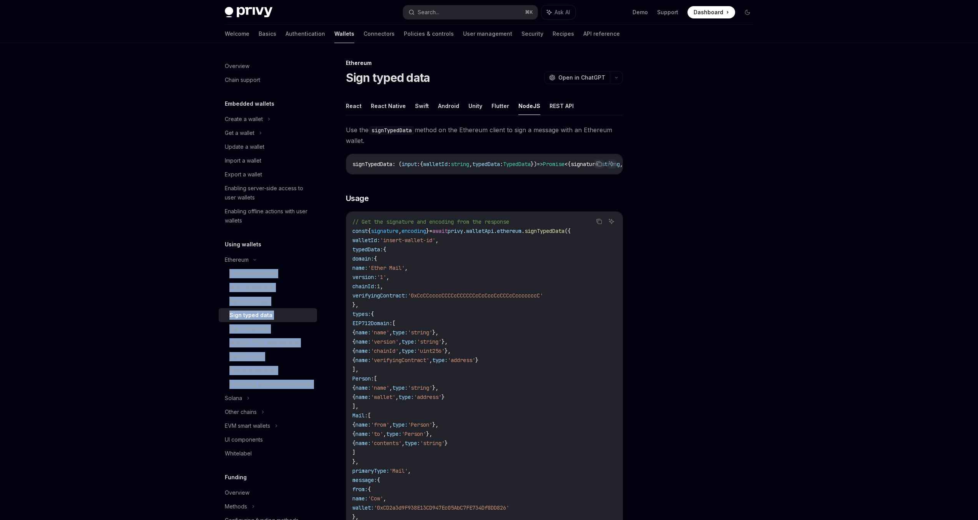
click at [272, 316] on div "Sign typed data" at bounding box center [270, 314] width 83 height 9
type textarea "*"
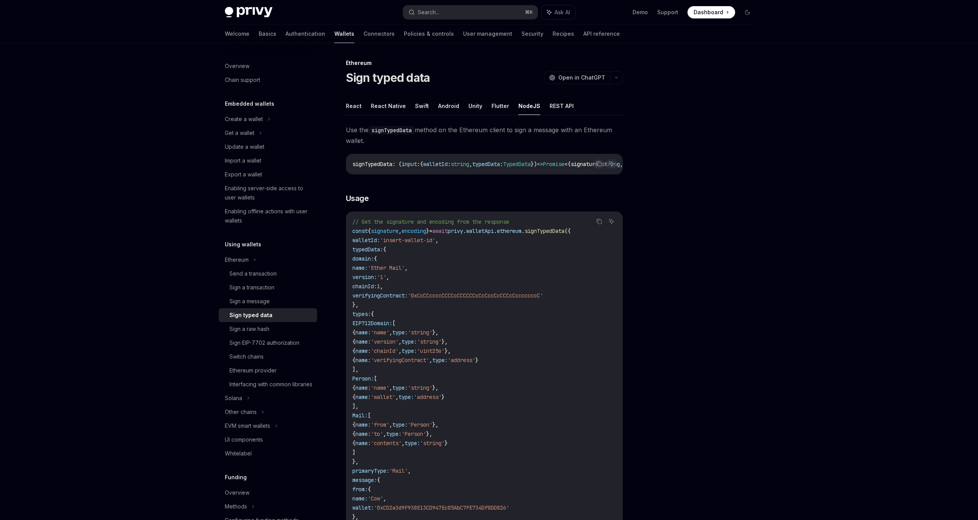
click at [495, 15] on button "Search... ⌘ K" at bounding box center [470, 12] width 134 height 14
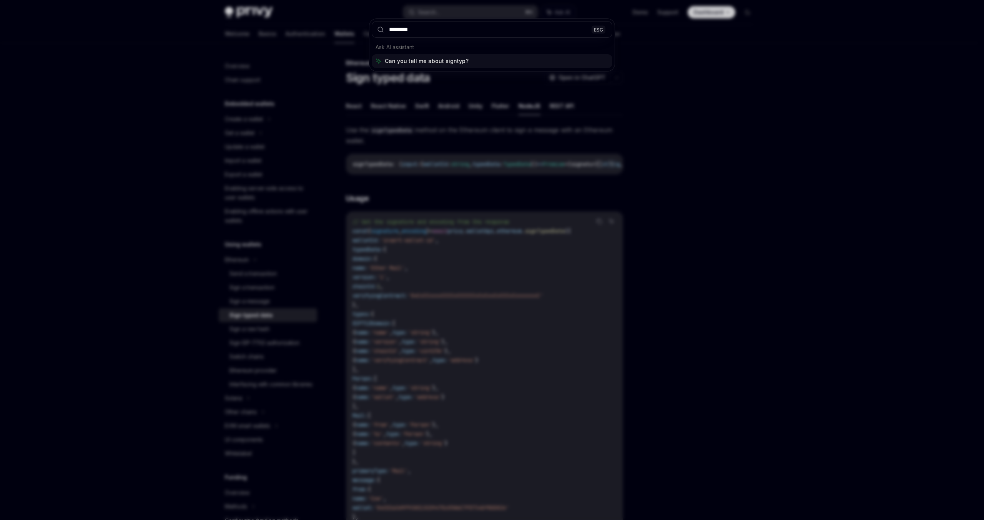
type input "*********"
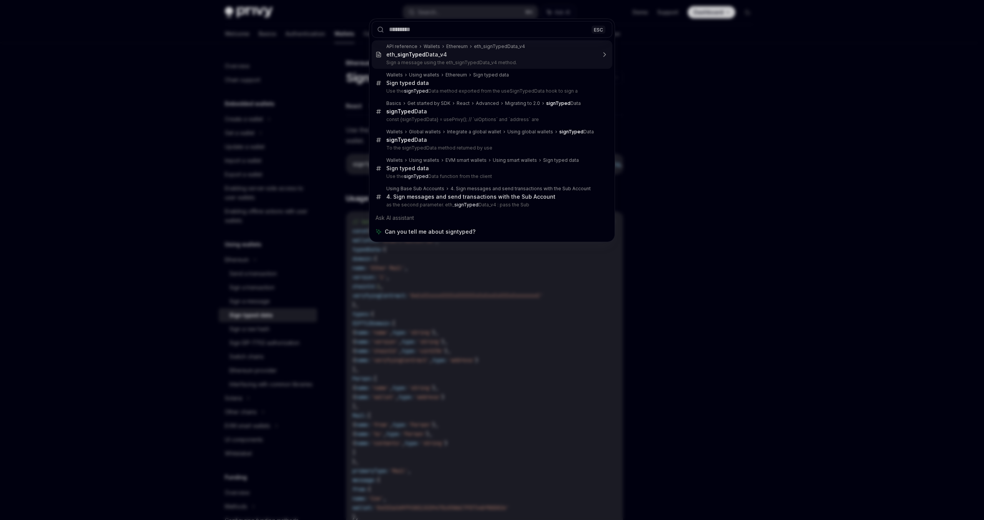
type textarea "*"
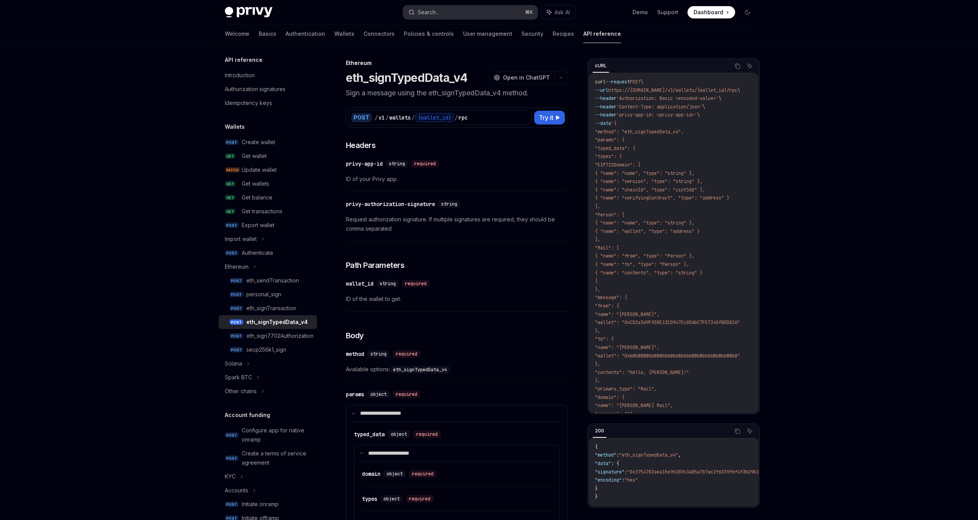
click at [480, 10] on button "Search... ⌘ K" at bounding box center [470, 12] width 134 height 14
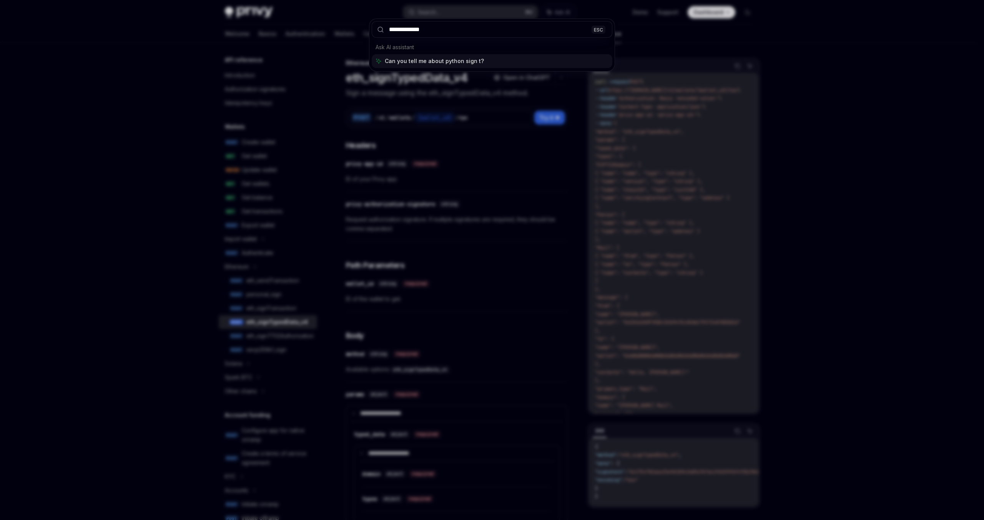
type input "**********"
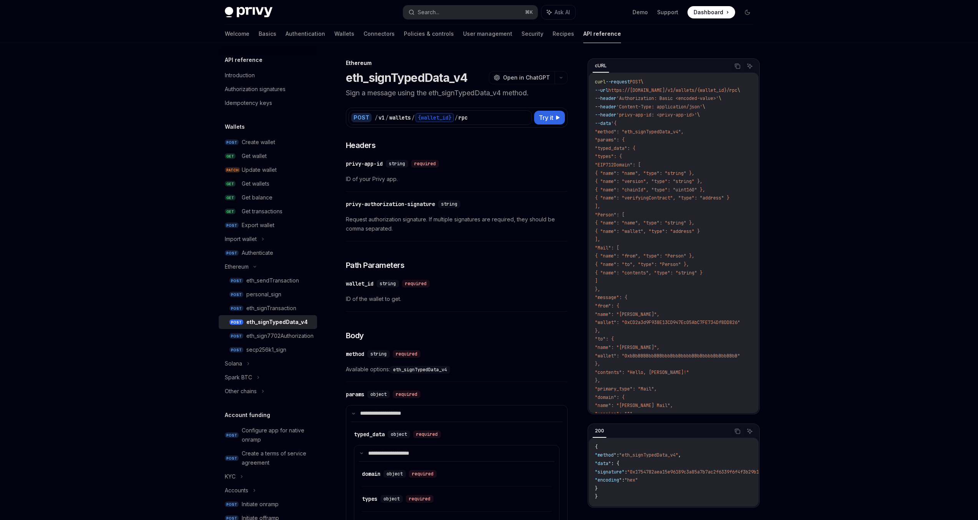
type textarea "*"
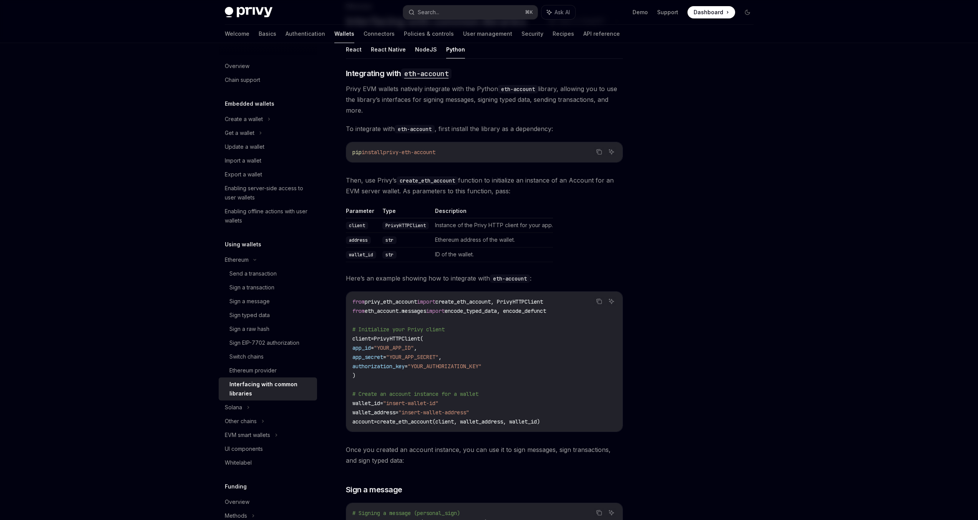
scroll to position [46, 0]
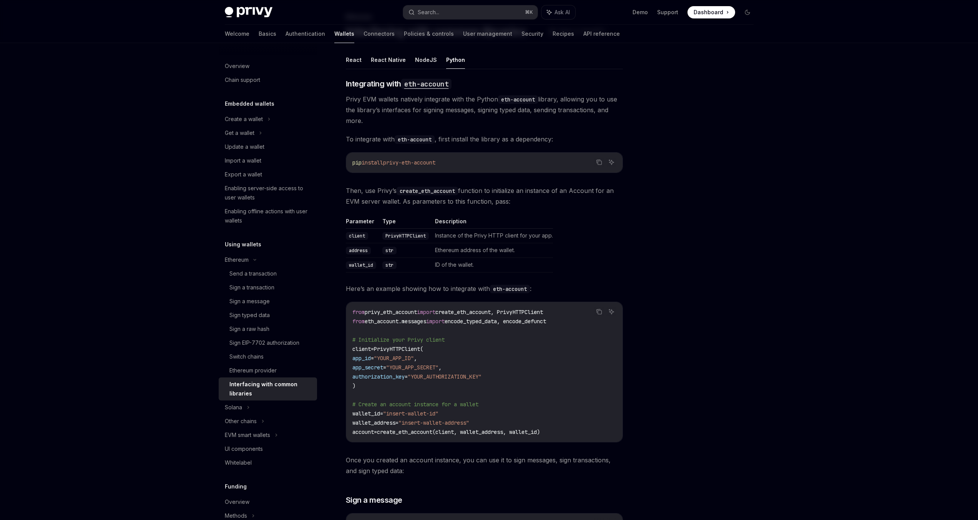
click at [723, 182] on div at bounding box center [701, 288] width 117 height 461
drag, startPoint x: 535, startPoint y: 203, endPoint x: 360, endPoint y: 181, distance: 176.6
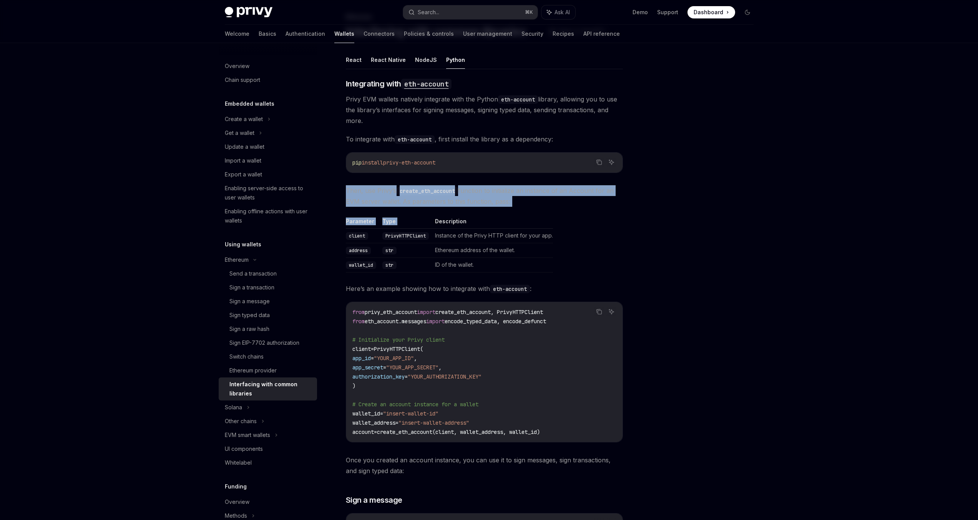
drag, startPoint x: 349, startPoint y: 184, endPoint x: 531, endPoint y: 211, distance: 183.7
drag, startPoint x: 545, startPoint y: 207, endPoint x: 494, endPoint y: 193, distance: 52.9
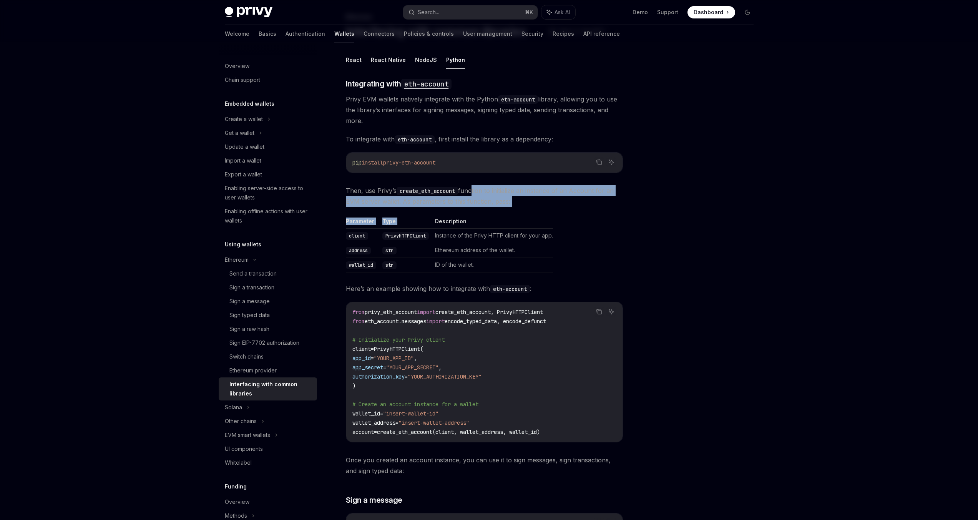
drag, startPoint x: 513, startPoint y: 199, endPoint x: 500, endPoint y: 190, distance: 15.5
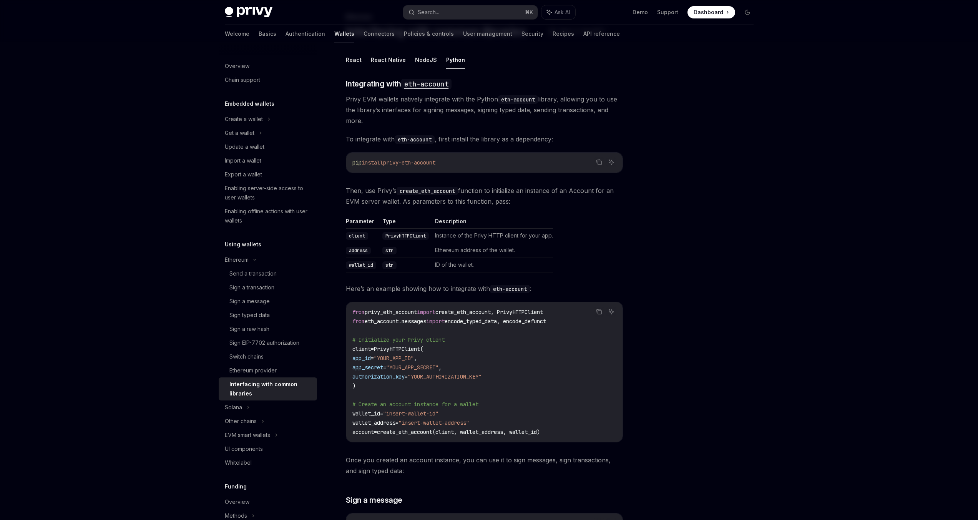
drag, startPoint x: 541, startPoint y: 204, endPoint x: 553, endPoint y: 213, distance: 14.6
click at [543, 205] on span "Then, use Privy’s create_eth_account function to initialize an instance of an A…" at bounding box center [484, 196] width 277 height 22
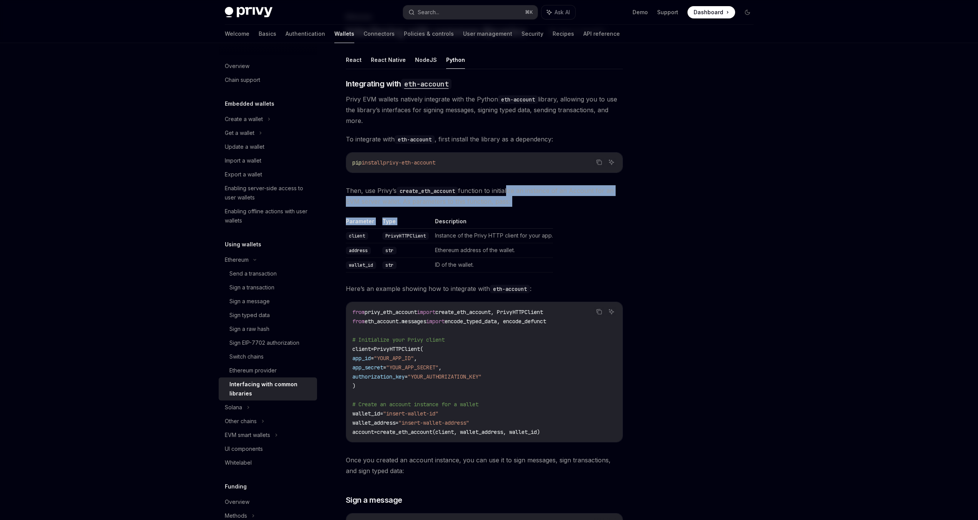
drag, startPoint x: 531, startPoint y: 206, endPoint x: 509, endPoint y: 192, distance: 25.3
click at [515, 192] on span "Then, use Privy’s create_eth_account function to initialize an instance of an A…" at bounding box center [484, 196] width 277 height 22
drag, startPoint x: 512, startPoint y: 197, endPoint x: 552, endPoint y: 212, distance: 42.8
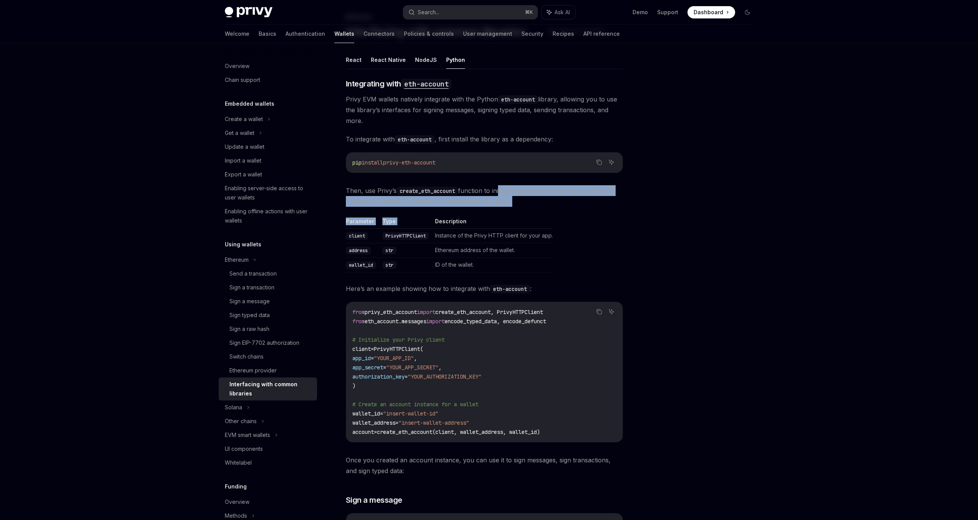
drag, startPoint x: 561, startPoint y: 214, endPoint x: 501, endPoint y: 189, distance: 64.9
drag, startPoint x: 514, startPoint y: 197, endPoint x: 562, endPoint y: 213, distance: 50.9
drag, startPoint x: 570, startPoint y: 214, endPoint x: 490, endPoint y: 187, distance: 84.4
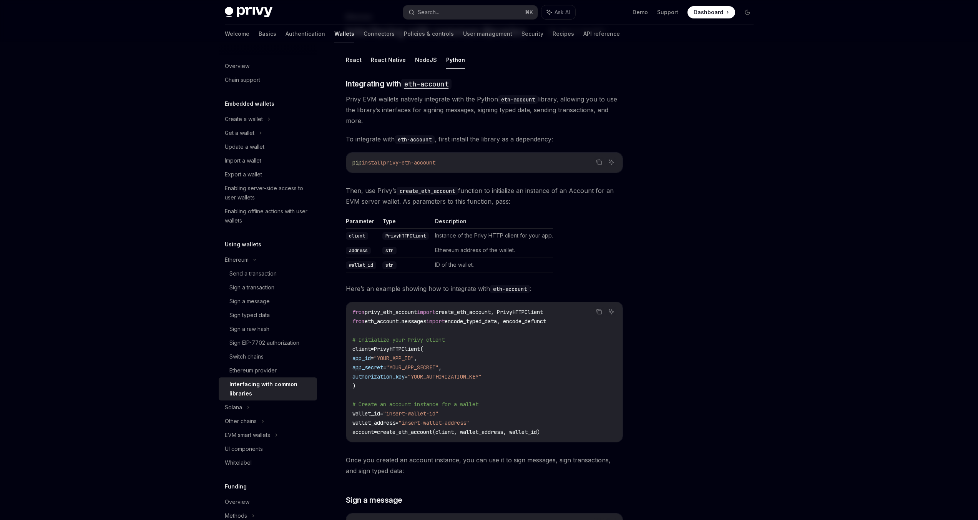
drag, startPoint x: 503, startPoint y: 193, endPoint x: 550, endPoint y: 210, distance: 50.1
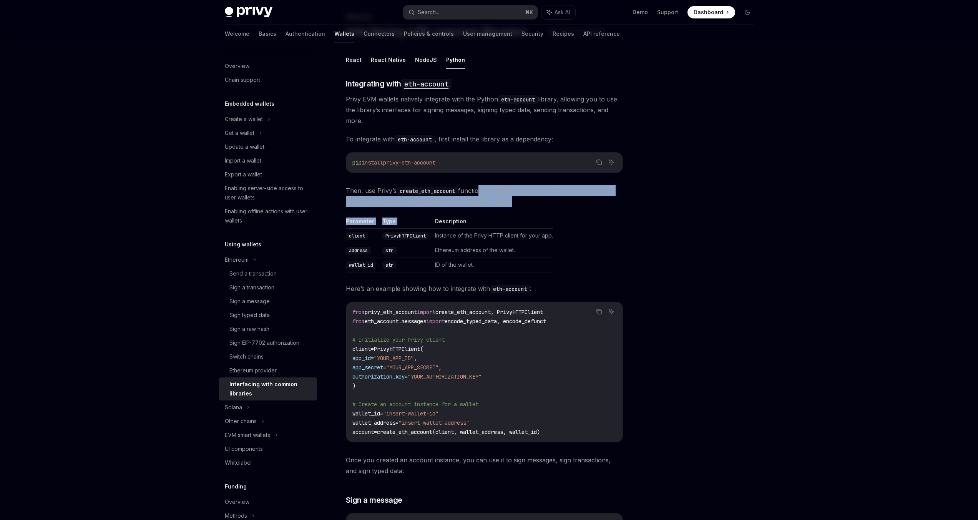
drag, startPoint x: 550, startPoint y: 210, endPoint x: 481, endPoint y: 186, distance: 73.0
drag, startPoint x: 491, startPoint y: 190, endPoint x: 554, endPoint y: 211, distance: 66.6
drag, startPoint x: 554, startPoint y: 211, endPoint x: 483, endPoint y: 187, distance: 75.2
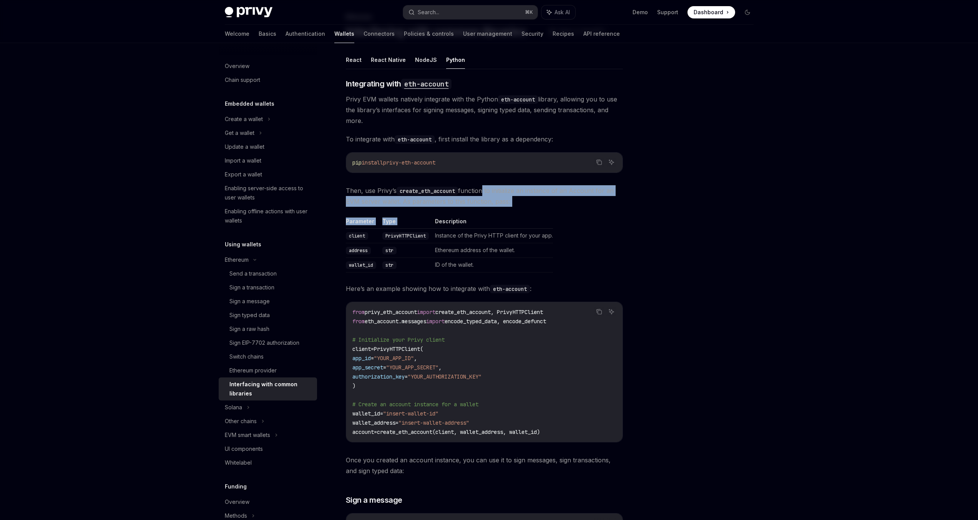
click at [483, 187] on span "Then, use Privy’s create_eth_account function to initialize an instance of an A…" at bounding box center [484, 196] width 277 height 22
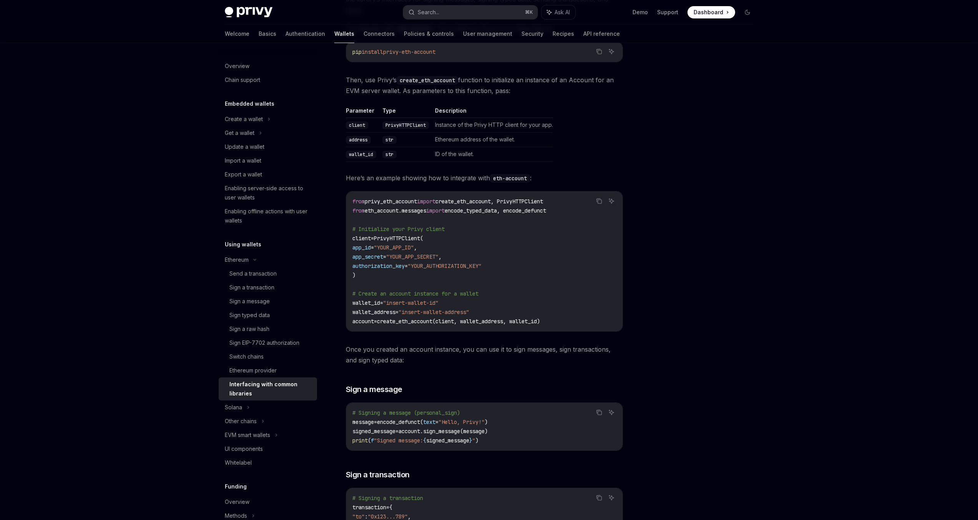
scroll to position [166, 0]
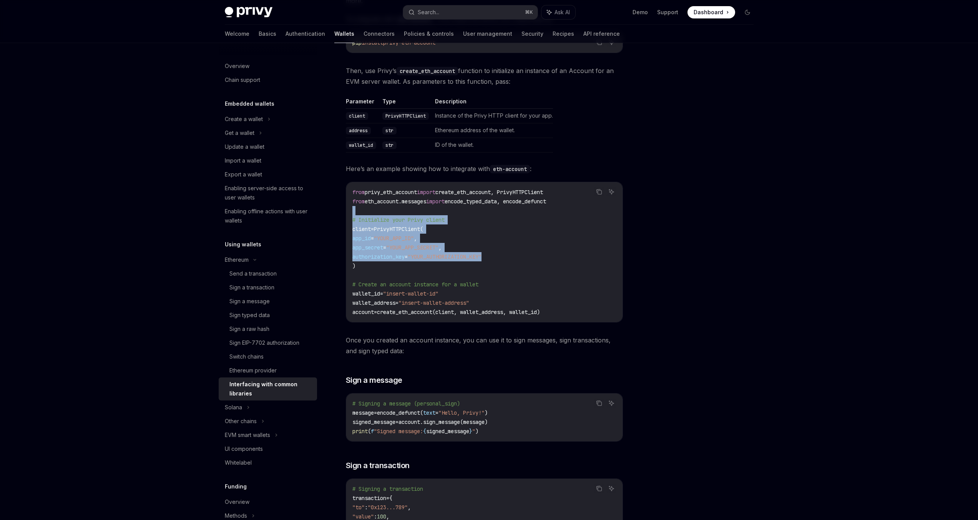
drag, startPoint x: 473, startPoint y: 232, endPoint x: 424, endPoint y: 214, distance: 52.4
click at [423, 215] on code "from privy_eth_account import create_eth_account, PrivyHTTPClient from eth_acco…" at bounding box center [484, 251] width 264 height 129
click at [549, 251] on code "from privy_eth_account import create_eth_account, PrivyHTTPClient from eth_acco…" at bounding box center [484, 251] width 264 height 129
drag, startPoint x: 495, startPoint y: 252, endPoint x: 426, endPoint y: 213, distance: 78.4
click at [422, 216] on code "from privy_eth_account import create_eth_account, PrivyHTTPClient from eth_acco…" at bounding box center [484, 251] width 264 height 129
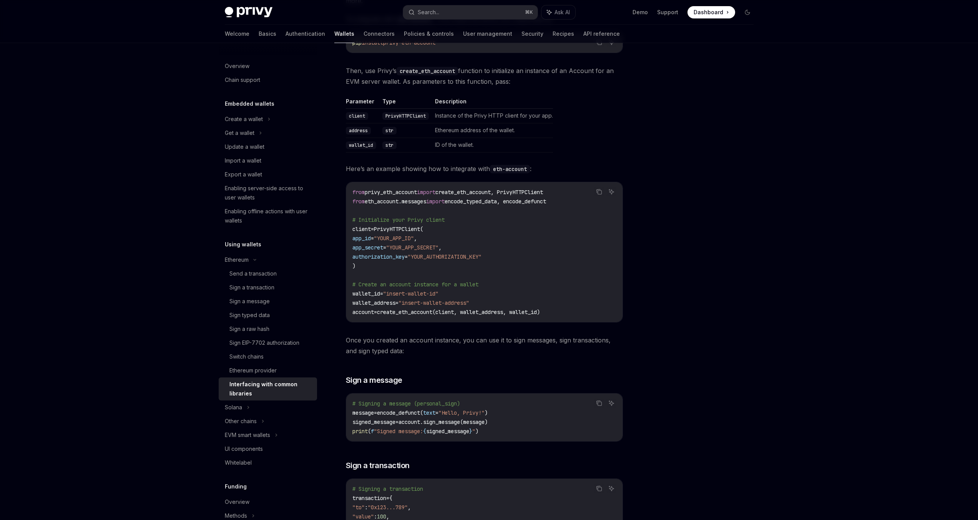
drag, startPoint x: 547, startPoint y: 250, endPoint x: 566, endPoint y: 260, distance: 21.1
click at [566, 260] on code "from privy_eth_account import create_eth_account, PrivyHTTPClient from eth_acco…" at bounding box center [484, 251] width 264 height 129
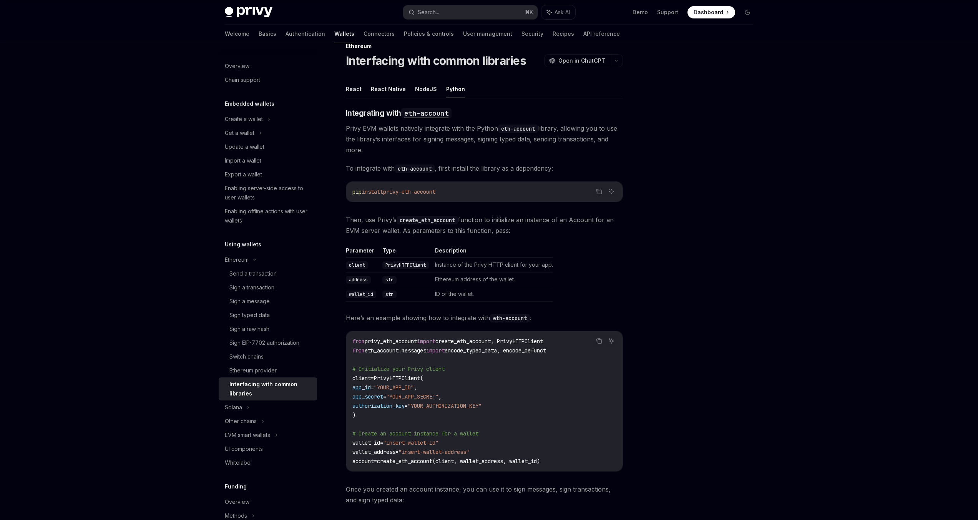
scroll to position [0, 0]
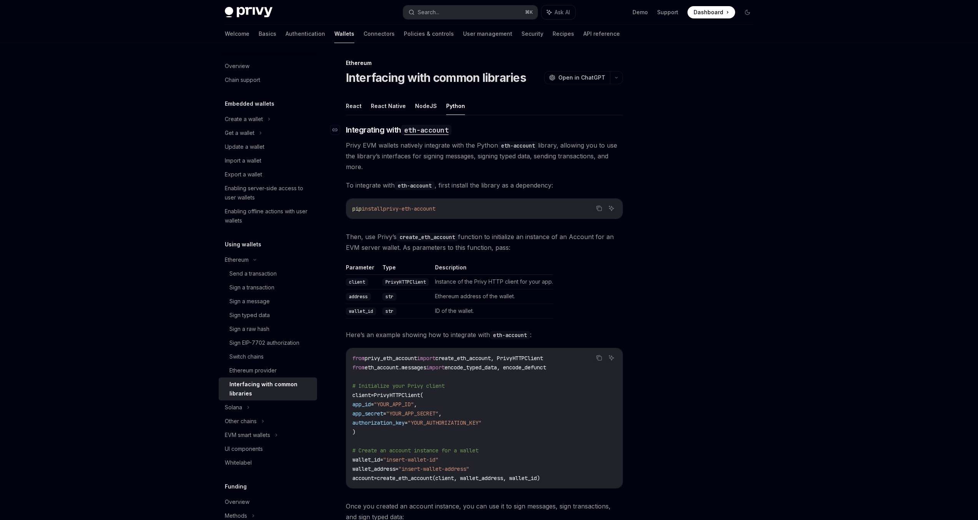
click at [436, 131] on code "eth-account" at bounding box center [426, 130] width 51 height 10
click at [442, 131] on code "eth-account" at bounding box center [426, 130] width 51 height 10
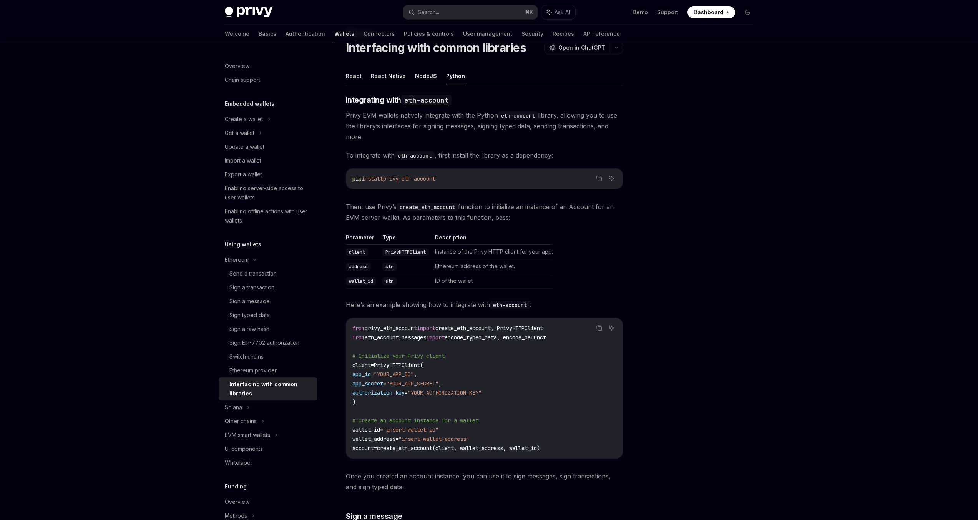
scroll to position [21, 0]
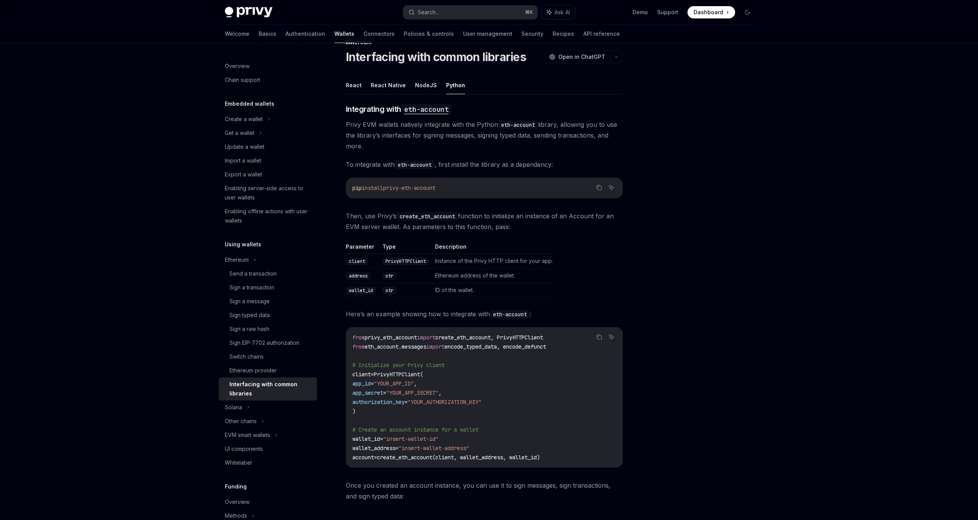
click at [501, 165] on span "To integrate with eth-account , first install the library as a dependency:" at bounding box center [484, 164] width 277 height 11
drag, startPoint x: 473, startPoint y: 187, endPoint x: 363, endPoint y: 189, distance: 110.7
click at [363, 189] on code "pip install privy-eth-account" at bounding box center [484, 187] width 264 height 9
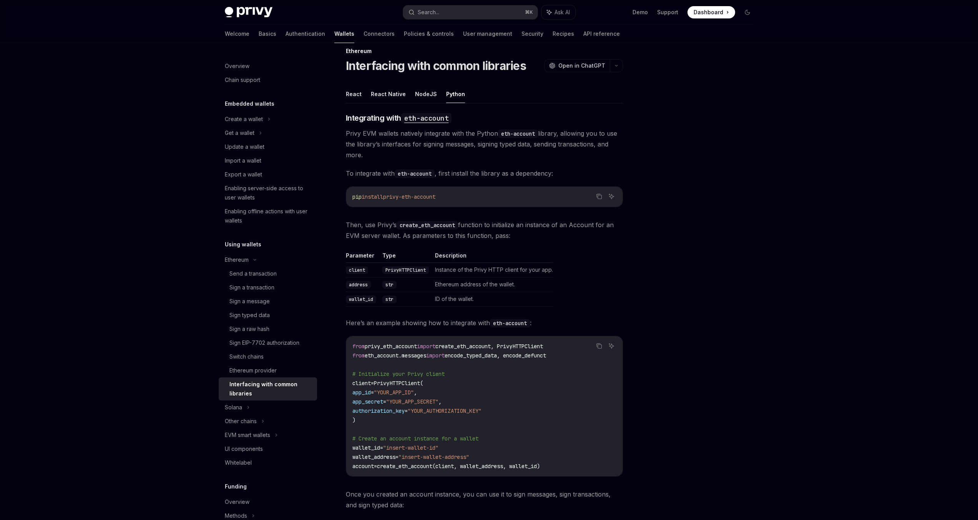
scroll to position [0, 0]
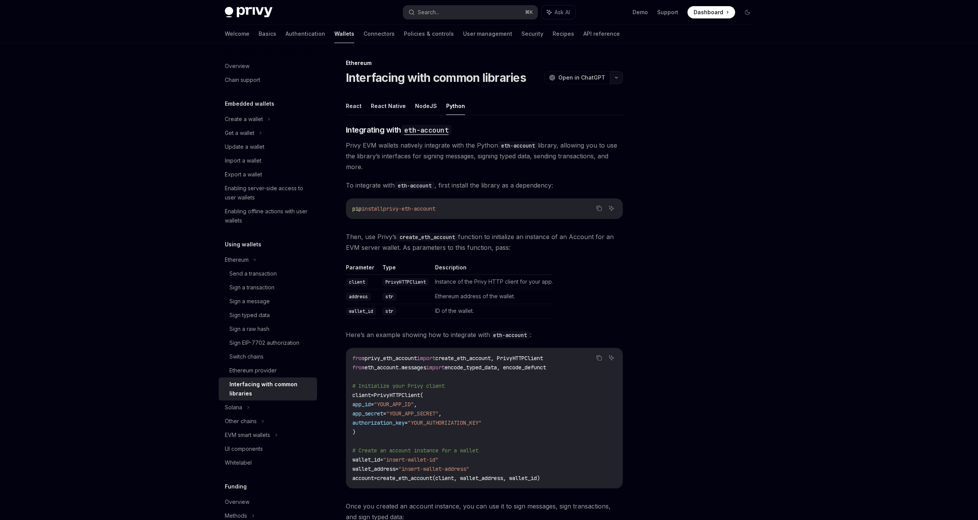
click at [619, 72] on button "button" at bounding box center [616, 77] width 13 height 13
click at [579, 136] on div "Copy page as Markdown for LLMs" at bounding box center [579, 137] width 75 height 6
click at [621, 79] on button "button" at bounding box center [616, 77] width 13 height 13
click at [583, 134] on div "Copy page" at bounding box center [579, 131] width 75 height 8
click at [666, 113] on div at bounding box center [701, 288] width 117 height 461
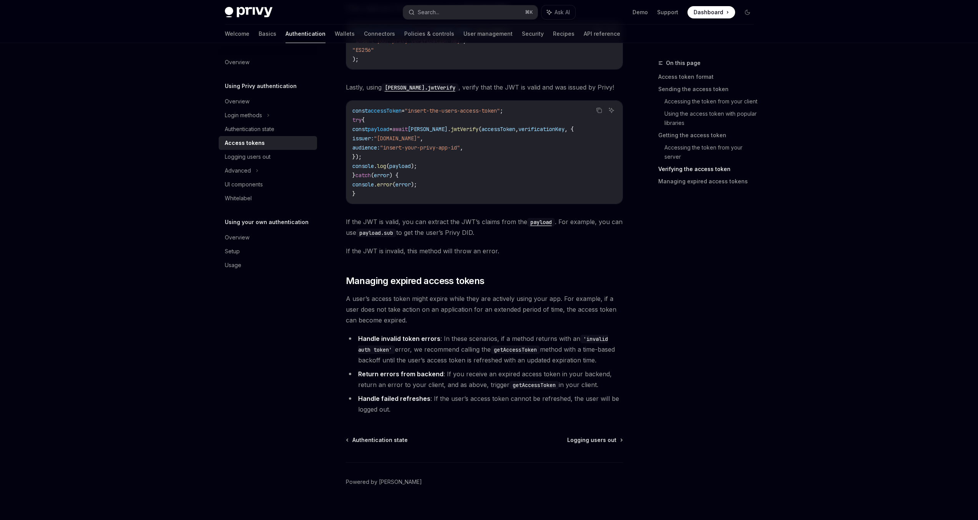
scroll to position [1789, 0]
